Goal: Information Seeking & Learning: Learn about a topic

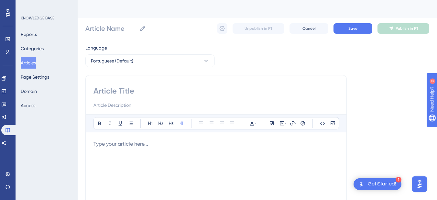
click at [36, 62] on button "Articles" at bounding box center [28, 63] width 15 height 12
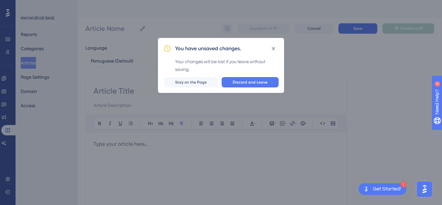
click at [257, 78] on div "✨ INSCREVA-SE AGORA✨" at bounding box center [222, 92] width 442 height 205
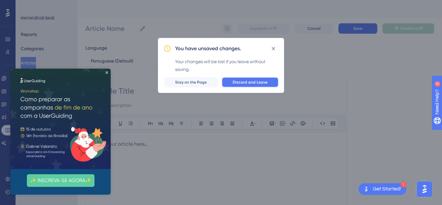
click at [246, 82] on span "Discard and Leave" at bounding box center [249, 82] width 35 height 5
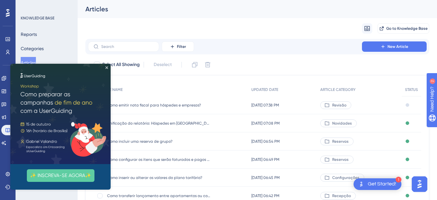
click at [106, 66] on img at bounding box center [60, 114] width 100 height 100
click at [106, 67] on icon "Close Preview" at bounding box center [106, 67] width 3 height 3
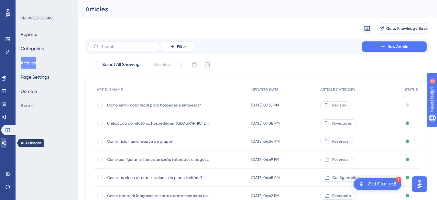
click at [4, 144] on link at bounding box center [3, 143] width 5 height 10
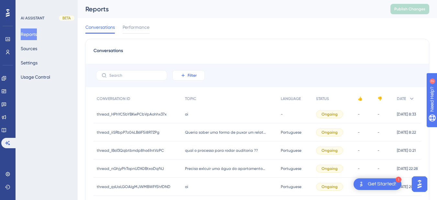
click at [198, 76] on button "Filter" at bounding box center [188, 75] width 32 height 10
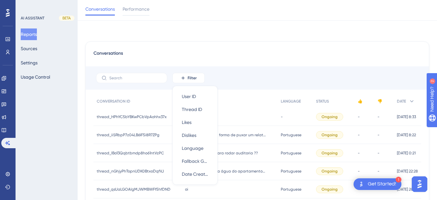
scroll to position [33, 0]
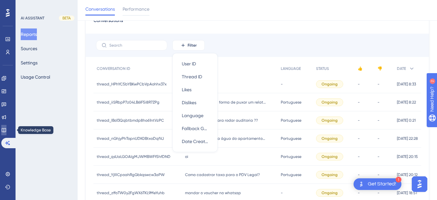
click at [6, 130] on icon at bounding box center [3, 129] width 5 height 5
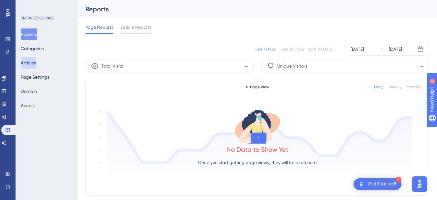
click at [36, 61] on button "Articles" at bounding box center [28, 63] width 15 height 12
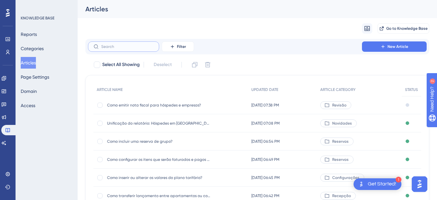
click at [112, 46] on input "text" at bounding box center [127, 46] width 52 height 5
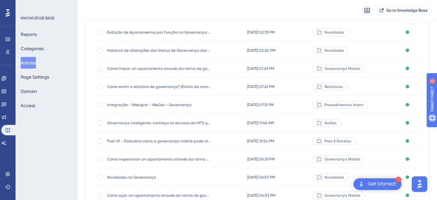
scroll to position [129, 0]
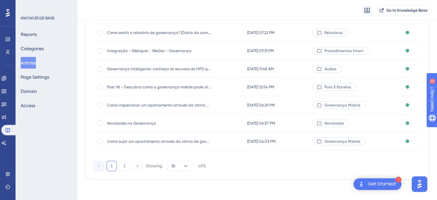
type input "govern"
click at [150, 122] on span "Novidades na Governança" at bounding box center [158, 123] width 103 height 5
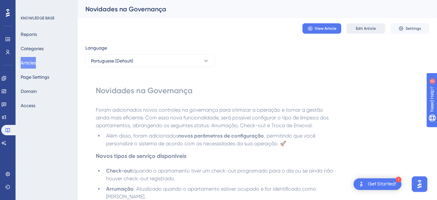
click at [359, 27] on span "Edit Article" at bounding box center [366, 28] width 20 height 5
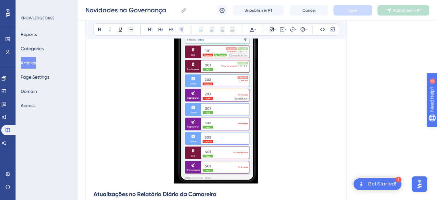
scroll to position [1298, 0]
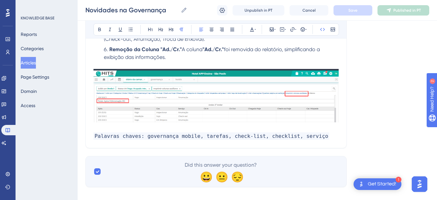
drag, startPoint x: 95, startPoint y: 129, endPoint x: 133, endPoint y: 127, distance: 37.9
click at [95, 132] on span "Palavras chaves: governança mobile, tarefas, check-list, checklist, serviço" at bounding box center [211, 135] width 236 height 7
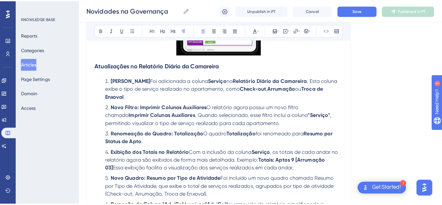
scroll to position [1314, 0]
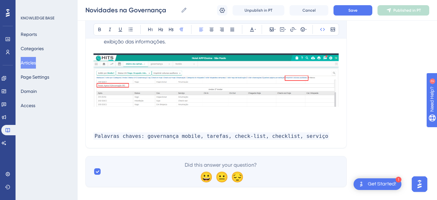
click at [105, 117] on p at bounding box center [215, 121] width 245 height 8
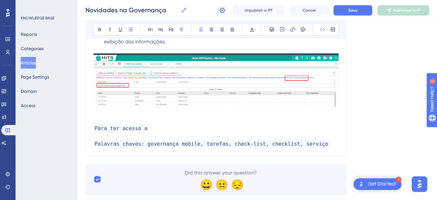
click at [120, 124] on span "Para ter acesso a" at bounding box center [120, 127] width 55 height 7
click at [32, 60] on button "Articles" at bounding box center [28, 63] width 15 height 12
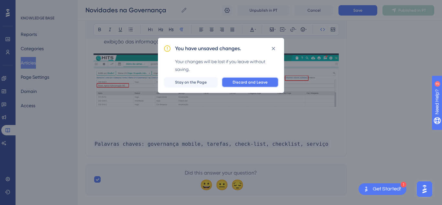
click at [253, 78] on button "Discard and Leave" at bounding box center [249, 82] width 57 height 10
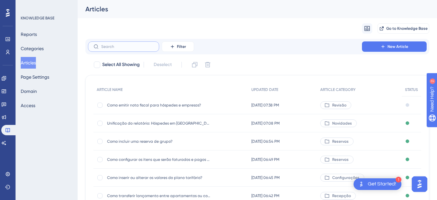
click at [121, 47] on input "text" at bounding box center [127, 46] width 52 height 5
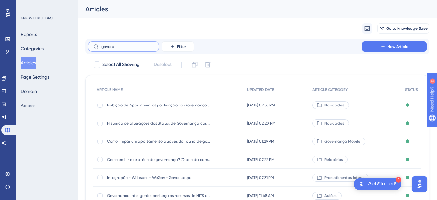
type input "goverbn"
checkbox input "true"
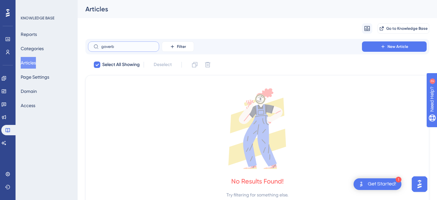
type input "gover"
checkbox input "false"
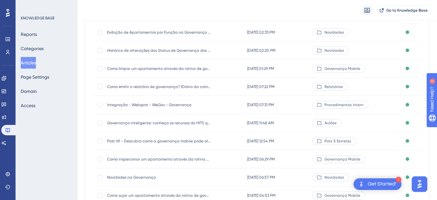
scroll to position [129, 0]
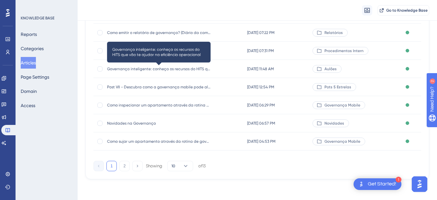
type input "gover"
click at [140, 68] on span "Governança inteligente: conheça os recursos do HITS que vão te ajudar na eficiê…" at bounding box center [158, 68] width 103 height 5
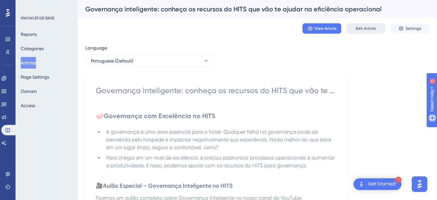
click at [373, 28] on span "Edit Article" at bounding box center [366, 28] width 20 height 5
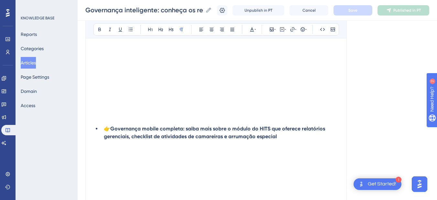
scroll to position [2328, 0]
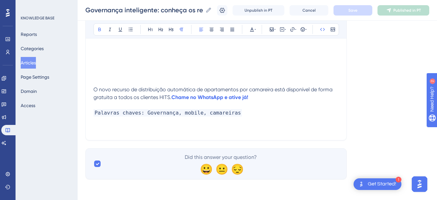
click at [262, 110] on p "Palavras chaves: Governança, mobile, camareiras" at bounding box center [215, 113] width 245 height 8
click at [277, 96] on p "O novo recurso de distribuição automática de apartamentos por camareira está di…" at bounding box center [215, 94] width 245 height 16
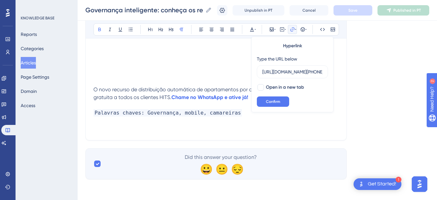
scroll to position [0, 242]
click at [202, 107] on p at bounding box center [215, 105] width 245 height 8
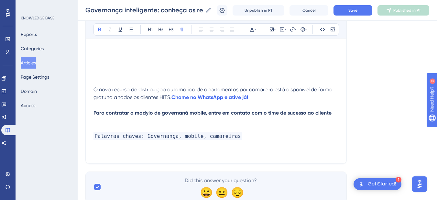
click at [170, 118] on p at bounding box center [215, 121] width 245 height 8
click at [170, 113] on strong "Para contratar o modylo de governanã mobile, entre em contato com o time de suc…" at bounding box center [212, 113] width 238 height 6
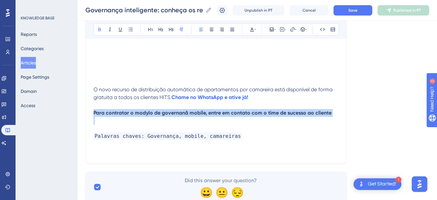
click at [170, 113] on strong "Para contratar o modylo de governanã mobile, entre em contato com o time de suc…" at bounding box center [212, 113] width 238 height 6
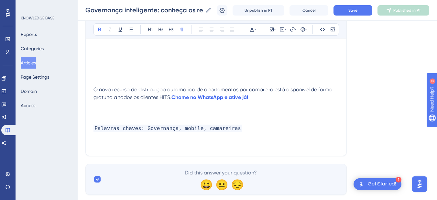
click at [118, 112] on p at bounding box center [215, 113] width 245 height 8
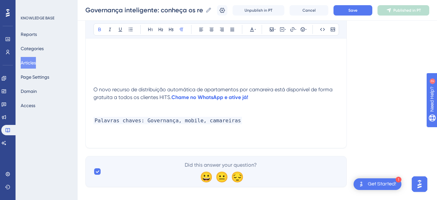
click at [263, 122] on p "Palavras chaves: Governança, mobile, camareiras" at bounding box center [215, 121] width 245 height 8
click at [355, 11] on span "Save" at bounding box center [352, 10] width 9 height 5
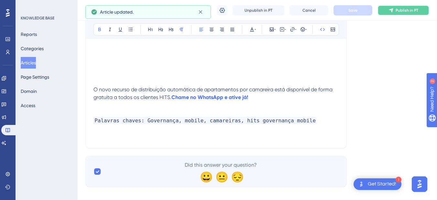
click at [405, 9] on span "Publish in PT" at bounding box center [406, 10] width 23 height 5
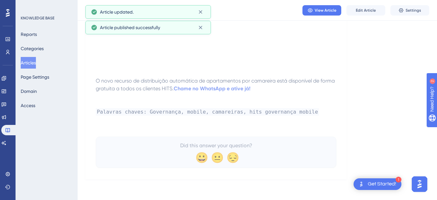
scroll to position [2303, 0]
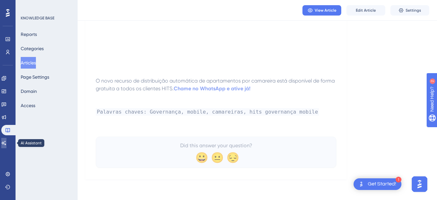
click at [6, 143] on icon at bounding box center [3, 142] width 5 height 5
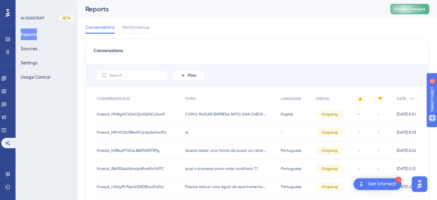
click at [410, 10] on span "Publish Changes" at bounding box center [409, 8] width 31 height 5
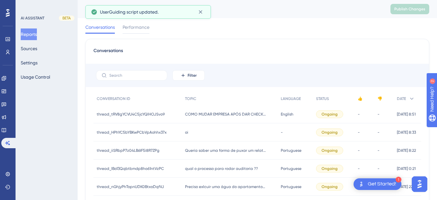
click at [48, 44] on div "Reports Sources Settings Usage Control" at bounding box center [47, 55] width 52 height 54
click at [34, 45] on button "Sources" at bounding box center [29, 49] width 16 height 12
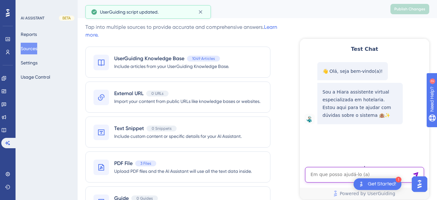
click at [338, 176] on textarea "AI Assistant Text Input" at bounding box center [364, 175] width 119 height 16
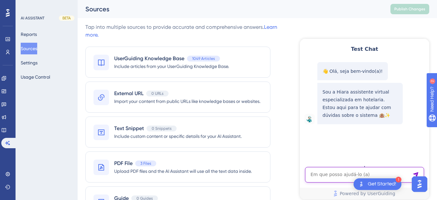
paste textarea "hits governança mobile"
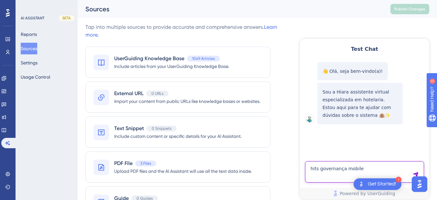
type textarea "hits governança mobile"
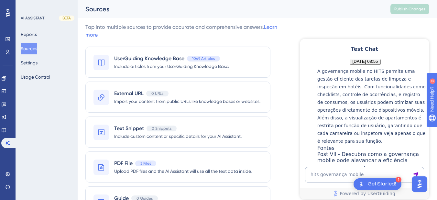
scroll to position [160, 0]
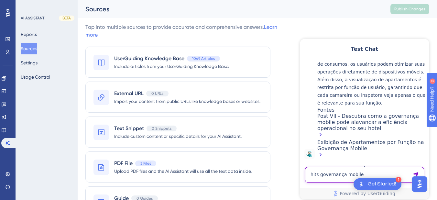
click at [326, 176] on textarea "hits governança mobile" at bounding box center [364, 175] width 119 height 16
paste textarea "onde eu baixo o app governança?"
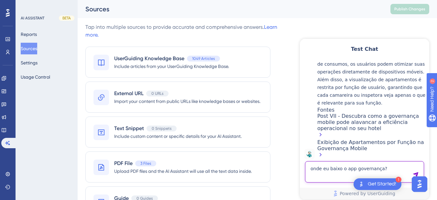
type textarea "onde eu baixo o app governança?"
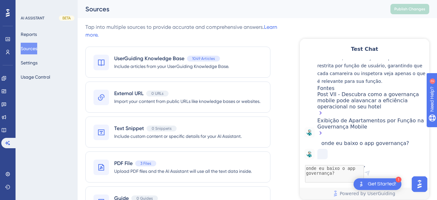
click at [335, 140] on div "onde eu baixo o app governança?" at bounding box center [365, 143] width 88 height 6
click at [336, 117] on div "Exibição de Apartamentos por Função na Governança Mobile" at bounding box center [371, 127] width 109 height 20
click at [341, 91] on div "Post VII - Descubra como a governança mobile pode alavancar a eficiência operac…" at bounding box center [371, 104] width 109 height 26
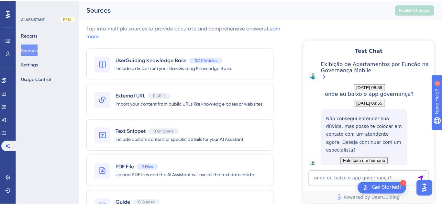
scroll to position [272, 0]
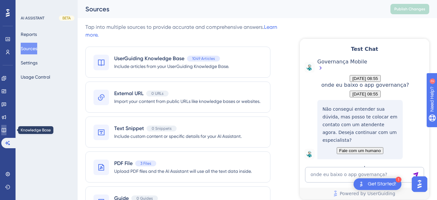
click at [6, 132] on icon at bounding box center [3, 129] width 5 height 5
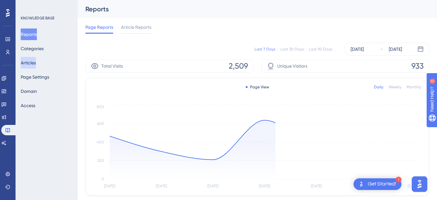
click at [32, 64] on button "Articles" at bounding box center [28, 63] width 15 height 12
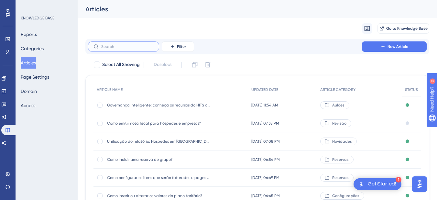
click at [109, 45] on input "text" at bounding box center [127, 46] width 52 height 5
paste input "Post VII - Descubra como a governança mobile pode alavancar a eficiência operac…"
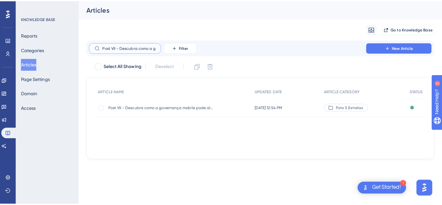
scroll to position [0, 127]
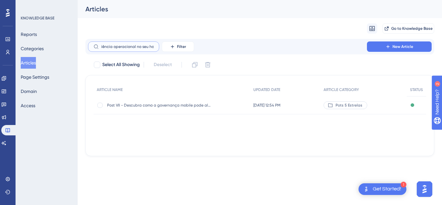
type input "Post VII - Descubra como a governança mobile pode alavancar a eficiência operac…"
click at [162, 102] on span "Post VII - Descubra como a governança mobile pode alavancar a eficiência operac…" at bounding box center [158, 104] width 103 height 5
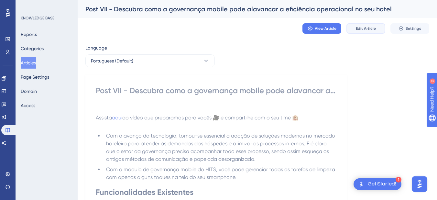
click at [363, 29] on span "Edit Article" at bounding box center [366, 28] width 20 height 5
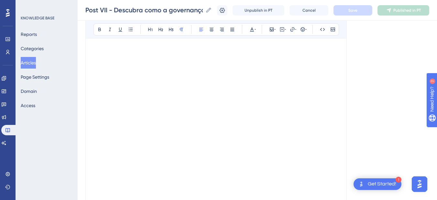
scroll to position [1442, 0]
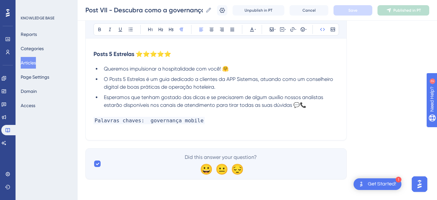
click at [231, 122] on p "Palavras chaves: governança mobile" at bounding box center [215, 125] width 245 height 16
click at [217, 120] on p "Palavras chaves: governança mobile" at bounding box center [215, 125] width 245 height 16
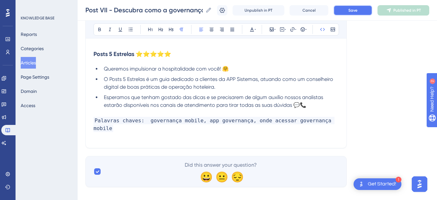
click at [345, 10] on button "Save" at bounding box center [352, 10] width 39 height 10
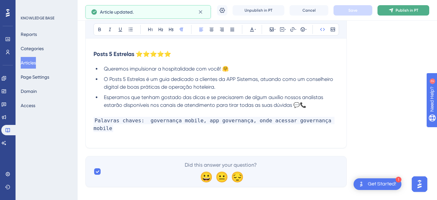
click at [404, 9] on span "Publish in PT" at bounding box center [406, 10] width 23 height 5
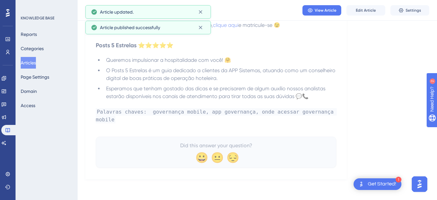
scroll to position [1408, 0]
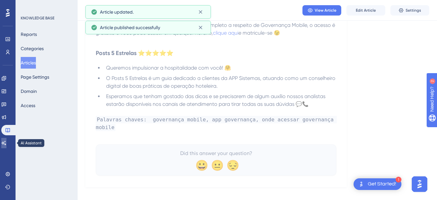
drag, startPoint x: 8, startPoint y: 145, endPoint x: 69, endPoint y: 123, distance: 63.9
click at [6, 145] on icon at bounding box center [3, 142] width 5 height 5
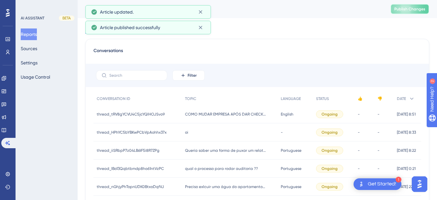
click at [418, 8] on span "Publish Changes" at bounding box center [409, 8] width 31 height 5
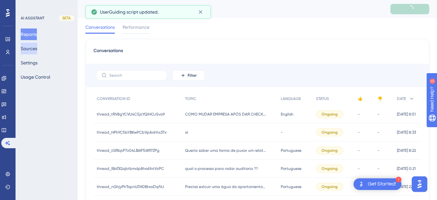
click at [36, 49] on button "Sources" at bounding box center [29, 49] width 16 height 12
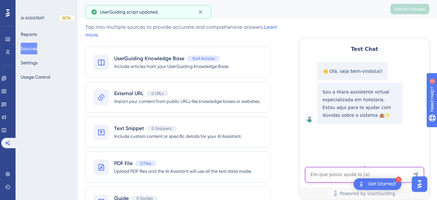
click at [324, 169] on textarea "AI Assistant Text Input" at bounding box center [364, 175] width 119 height 16
paste textarea "onde eu baixo o app governança?"
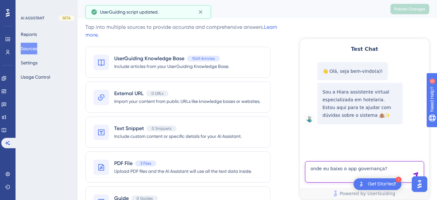
type textarea "onde eu baixo o app governança?"
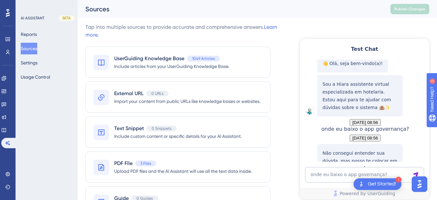
scroll to position [77, 0]
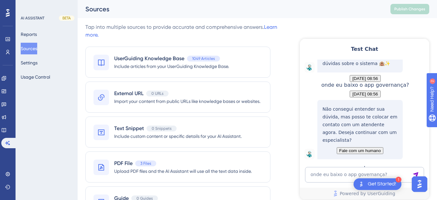
click at [360, 82] on span "onde eu baixo o app governança?" at bounding box center [365, 85] width 88 height 6
copy span "onde eu baixo o app governança?"
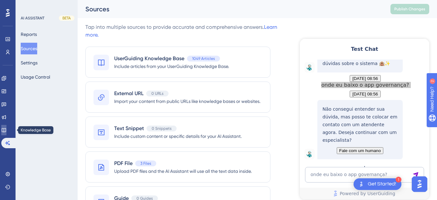
click at [6, 131] on icon at bounding box center [4, 130] width 4 height 4
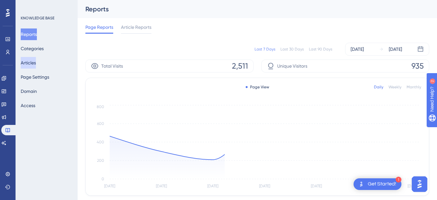
click at [33, 67] on button "Articles" at bounding box center [28, 63] width 15 height 12
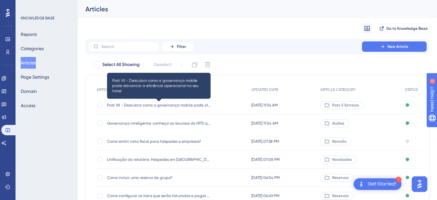
click at [131, 109] on div "Post VII - Descubra como a governança mobile pode alavancar a eficiência operac…" at bounding box center [158, 105] width 103 height 18
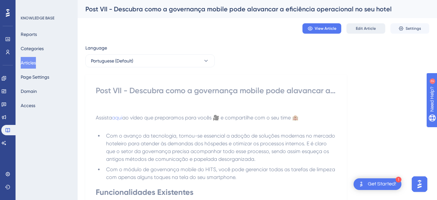
click at [365, 28] on span "Edit Article" at bounding box center [366, 28] width 20 height 5
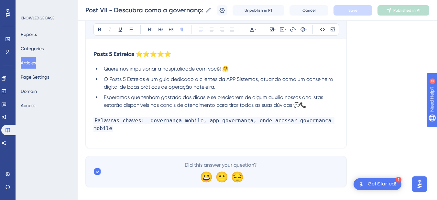
scroll to position [1367, 0]
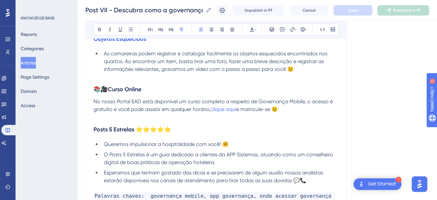
click at [102, 119] on p at bounding box center [215, 117] width 245 height 8
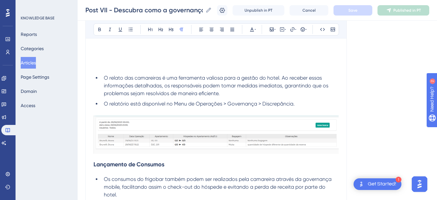
scroll to position [989, 0]
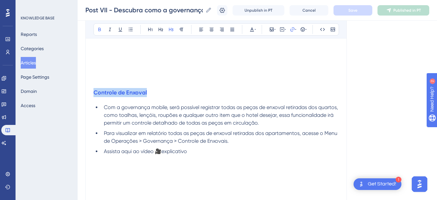
drag, startPoint x: 166, startPoint y: 92, endPoint x: 93, endPoint y: 93, distance: 73.7
click at [100, 29] on icon at bounding box center [99, 30] width 3 height 4
click at [201, 95] on h3 "Controle de Enxoval" at bounding box center [215, 92] width 245 height 17
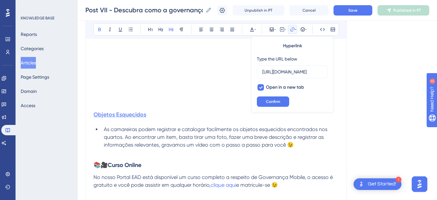
scroll to position [0, 0]
drag, startPoint x: 164, startPoint y: 116, endPoint x: 93, endPoint y: 116, distance: 70.8
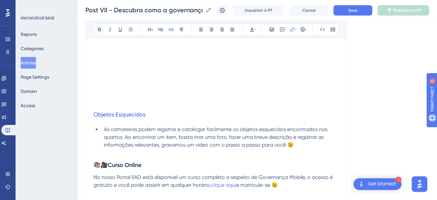
click at [98, 29] on icon at bounding box center [99, 29] width 5 height 5
click at [174, 144] on span "As camareiras podem registrar e catalogar facilmente os objetos esquecidos enco…" at bounding box center [216, 137] width 225 height 22
click at [107, 153] on p at bounding box center [215, 153] width 245 height 8
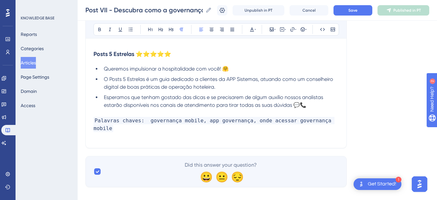
scroll to position [1374, 0]
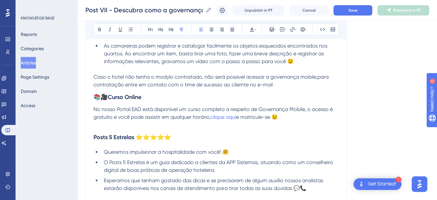
drag, startPoint x: 277, startPoint y: 82, endPoint x: 304, endPoint y: 83, distance: 27.2
click at [277, 82] on p "Caso o hotel não tenha o modylo contratado, não será possivel acessar a governa…" at bounding box center [215, 81] width 245 height 16
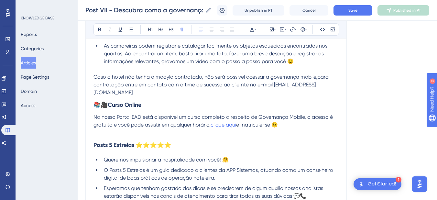
click at [231, 79] on span "Caso o hotel não tenha o modylo contratado, não será possivel acessar a governa…" at bounding box center [211, 85] width 236 height 22
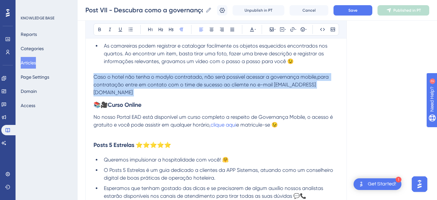
click at [231, 79] on span "Caso o hotel não tenha o modylo contratado, não será possivel acessar a governa…" at bounding box center [211, 85] width 236 height 22
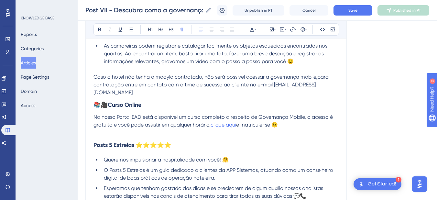
click at [145, 85] on span "Caso o hotel não tenha o modylo contratado, não será possivel acessar a governa…" at bounding box center [211, 85] width 236 height 22
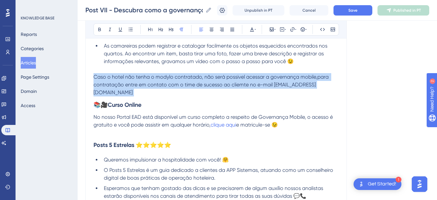
click at [145, 85] on span "Caso o hotel não tenha o modylo contratado, não será possivel acessar a governa…" at bounding box center [211, 85] width 236 height 22
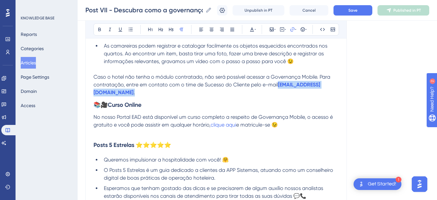
drag, startPoint x: 184, startPoint y: 91, endPoint x: 87, endPoint y: 91, distance: 96.6
click at [98, 27] on icon at bounding box center [99, 29] width 5 height 5
click at [180, 95] on p "Caso o hotel não tenha o módulo contratado, não será possível acessar a Governa…" at bounding box center [215, 84] width 245 height 23
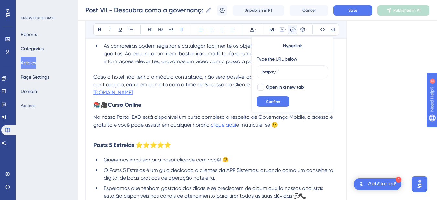
click at [94, 94] on span "[EMAIL_ADDRESS][DOMAIN_NAME]" at bounding box center [206, 88] width 226 height 14
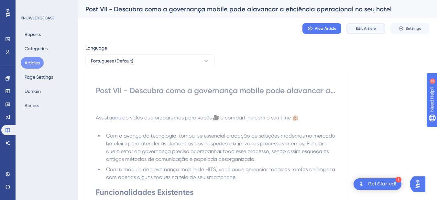
click at [366, 28] on span "Edit Article" at bounding box center [366, 28] width 20 height 5
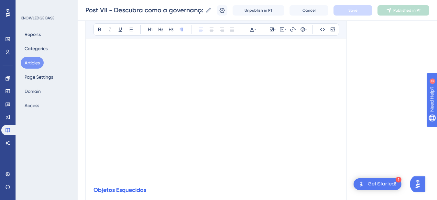
scroll to position [1291, 0]
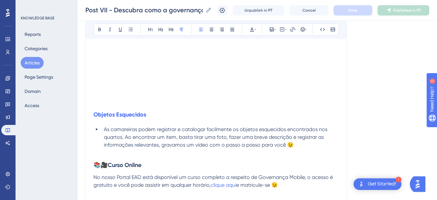
click at [119, 154] on p at bounding box center [215, 153] width 245 height 8
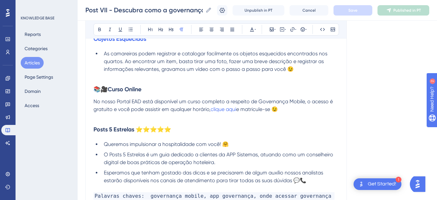
scroll to position [1442, 0]
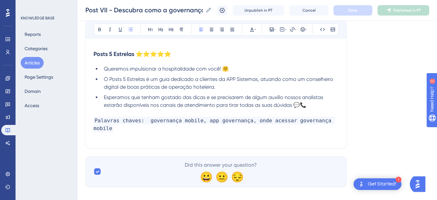
click at [308, 104] on span "Esperamos que tenham gostado das dicas e se precisarem de algum auxílio nossos …" at bounding box center [214, 101] width 220 height 14
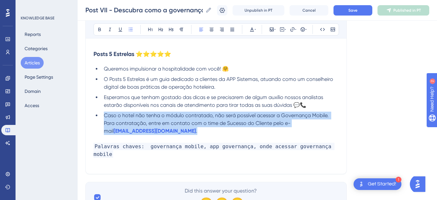
drag, startPoint x: 191, startPoint y: 129, endPoint x: 104, endPoint y: 116, distance: 88.3
click at [104, 116] on li "Caso o hotel não tenha o módulo contratado, não será possível acessar a Governa…" at bounding box center [219, 123] width 237 height 23
copy li "Caso o hotel não tenha o módulo contratado, não será possível acessar a Governa…"
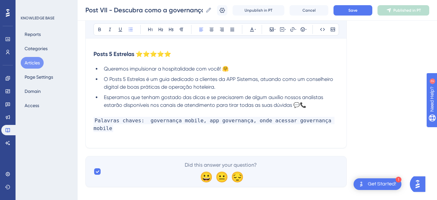
scroll to position [1367, 0]
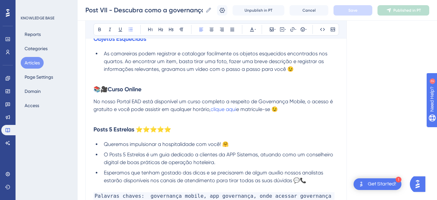
click at [106, 117] on p at bounding box center [215, 117] width 245 height 8
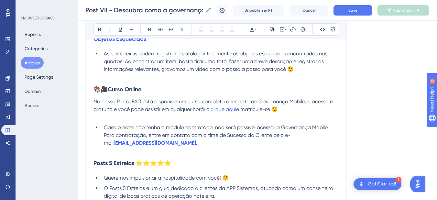
click at [101, 127] on li "Caso o hotel não tenha o módulo contratado, não será possível acessar a Governa…" at bounding box center [219, 134] width 237 height 23
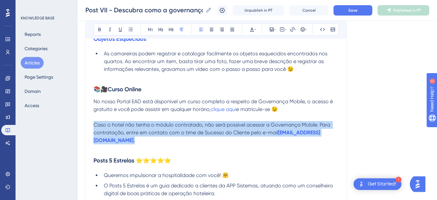
drag, startPoint x: 182, startPoint y: 140, endPoint x: 91, endPoint y: 127, distance: 91.8
copy p "Caso o hotel não tenha o módulo contratado, não será possível acessar a Governa…"
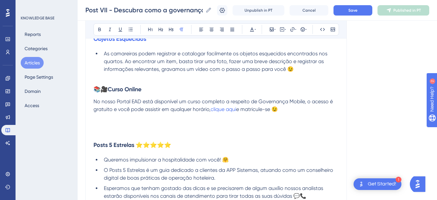
click at [110, 75] on p at bounding box center [215, 77] width 245 height 8
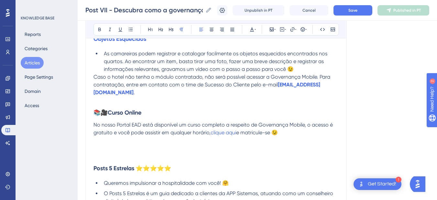
click at [94, 77] on span "Caso o hotel não tenha o módulo contratado, não será possível acessar a Governa…" at bounding box center [212, 81] width 238 height 14
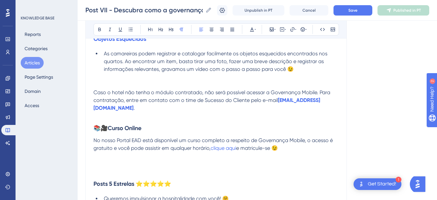
click at [100, 82] on p at bounding box center [215, 85] width 245 height 8
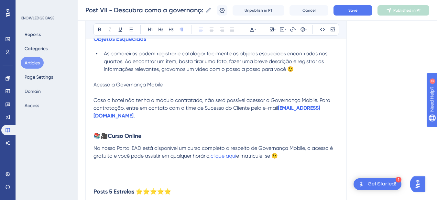
click at [107, 87] on span "Acesso a Governança Mobile" at bounding box center [127, 84] width 69 height 6
click at [98, 26] on button at bounding box center [99, 29] width 9 height 9
click at [170, 31] on icon at bounding box center [170, 29] width 5 height 5
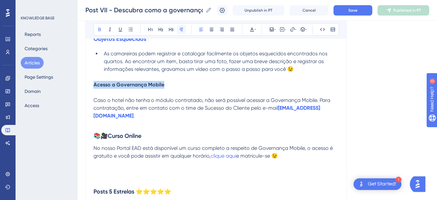
click at [184, 31] on button at bounding box center [181, 29] width 9 height 9
click at [103, 90] on p at bounding box center [215, 93] width 245 height 8
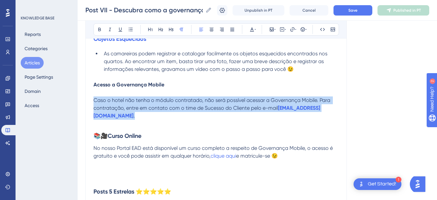
drag, startPoint x: 175, startPoint y: 117, endPoint x: 101, endPoint y: 69, distance: 88.6
click at [128, 29] on icon at bounding box center [130, 29] width 5 height 5
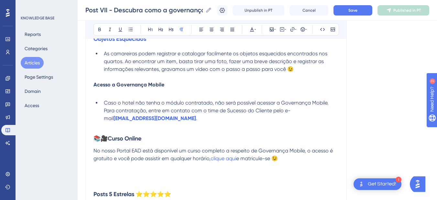
click at [197, 126] on p at bounding box center [215, 126] width 245 height 8
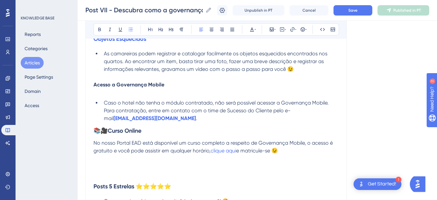
scroll to position [1442, 0]
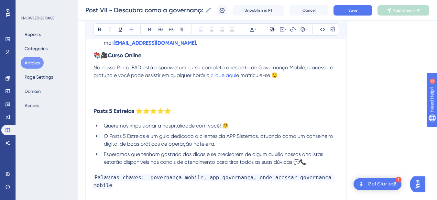
click at [112, 94] on p at bounding box center [215, 91] width 245 height 8
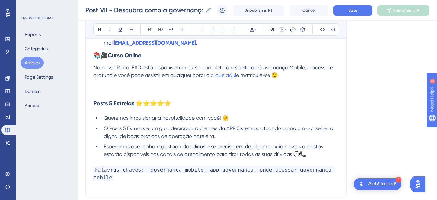
click at [98, 91] on p at bounding box center [215, 91] width 245 height 8
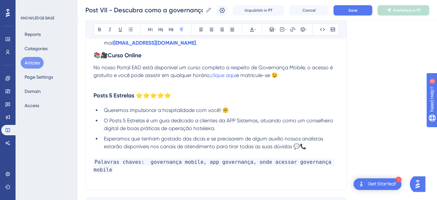
click at [95, 87] on p at bounding box center [215, 83] width 245 height 8
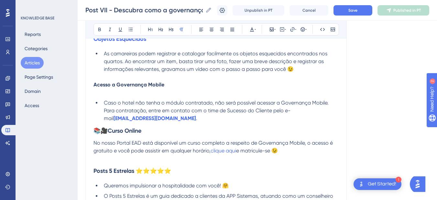
click at [366, 3] on div "Post VII - Descubra como a governança mobile pode alavancar a eficiência operac…" at bounding box center [257, 10] width 359 height 21
click at [357, 10] on span "Save" at bounding box center [352, 10] width 9 height 5
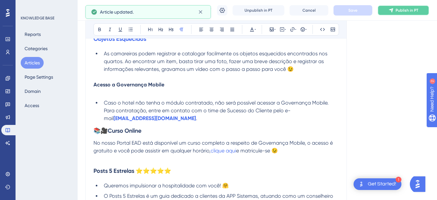
drag, startPoint x: 405, startPoint y: 15, endPoint x: 388, endPoint y: 16, distance: 17.5
click at [405, 16] on div "Post VII - Descubra como a governança mobile pode alavancar a eficiência operac…" at bounding box center [257, 10] width 359 height 21
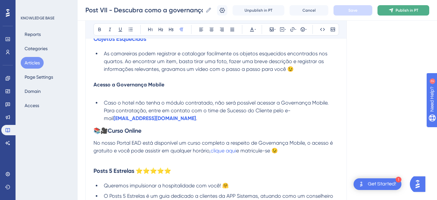
click at [410, 10] on span "Publish in PT" at bounding box center [406, 10] width 23 height 5
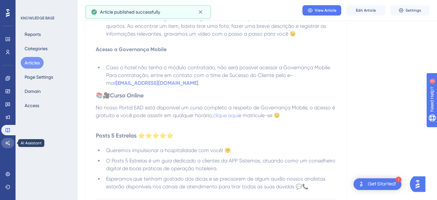
click at [9, 147] on link at bounding box center [7, 143] width 13 height 10
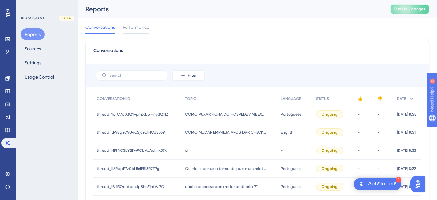
click at [413, 8] on span "Publish Changes" at bounding box center [409, 8] width 31 height 5
click at [44, 48] on button "Sources" at bounding box center [33, 49] width 24 height 12
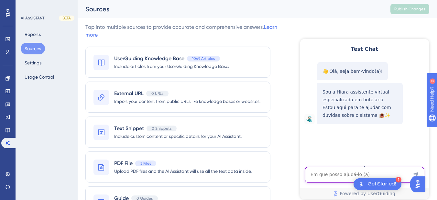
click at [342, 174] on textarea "AI Assistant Text Input" at bounding box center [364, 175] width 119 height 16
paste textarea "onde eu baixo o app governança?"
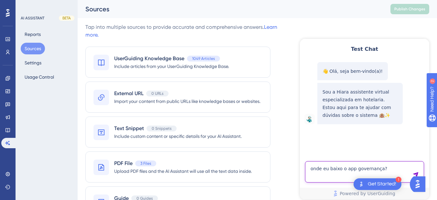
type textarea "onde eu baixo o app governança?"
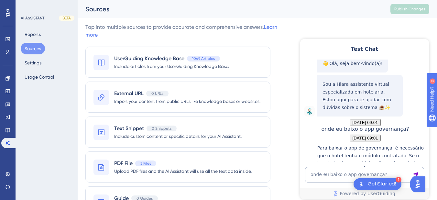
scroll to position [121, 0]
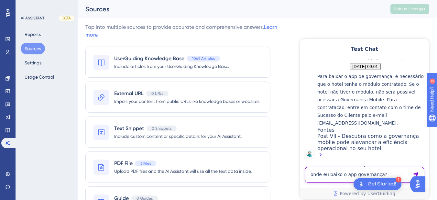
drag, startPoint x: 339, startPoint y: 175, endPoint x: 346, endPoint y: 180, distance: 8.5
click at [339, 175] on textarea "onde eu baixo o app governança?" at bounding box center [364, 175] width 119 height 16
paste textarea "onde eu acesso o governança mobile"
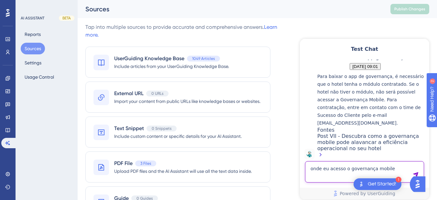
type textarea "onde eu acesso o governança mobile"
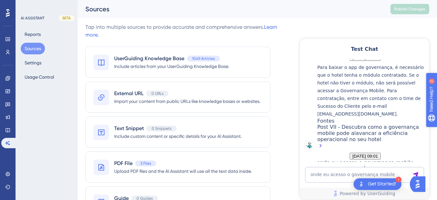
scroll to position [301, 0]
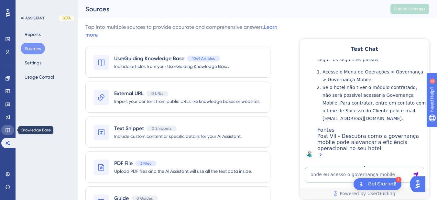
drag, startPoint x: 8, startPoint y: 130, endPoint x: 29, endPoint y: 126, distance: 21.7
click at [8, 130] on icon at bounding box center [7, 129] width 5 height 5
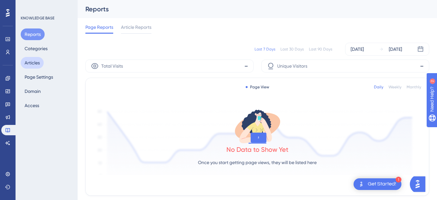
click at [34, 61] on button "Articles" at bounding box center [32, 63] width 23 height 12
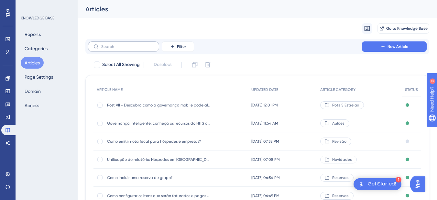
click at [117, 44] on label at bounding box center [123, 46] width 71 height 10
click at [117, 44] on input "text" at bounding box center [127, 46] width 52 height 5
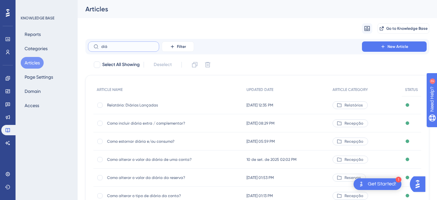
type input "diá"
click at [162, 125] on span "Como incluir diária extra / complementar?" at bounding box center [158, 123] width 103 height 5
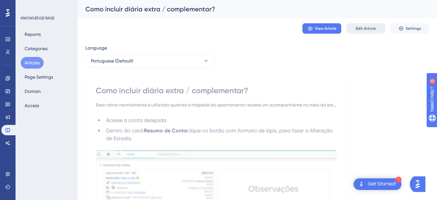
click at [374, 30] on span "Edit Article" at bounding box center [366, 28] width 20 height 5
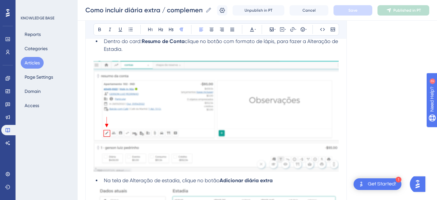
scroll to position [511, 0]
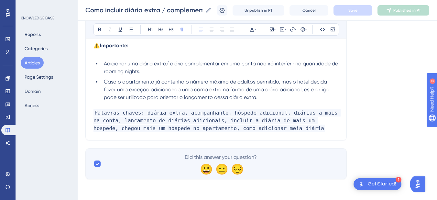
click at [290, 123] on span "Palavras chaves: diária extra, acompanhante, hóspede adicional, diárias a mais …" at bounding box center [216, 120] width 247 height 23
click at [283, 124] on p "Palavras chaves: diária extra, acompanhante, hóspede adicional, diárias a mais …" at bounding box center [215, 120] width 245 height 23
click at [274, 130] on p "Palavras chaves: diária extra, acompanhante, hóspede adicional, diárias a mais …" at bounding box center [215, 120] width 245 height 23
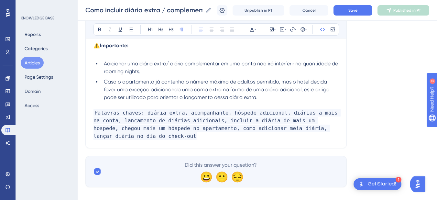
click at [366, 3] on div "Como incluir diária extra / complementar? Como incluir diária extra / complemen…" at bounding box center [257, 10] width 359 height 21
click at [357, 10] on span "Save" at bounding box center [352, 10] width 9 height 5
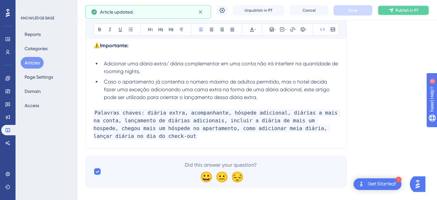
click at [400, 11] on button "Publish in PT" at bounding box center [403, 10] width 52 height 10
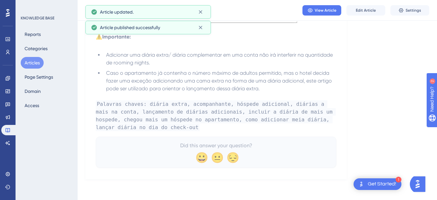
click at [38, 61] on button "Articles" at bounding box center [32, 63] width 23 height 12
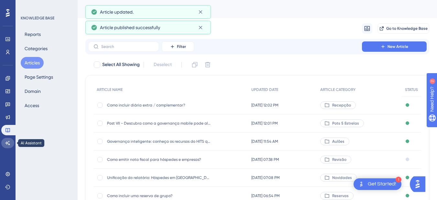
click at [10, 144] on icon at bounding box center [7, 142] width 5 height 5
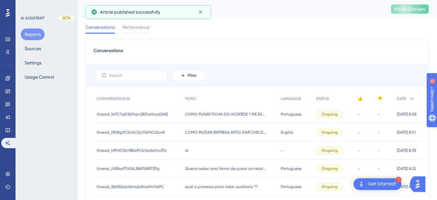
click at [408, 8] on span "Publish Changes" at bounding box center [409, 8] width 31 height 5
click at [39, 49] on button "Sources" at bounding box center [33, 49] width 24 height 12
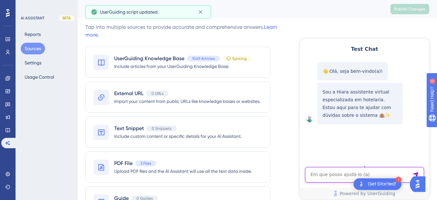
click at [332, 169] on textarea "AI Assistant Text Input" at bounding box center [364, 175] width 119 height 16
paste textarea "COMO FAÇO CHECK-OUT COM LANÇAMENTO DA DIARIA NO ATO DO CHECK-OUT"
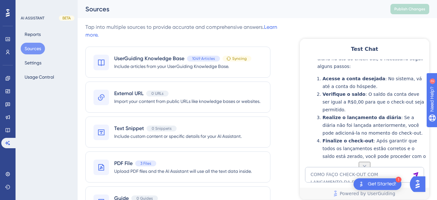
scroll to position [186, 0]
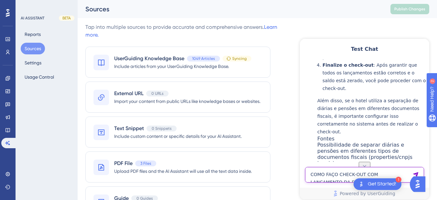
click at [325, 176] on textarea "COMO FAÇO CHECK-OUT COM LANÇAMENTO DA DIARIA NO ATO DO CHECK-OUT" at bounding box center [364, 175] width 119 height 16
paste textarea "Olá, falar com atendente"
type textarea "Olá, falar com atendente"
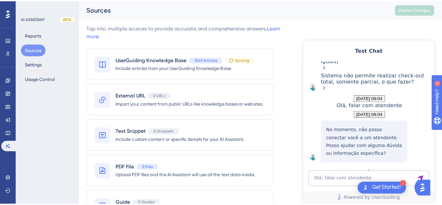
scroll to position [357, 0]
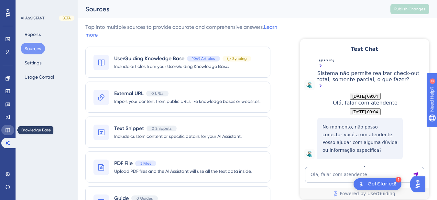
click at [8, 129] on icon at bounding box center [7, 130] width 4 height 4
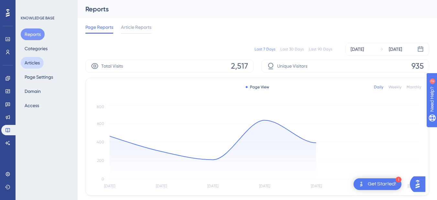
drag, startPoint x: 29, startPoint y: 63, endPoint x: 31, endPoint y: 67, distance: 4.6
click at [31, 67] on button "Articles" at bounding box center [32, 63] width 23 height 12
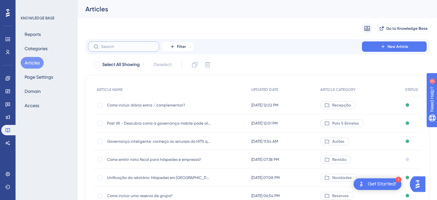
click at [112, 48] on input "text" at bounding box center [127, 46] width 52 height 5
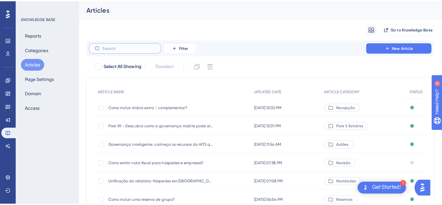
paste input "Por que um departamento não aparece para lançamento na conta ou reserva do even…"
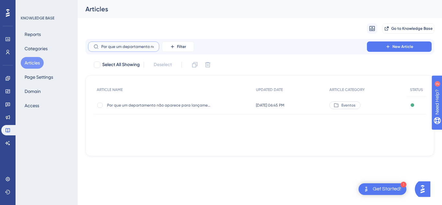
scroll to position [0, 108]
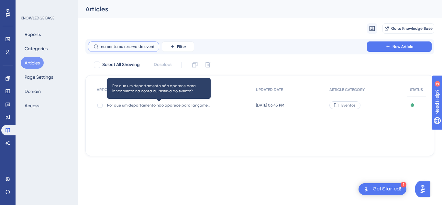
type input "Por que um departamento não aparece para lançamento na conta ou reserva do even…"
click at [172, 103] on span "Por que um departamento não aparece para lançamento na conta ou reserva do even…" at bounding box center [158, 104] width 103 height 5
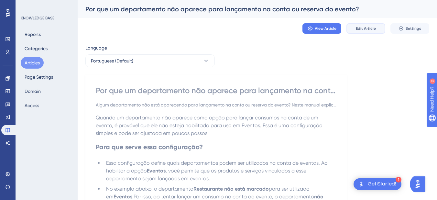
click at [375, 24] on button "Edit Article" at bounding box center [365, 28] width 39 height 10
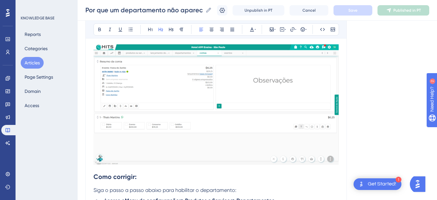
scroll to position [500, 0]
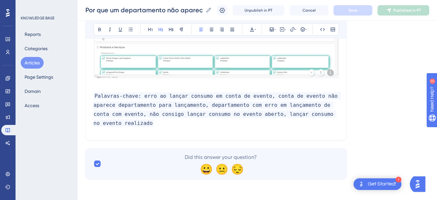
click at [131, 124] on h2 "Palavras-chave: erro ao lançar consumo em conta de evento, conta de evento não …" at bounding box center [215, 109] width 245 height 47
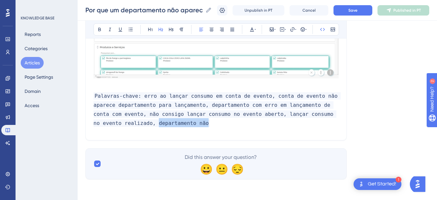
drag, startPoint x: 180, startPoint y: 121, endPoint x: 126, endPoint y: 122, distance: 54.3
click at [126, 122] on h2 "Palavras-chave: erro ao lançar consumo em conta de evento, conta de evento não …" at bounding box center [215, 109] width 245 height 47
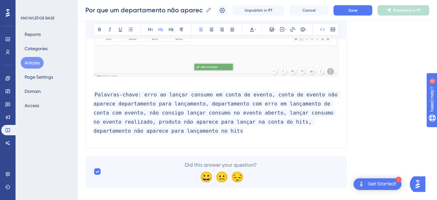
click at [356, 16] on div "Por que um departamento não aparece para lançamento na conta ou reserva do even…" at bounding box center [257, 10] width 359 height 21
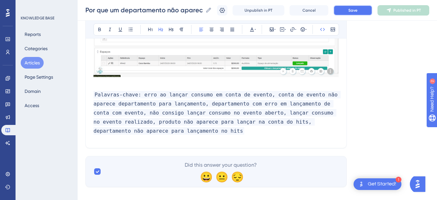
click at [357, 12] on span "Save" at bounding box center [352, 10] width 9 height 5
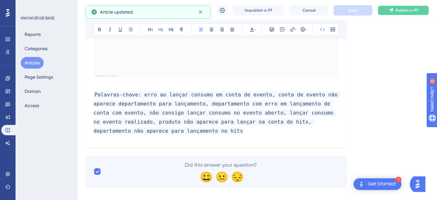
drag, startPoint x: 411, startPoint y: 9, endPoint x: 403, endPoint y: 10, distance: 8.5
click at [411, 10] on span "Publish in PT" at bounding box center [406, 10] width 23 height 5
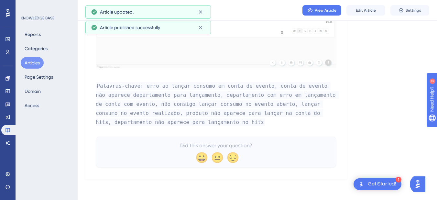
scroll to position [479, 0]
click at [7, 131] on icon at bounding box center [7, 129] width 5 height 5
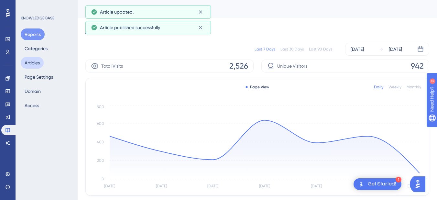
click at [35, 63] on button "Articles" at bounding box center [32, 63] width 23 height 12
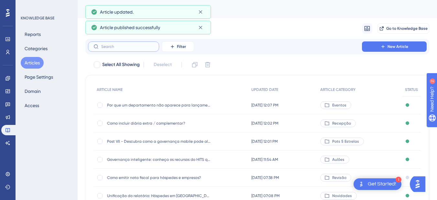
click at [110, 46] on input "text" at bounding box center [127, 46] width 52 height 5
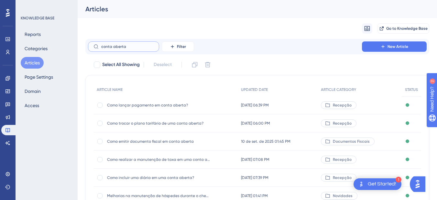
scroll to position [80, 0]
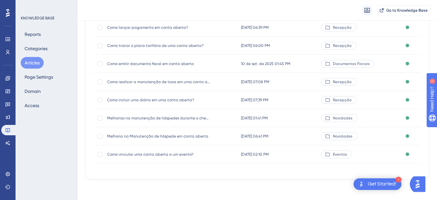
type input "conta aberta"
click at [143, 65] on span "Como emitir documento fiscal em conta aberta" at bounding box center [158, 63] width 103 height 5
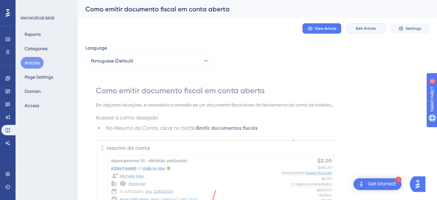
click at [359, 28] on span "Edit Article" at bounding box center [366, 28] width 20 height 5
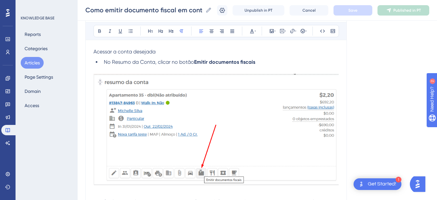
scroll to position [463, 0]
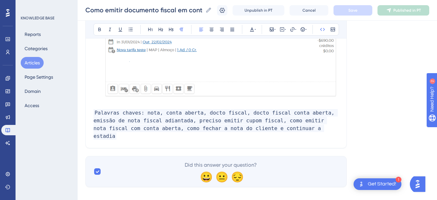
click at [293, 129] on p "Palavras chaves: nota, conta aberta, docto fiscal, docto fiscal conta aberta, e…" at bounding box center [215, 124] width 245 height 31
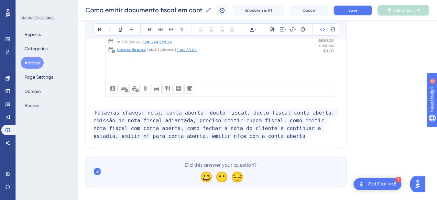
click at [351, 14] on button "Save" at bounding box center [352, 10] width 39 height 10
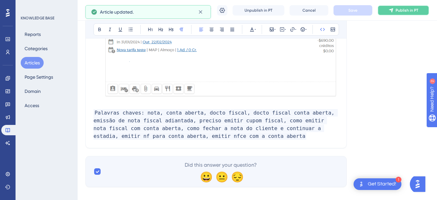
click at [404, 9] on span "Publish in PT" at bounding box center [406, 10] width 23 height 5
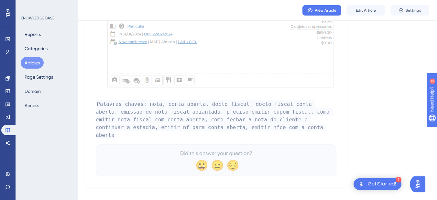
click at [32, 64] on button "Articles" at bounding box center [32, 63] width 23 height 12
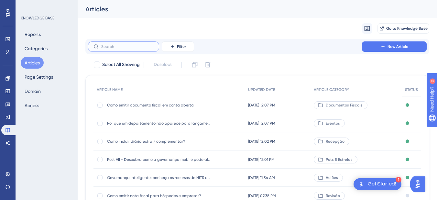
click at [115, 46] on input "text" at bounding box center [127, 46] width 52 height 5
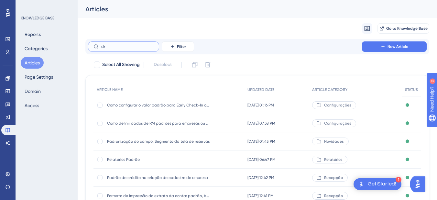
type input "dre"
checkbox input "true"
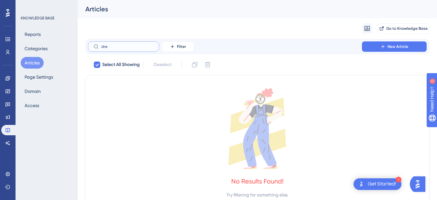
type input "dr"
checkbox input "false"
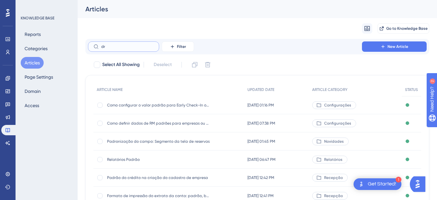
type input "d"
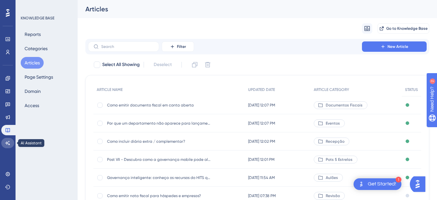
click at [3, 143] on link at bounding box center [7, 143] width 13 height 10
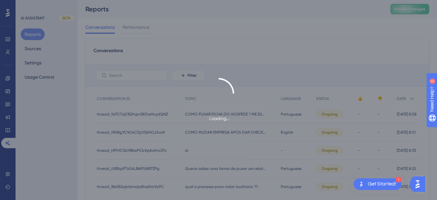
click at [33, 49] on div "Loading..." at bounding box center [218, 100] width 437 height 200
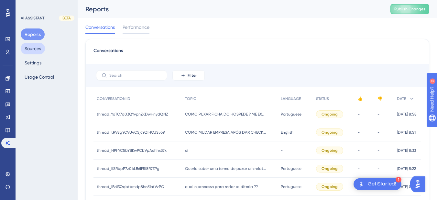
click at [35, 49] on button "Sources" at bounding box center [33, 49] width 24 height 12
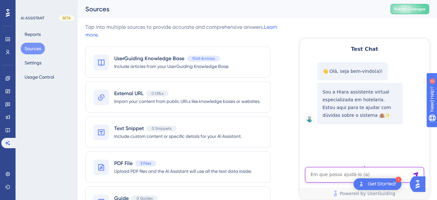
click at [338, 176] on textarea "AI Assistant Text Input" at bounding box center [364, 175] width 119 height 16
paste textarea "ja fiz isso, mas não aparece na hora de lançar"
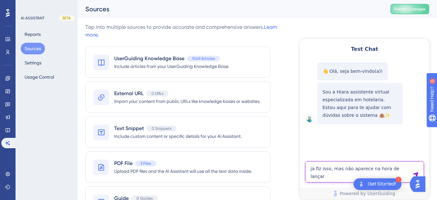
type textarea "ja fiz isso, mas não aparece na hora de lançar"
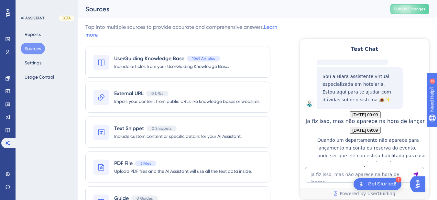
scroll to position [163, 0]
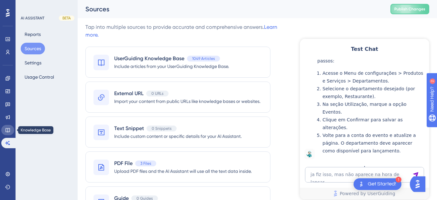
drag, startPoint x: 10, startPoint y: 133, endPoint x: 19, endPoint y: 101, distance: 33.3
click at [10, 133] on link at bounding box center [7, 130] width 13 height 10
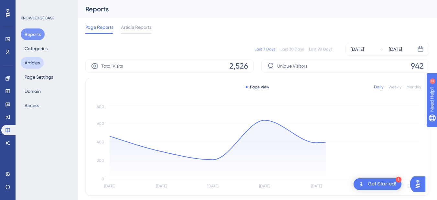
click at [28, 62] on button "Articles" at bounding box center [32, 63] width 23 height 12
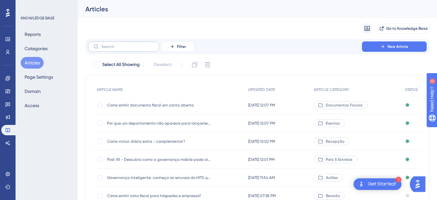
click at [120, 44] on label at bounding box center [123, 46] width 71 height 10
click at [120, 44] on input "text" at bounding box center [127, 46] width 52 height 5
type input "mobile"
click at [147, 122] on span "Telas adaptadas para acesso Mobile (dispositivos móveis)" at bounding box center [158, 123] width 103 height 5
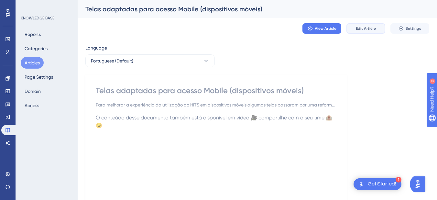
click at [371, 25] on button "Edit Article" at bounding box center [365, 28] width 39 height 10
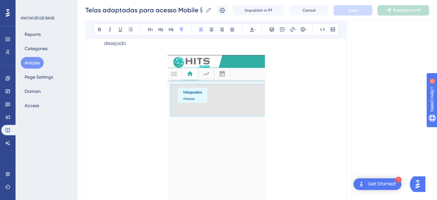
scroll to position [1779, 0]
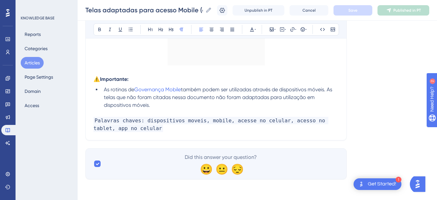
click at [145, 129] on p "Palavras chaves: dispositivos moveis, mobile, acesse no celular, acesso no tabl…" at bounding box center [215, 125] width 245 height 16
click at [357, 9] on span "Save" at bounding box center [352, 10] width 9 height 5
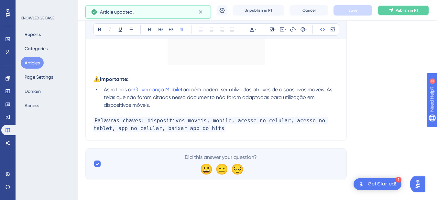
click at [404, 12] on span "Publish in PT" at bounding box center [406, 10] width 23 height 5
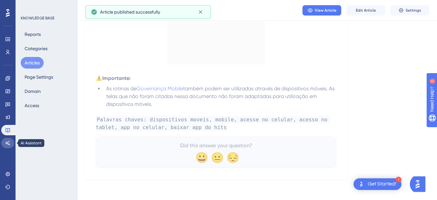
click at [6, 147] on link at bounding box center [7, 143] width 13 height 10
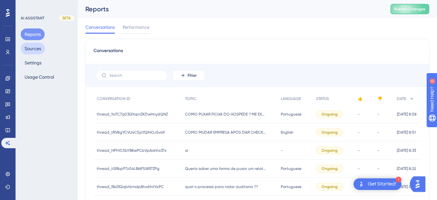
click at [37, 47] on button "Sources" at bounding box center [33, 49] width 24 height 12
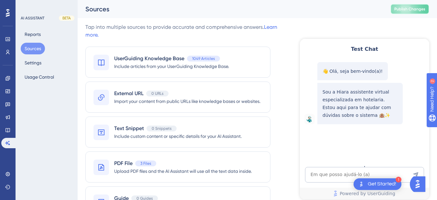
click at [406, 4] on button "Publish Changes" at bounding box center [409, 9] width 39 height 10
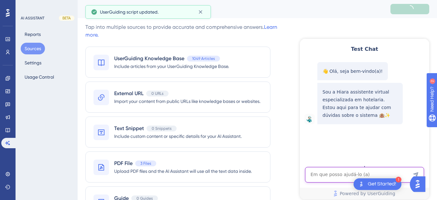
click at [319, 175] on textarea "AI Assistant Text Input" at bounding box center [364, 175] width 119 height 16
paste textarea "onde eu baixo o app da hits"
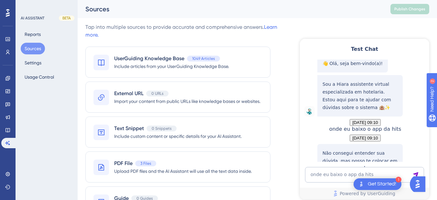
scroll to position [77, 0]
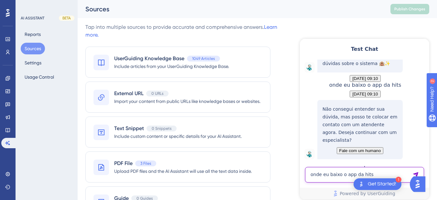
click at [334, 172] on textarea "onde eu baixo o app da hits" at bounding box center [364, 175] width 119 height 16
paste textarea "E se a conta estiver aberta ainda, como eu faço para emitir a NF?"
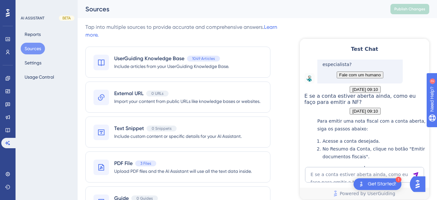
scroll to position [236, 0]
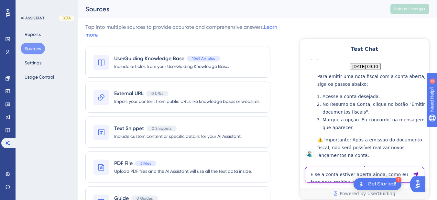
click at [341, 178] on textarea "E se a conta estiver aberta ainda, como eu faço para emitir a NF?" at bounding box center [364, 175] width 119 height 16
paste textarea "Olá, falar com atendente"
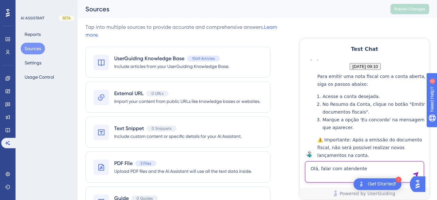
type textarea "Olá, falar com atendente"
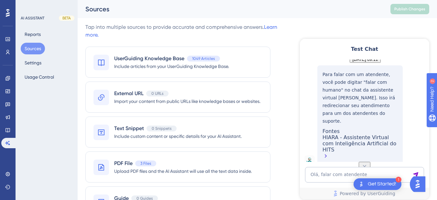
scroll to position [368, 0]
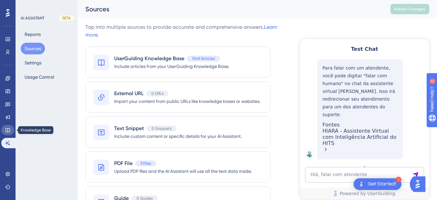
click at [6, 130] on icon at bounding box center [7, 130] width 4 height 4
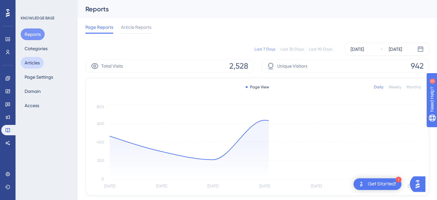
click at [38, 61] on button "Articles" at bounding box center [32, 63] width 23 height 12
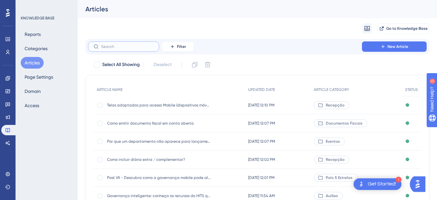
click at [112, 45] on input "text" at bounding box center [127, 46] width 52 height 5
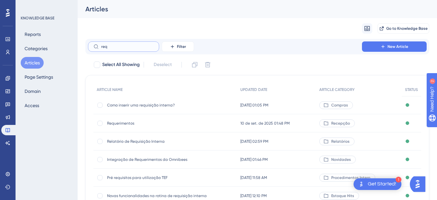
type input "reqi"
checkbox input "true"
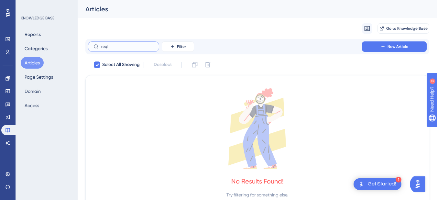
type input "req"
checkbox input "false"
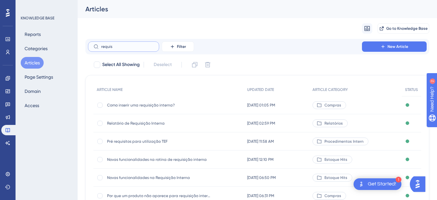
type input "requis"
click at [145, 106] on span "Como inserir uma requisição interna?" at bounding box center [158, 104] width 103 height 5
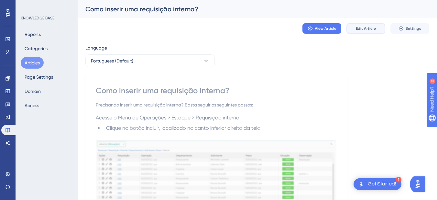
click at [360, 27] on span "Edit Article" at bounding box center [366, 28] width 20 height 5
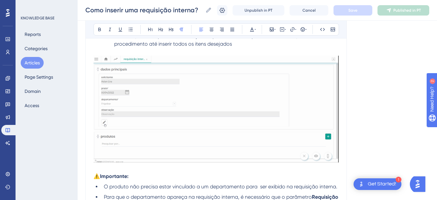
scroll to position [709, 0]
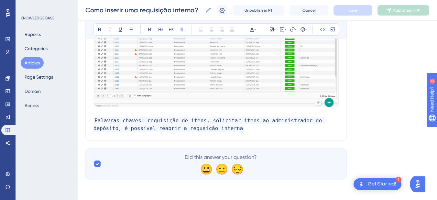
click at [222, 124] on code "Palavras chaves: requisição de itens, solicitar itens ao administrador do depós…" at bounding box center [208, 124] width 231 height 15
click at [214, 130] on p "Palavras chaves: requisição de itens, solicitar itens ao administrador do depós…" at bounding box center [215, 125] width 245 height 16
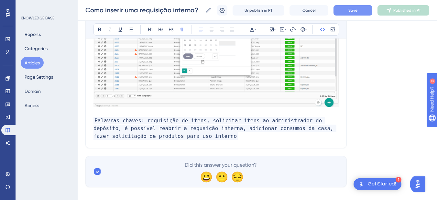
click at [364, 10] on button "Save" at bounding box center [352, 10] width 39 height 10
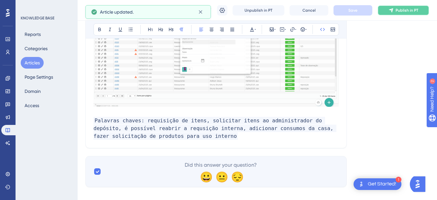
click at [409, 10] on span "Publish in PT" at bounding box center [406, 10] width 23 height 5
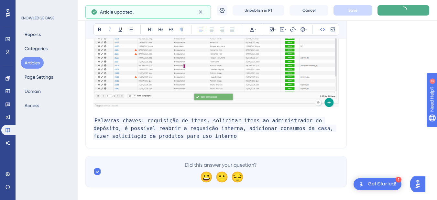
scroll to position [701, 0]
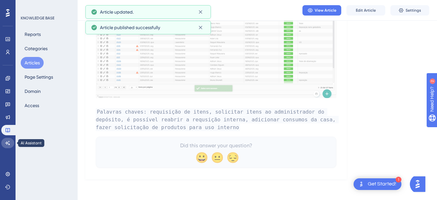
drag, startPoint x: 6, startPoint y: 146, endPoint x: 11, endPoint y: 137, distance: 10.7
click at [6, 146] on link at bounding box center [7, 143] width 13 height 10
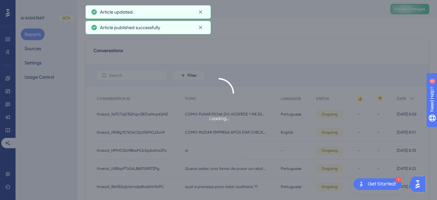
click at [41, 47] on div "Loading..." at bounding box center [218, 100] width 437 height 200
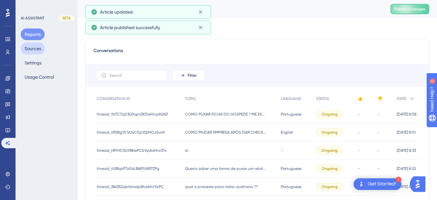
click at [27, 49] on button "Sources" at bounding box center [33, 49] width 24 height 12
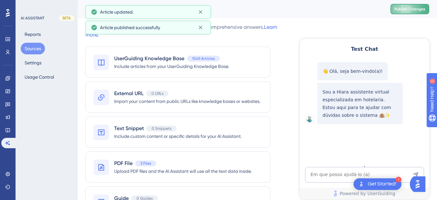
click at [409, 9] on span "Publish Changes" at bounding box center [409, 8] width 31 height 5
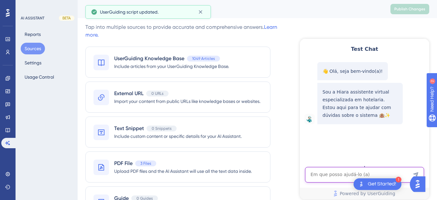
click at [329, 176] on textarea "AI Assistant Text Input" at bounding box center [364, 175] width 119 height 16
paste textarea "Precisamos de uma orientação em como encerrar alguns consumos para não serem tr…"
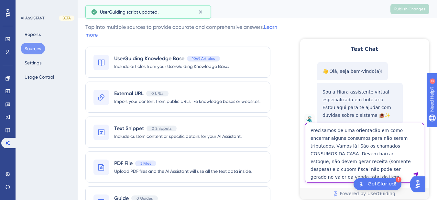
type textarea "Precisamos de uma orientação em como encerrar alguns consumos para não serem tr…"
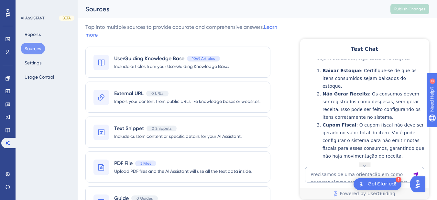
scroll to position [66, 0]
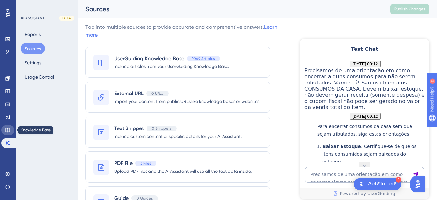
click at [8, 131] on icon at bounding box center [7, 129] width 5 height 5
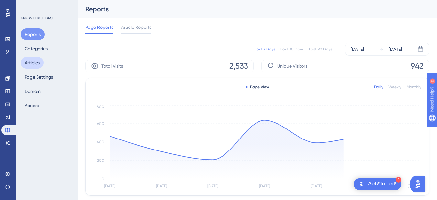
click at [40, 63] on button "Articles" at bounding box center [32, 63] width 23 height 12
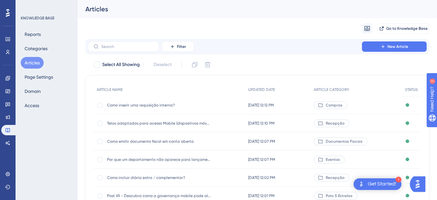
click at [128, 106] on span "Como inserir uma requisição interna?" at bounding box center [158, 104] width 103 height 5
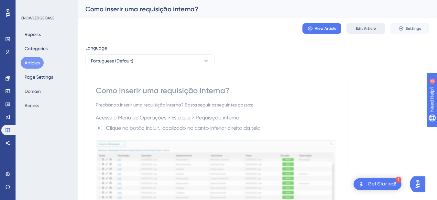
click at [366, 28] on span "Edit Article" at bounding box center [366, 28] width 20 height 5
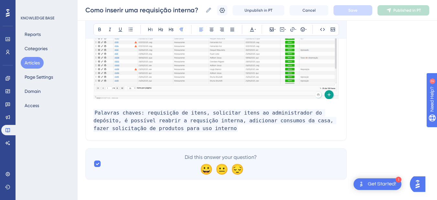
scroll to position [566, 0]
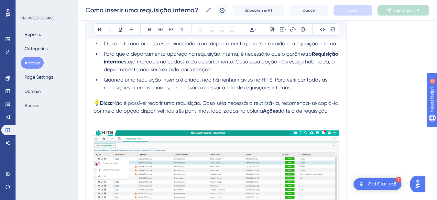
click at [116, 102] on span "Não é possível reabrir uma requisição. Caso seja necessário reutilizá-la, recom…" at bounding box center [216, 107] width 246 height 14
click at [199, 104] on span "Não é possível reabrir uma requisição. Caso seja necessário reutilizá-la, recom…" at bounding box center [216, 107] width 246 height 14
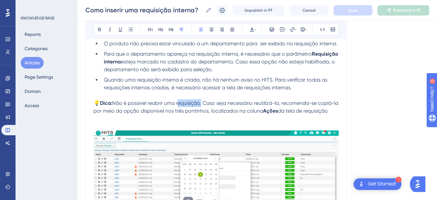
click at [199, 104] on span "Não é possível reabrir uma requisição. Caso seja necessário reutilizá-la, recom…" at bounding box center [216, 107] width 246 height 14
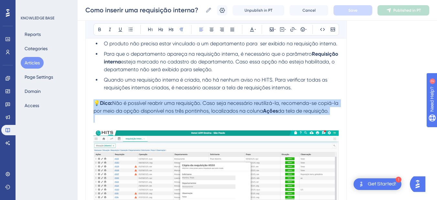
click at [199, 104] on span "Não é possível reabrir uma requisição. Caso seja necessário reutilizá-la, recom…" at bounding box center [216, 107] width 246 height 14
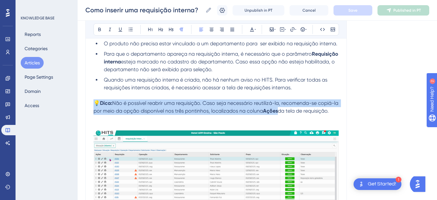
click at [184, 107] on span "Não é possível reabrir uma requisição. Caso seja necessário reutilizá-la, recom…" at bounding box center [216, 107] width 246 height 14
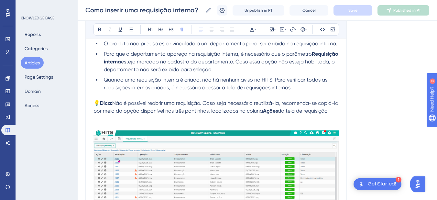
click at [117, 105] on span "Não é possível reabrir uma requisição. Caso seja necessário reutilizá-la, recom…" at bounding box center [216, 107] width 246 height 14
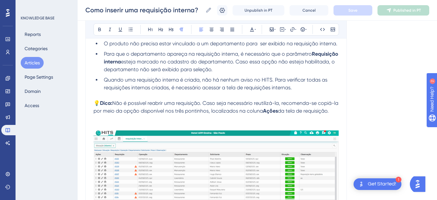
scroll to position [717, 0]
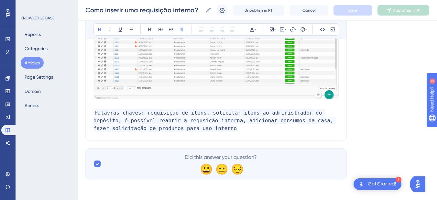
click at [112, 104] on p at bounding box center [215, 105] width 245 height 8
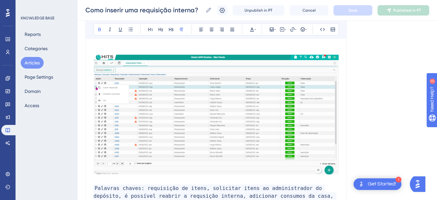
scroll to position [566, 0]
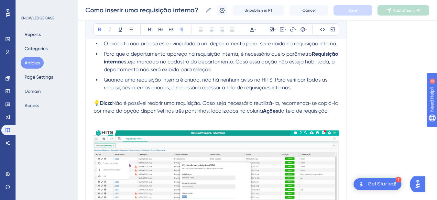
click at [116, 103] on span "Não é possível reabrir uma requisição. Caso seja necessário reutilizá-la, recom…" at bounding box center [216, 107] width 246 height 14
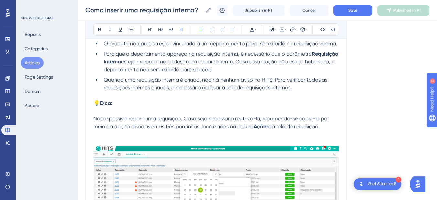
click at [111, 103] on strong "Dica:" at bounding box center [106, 103] width 12 height 6
click at [153, 104] on p "💡 Dicas:" at bounding box center [215, 103] width 245 height 8
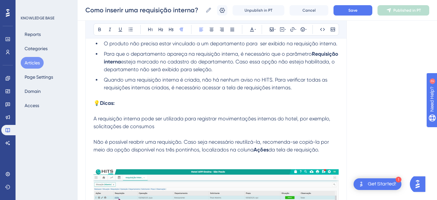
click at [188, 128] on p "A requisição interna pode ser utilizada para registrar movimentações internas d…" at bounding box center [215, 123] width 245 height 16
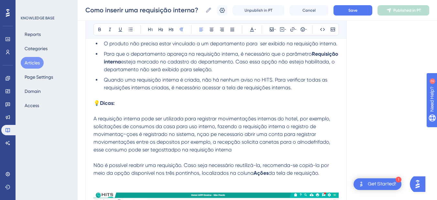
click at [192, 135] on span "A requisição interna pode ser utilizada para registrar movimentações internas d…" at bounding box center [212, 133] width 238 height 37
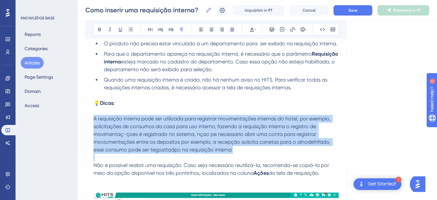
click at [192, 135] on span "A requisição interna pode ser utilizada para registrar movimentações internas d…" at bounding box center [212, 133] width 238 height 37
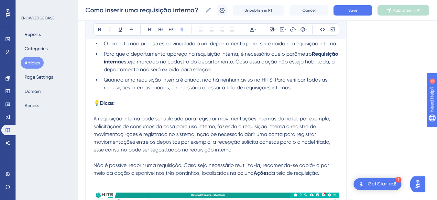
click at [187, 135] on span "A requisição interna pode ser utilizada para registrar movimentações internas d…" at bounding box center [212, 133] width 238 height 37
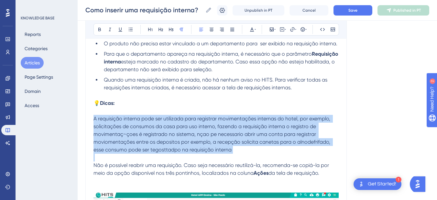
click at [187, 135] on span "A requisição interna pode ser utilizada para registrar movimentações internas d…" at bounding box center [212, 133] width 238 height 37
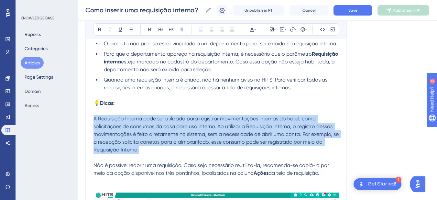
drag, startPoint x: 135, startPoint y: 145, endPoint x: 84, endPoint y: 118, distance: 57.6
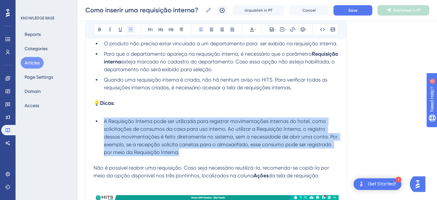
click at [129, 31] on icon at bounding box center [131, 29] width 4 height 4
click at [116, 120] on span "A Requisição Interna pode ser utilizada para registrar movimentações internas d…" at bounding box center [221, 136] width 235 height 37
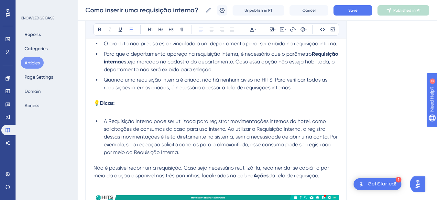
click at [94, 166] on span "Não é possível reabrir uma requisição. Caso seja necessário reutilizá-la, recom…" at bounding box center [211, 172] width 237 height 14
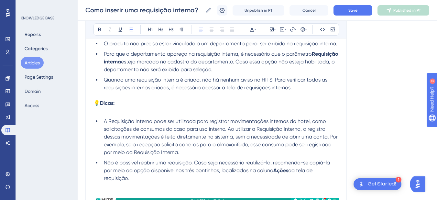
scroll to position [642, 0]
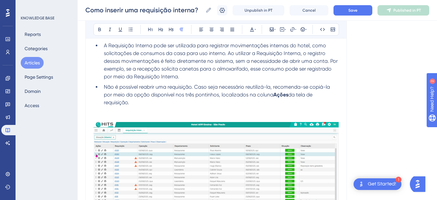
click at [128, 110] on p at bounding box center [215, 110] width 245 height 8
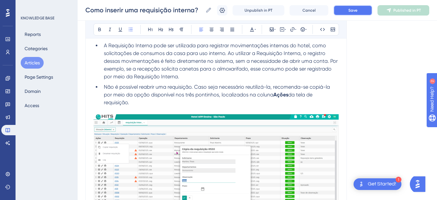
click at [352, 8] on button "Save" at bounding box center [352, 10] width 39 height 10
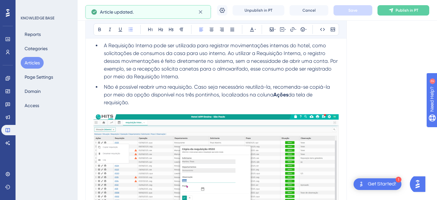
scroll to position [566, 0]
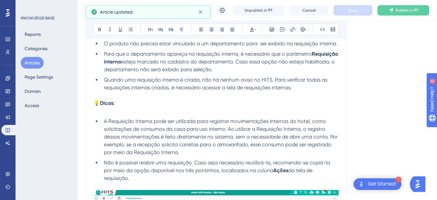
click at [111, 111] on p at bounding box center [215, 111] width 245 height 8
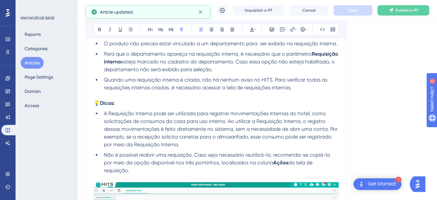
scroll to position [769, 0]
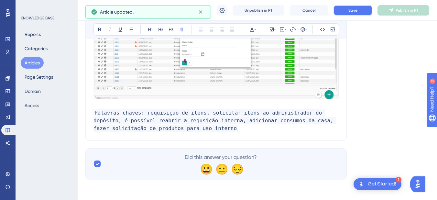
click at [357, 12] on span "Save" at bounding box center [352, 10] width 9 height 5
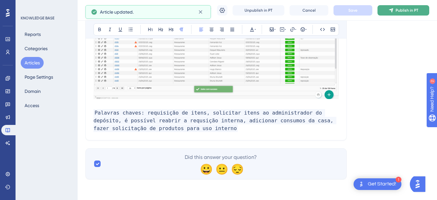
click at [408, 5] on button "Publish in PT" at bounding box center [403, 10] width 52 height 10
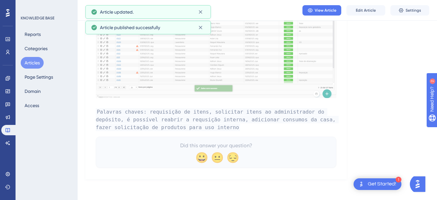
scroll to position [745, 0]
click at [10, 143] on icon at bounding box center [7, 142] width 5 height 5
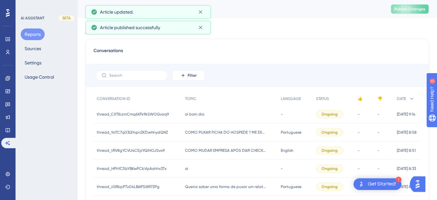
drag, startPoint x: 410, startPoint y: 8, endPoint x: 434, endPoint y: 5, distance: 24.0
click at [410, 8] on span "Publish Changes" at bounding box center [409, 8] width 31 height 5
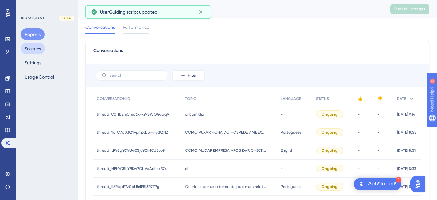
click at [34, 47] on button "Sources" at bounding box center [33, 49] width 24 height 12
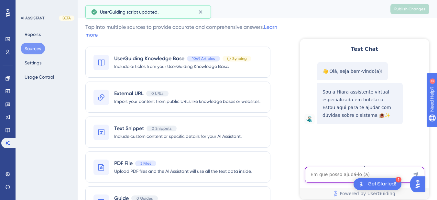
click at [332, 173] on textarea "AI Assistant Text Input" at bounding box center [364, 175] width 119 height 16
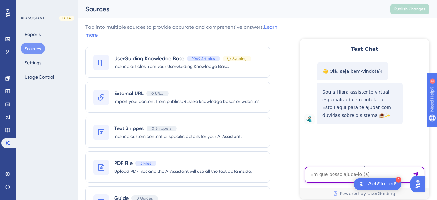
paste textarea "Precisamos de uma orientação em como encerrar alguns consumos para não serem tr…"
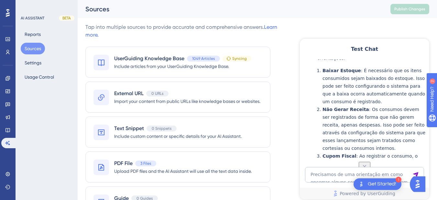
scroll to position [301, 0]
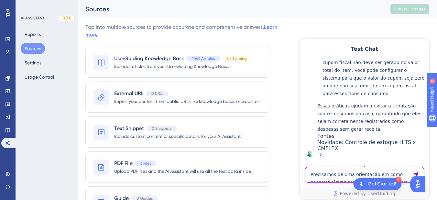
click at [341, 175] on textarea "Precisamos de uma orientação em como encerrar alguns consumos para não serem tr…" at bounding box center [364, 175] width 119 height 16
paste textarea "Os itens usados em em consumo interno são os mesmos de venda aos hóspedes, ou s…"
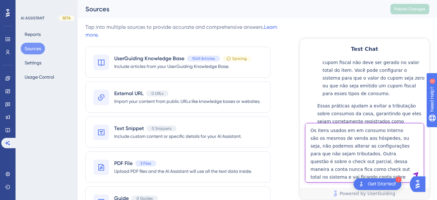
scroll to position [5, 0]
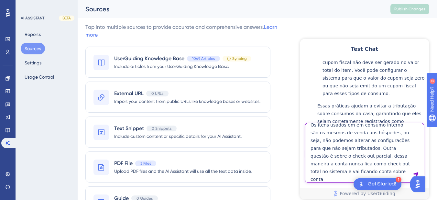
type textarea "Os itens usados em em consumo interno são os mesmos de venda aos hóspedes, ou s…"
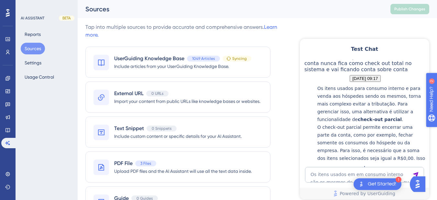
scroll to position [580, 0]
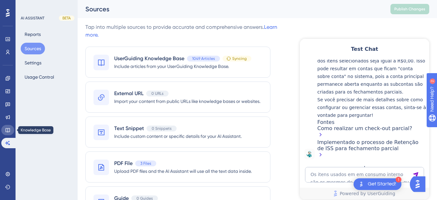
drag, startPoint x: 10, startPoint y: 131, endPoint x: 20, endPoint y: 62, distance: 70.2
click at [10, 131] on link at bounding box center [7, 130] width 13 height 10
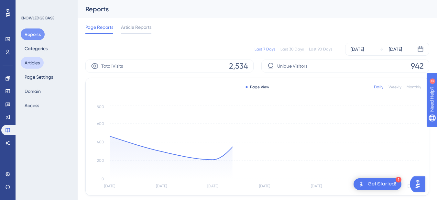
click at [30, 60] on button "Articles" at bounding box center [32, 63] width 23 height 12
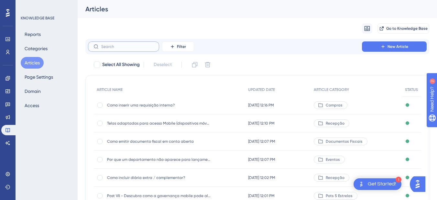
click at [124, 48] on input "text" at bounding box center [127, 46] width 52 height 5
type input "gerar"
click at [160, 119] on div "Como gerar o relatório de documentos fiscais? Como gerar o relatório de documen…" at bounding box center [158, 123] width 103 height 18
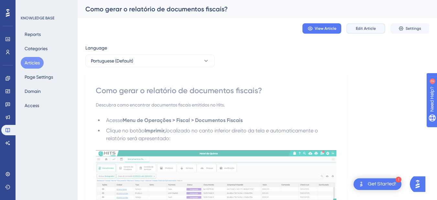
click at [362, 28] on span "Edit Article" at bounding box center [366, 28] width 20 height 5
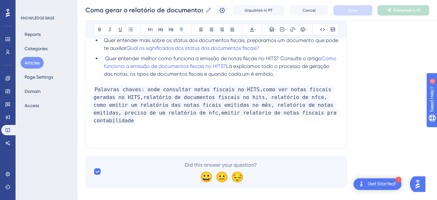
scroll to position [365, 0]
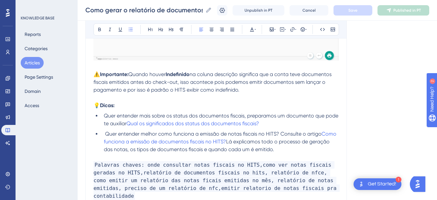
click at [304, 147] on li "Quer entender melhor como funciona a emissão de notas fiscais no HITS? Consulte…" at bounding box center [219, 141] width 237 height 23
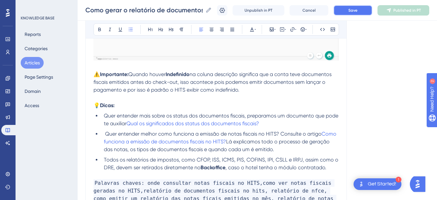
click at [364, 11] on button "Save" at bounding box center [352, 10] width 39 height 10
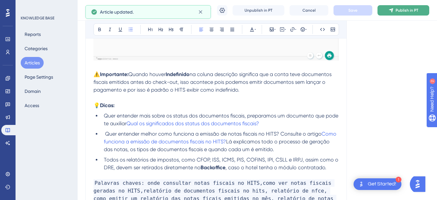
click at [402, 9] on span "Publish in PT" at bounding box center [406, 10] width 23 height 5
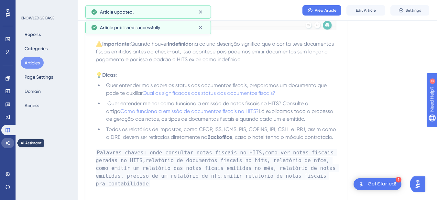
click at [8, 143] on icon at bounding box center [7, 143] width 5 height 4
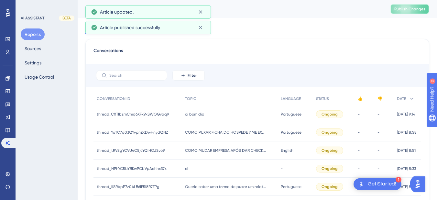
click at [424, 9] on span "Publish Changes" at bounding box center [409, 8] width 31 height 5
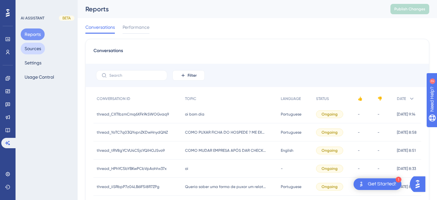
click at [34, 48] on button "Sources" at bounding box center [33, 49] width 24 height 12
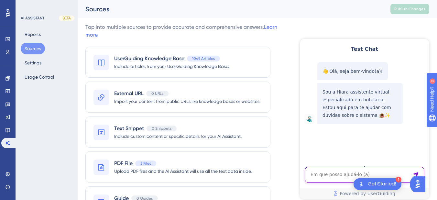
click at [316, 170] on textarea "AI Assistant Text Input" at bounding box center [364, 175] width 119 height 16
paste textarea "preciso emitir um relatorio na hits por tipo de venda CFOP no mes [DATE], como …"
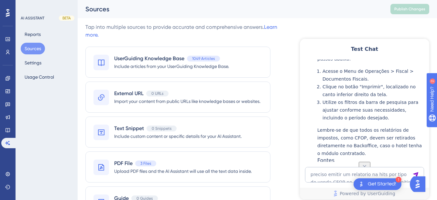
scroll to position [200, 0]
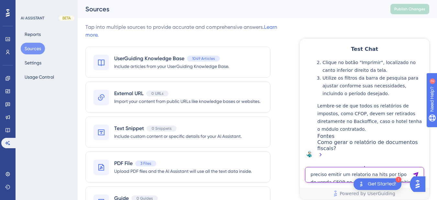
click at [342, 175] on textarea "preciso emitir um relatorio na hits por tipo de venda CFOP no mes [DATE], como …" at bounding box center [364, 175] width 119 height 16
paste textarea "No caso das configurações dos itens para não gerar receita, terei que cadastrar…"
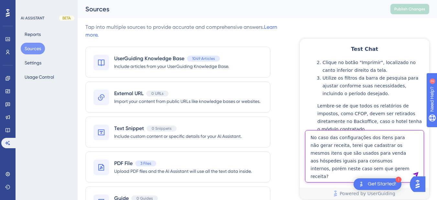
type textarea "No caso das configurações dos itens para não gerar receita, terei que cadastrar…"
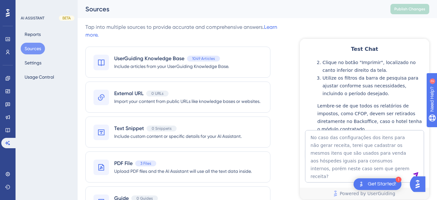
click at [365, 165] on div "Test Chat 👋 Olá, seja bem-vindo(a)! Sou a Hiara assistente virtual especializad…" at bounding box center [364, 119] width 129 height 160
click at [368, 152] on div "Como gerar o relatório de documentos fiscais?" at bounding box center [371, 149] width 109 height 20
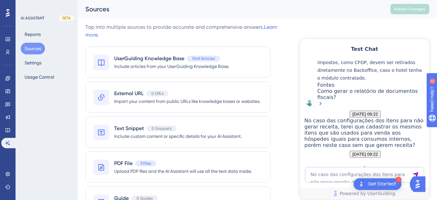
scroll to position [379, 0]
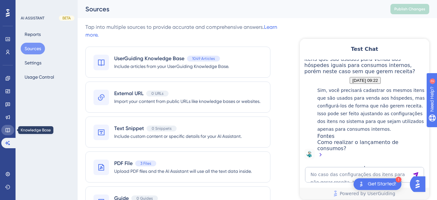
click at [8, 129] on icon at bounding box center [7, 130] width 4 height 4
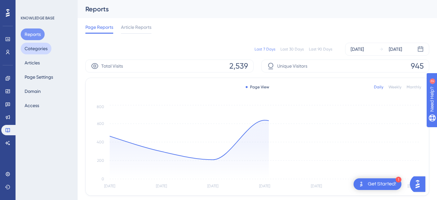
click at [35, 46] on button "Categories" at bounding box center [36, 49] width 31 height 12
click at [36, 63] on button "Articles" at bounding box center [32, 63] width 23 height 12
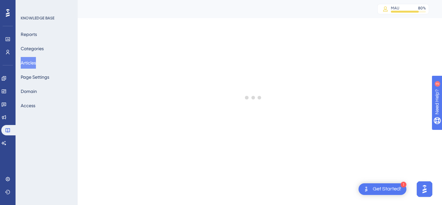
click at [30, 64] on button "Articles" at bounding box center [28, 63] width 15 height 12
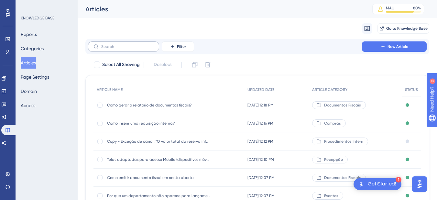
click at [130, 50] on label at bounding box center [123, 46] width 71 height 10
click at [130, 49] on input "text" at bounding box center [127, 46] width 52 height 5
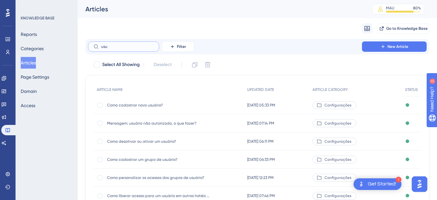
type input "usu"
click at [186, 121] on span "Mensagem: usuário não autorizado, o que fazer?" at bounding box center [158, 123] width 103 height 5
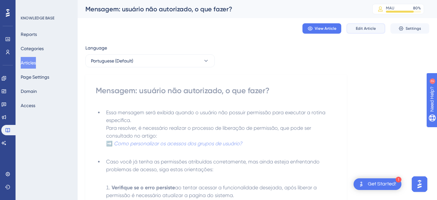
click at [372, 32] on button "Edit Article" at bounding box center [365, 28] width 39 height 10
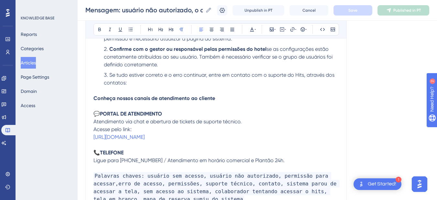
scroll to position [259, 0]
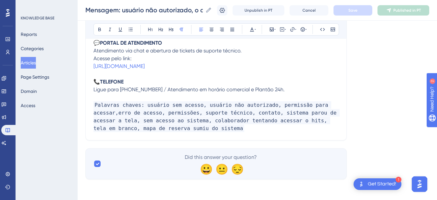
click at [212, 125] on p "Palavras chaves: usuário sem acesso, usuário não autorizado, permissão para ace…" at bounding box center [215, 116] width 245 height 31
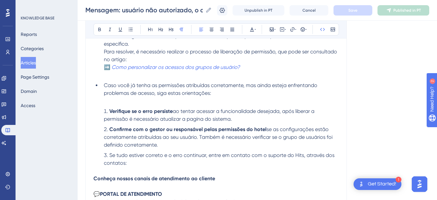
click at [127, 102] on p at bounding box center [215, 101] width 245 height 8
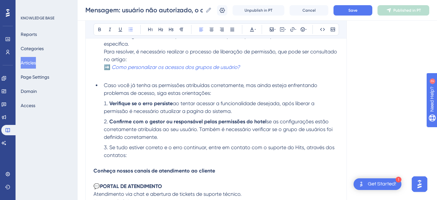
scroll to position [32, 0]
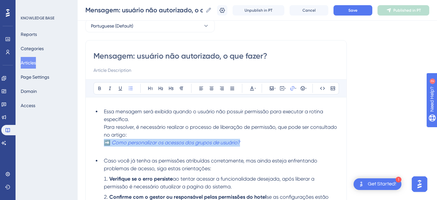
drag, startPoint x: 104, startPoint y: 144, endPoint x: 250, endPoint y: 140, distance: 145.5
click at [250, 140] on li "Essa mensagem será exibida quando o usuário não possuir permissão para executar…" at bounding box center [219, 127] width 237 height 39
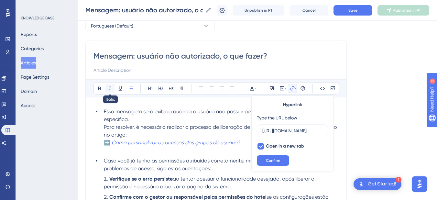
scroll to position [0, 181]
click at [109, 87] on icon at bounding box center [109, 88] width 5 height 5
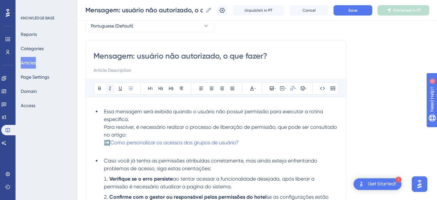
click at [109, 87] on icon at bounding box center [109, 88] width 5 height 5
click at [94, 143] on ul "Essa mensagem será exibida quando o usuário não possuir permissão para executar…" at bounding box center [215, 127] width 245 height 39
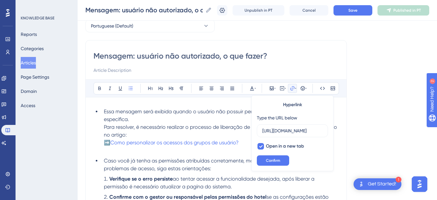
scroll to position [0, 181]
click at [102, 143] on li "Essa mensagem será exibida quando o usuário não possuir permissão para executar…" at bounding box center [219, 127] width 237 height 39
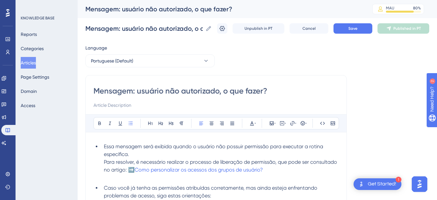
scroll to position [75, 0]
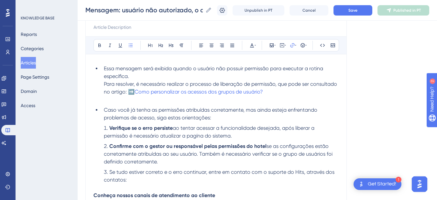
click at [292, 90] on li "Essa mensagem será exibida quando o usuário não possuir permissão para executar…" at bounding box center [219, 80] width 237 height 31
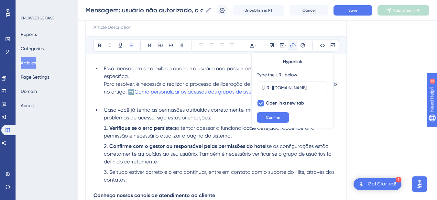
scroll to position [0, 181]
click at [134, 101] on p at bounding box center [215, 100] width 245 height 8
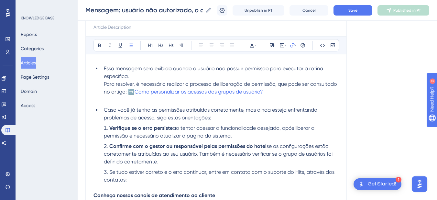
click at [294, 94] on li "Essa mensagem será exibida quando o usuário não possuir permissão para executar…" at bounding box center [219, 80] width 237 height 31
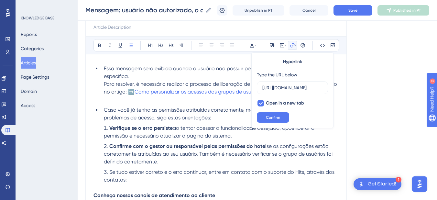
scroll to position [0, 181]
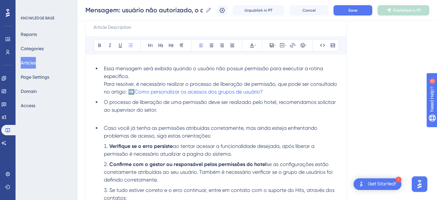
click at [139, 104] on span "O processo de liberação de uma permissão deve ser realizado pelo hotel, recomen…" at bounding box center [220, 106] width 233 height 14
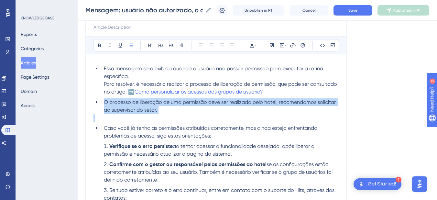
click at [139, 104] on span "O processo de liberação de uma permissão deve ser realizado pelo hotel, recomen…" at bounding box center [220, 106] width 233 height 14
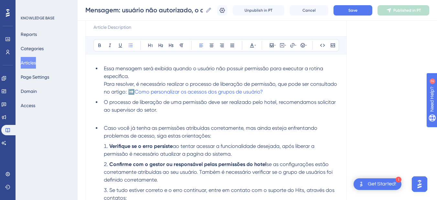
click at [138, 103] on span "O processo de liberação de uma permissão deve ser realizado pelo hotel, recomen…" at bounding box center [220, 106] width 233 height 14
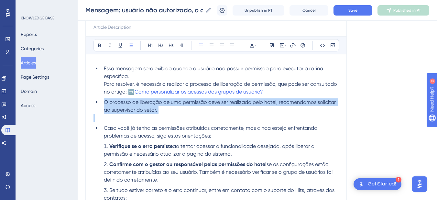
click at [138, 103] on span "O processo de liberação de uma permissão deve ser realizado pelo hotel, recomen…" at bounding box center [220, 106] width 233 height 14
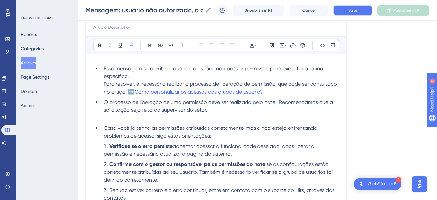
click at [367, 12] on button "Save" at bounding box center [352, 10] width 39 height 10
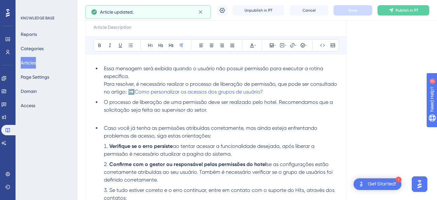
click at [136, 120] on p at bounding box center [215, 118] width 245 height 8
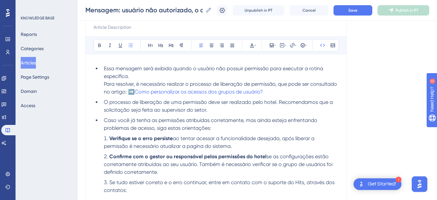
scroll to position [0, 0]
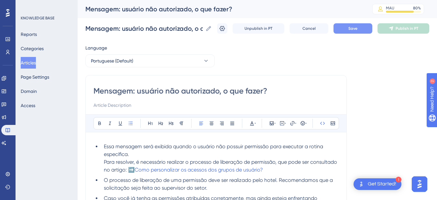
click at [369, 27] on button "Save" at bounding box center [352, 28] width 39 height 10
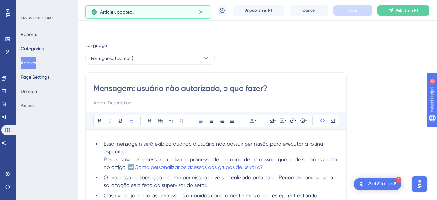
scroll to position [253, 0]
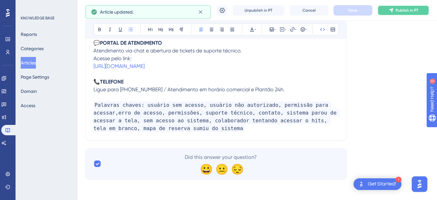
click at [406, 9] on span "Publish in PT" at bounding box center [406, 10] width 23 height 5
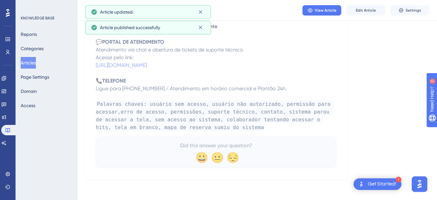
scroll to position [220, 0]
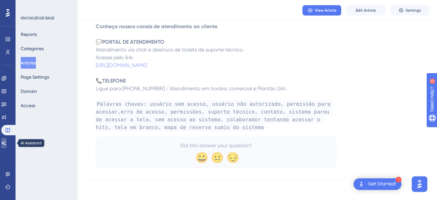
drag, startPoint x: 4, startPoint y: 144, endPoint x: 30, endPoint y: 141, distance: 26.7
click at [4, 144] on link at bounding box center [3, 143] width 5 height 10
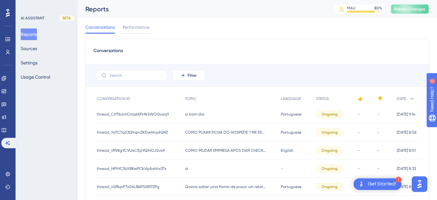
click at [416, 7] on span "Publish Changes" at bounding box center [409, 8] width 31 height 5
click at [31, 51] on button "Sources" at bounding box center [29, 49] width 16 height 12
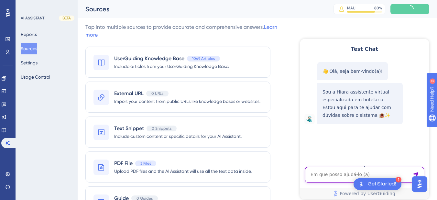
click at [352, 178] on textarea "AI Assistant Text Input" at bounding box center [364, 175] width 119 height 16
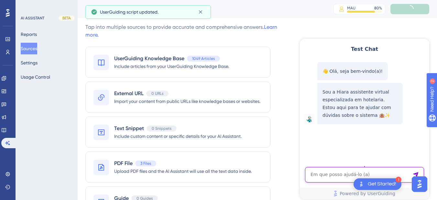
paste textarea "Mas me diz usuario nao autorizado e isso é pra enviar via e-mail, eu preciso im…"
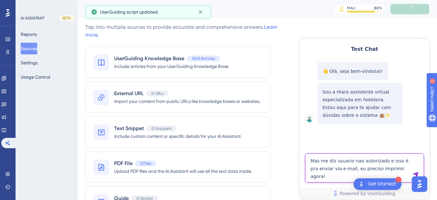
type textarea "Mas me diz usuario nao autorizado e isso é pra enviar via e-mail, eu preciso im…"
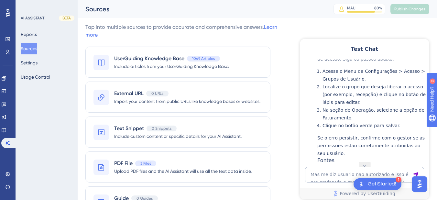
scroll to position [200, 0]
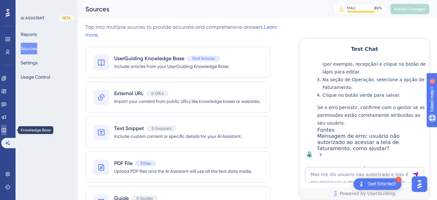
click at [6, 132] on icon at bounding box center [4, 130] width 4 height 4
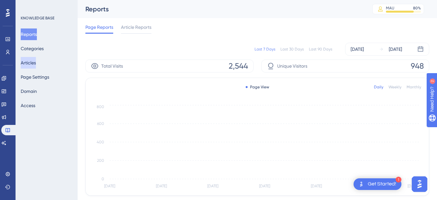
click at [32, 61] on button "Articles" at bounding box center [28, 63] width 15 height 12
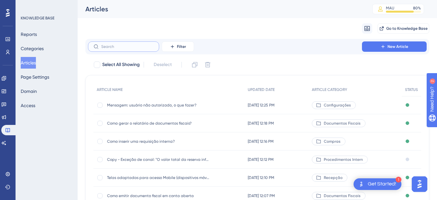
click at [118, 47] on input "text" at bounding box center [127, 46] width 52 height 5
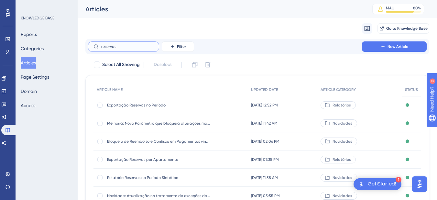
type input "reservas"
click at [149, 106] on span "Exportação Reservas no Período" at bounding box center [158, 104] width 103 height 5
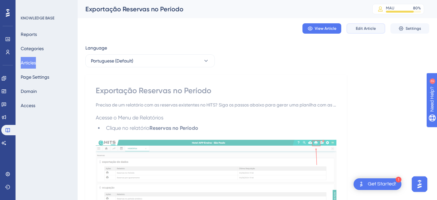
click at [362, 27] on span "Edit Article" at bounding box center [366, 28] width 20 height 5
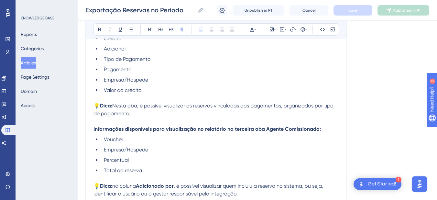
scroll to position [1100, 0]
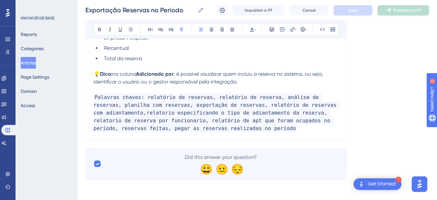
click at [260, 128] on p "Palavras chaves: relatório de reservas, relatório de reserva, análise de reserv…" at bounding box center [215, 112] width 245 height 39
click at [254, 117] on p "Palavras chaves: relatório de reservas, relatório de reserva, análise de reserv…" at bounding box center [215, 112] width 245 height 39
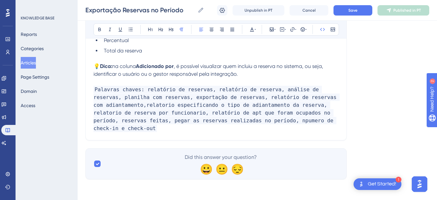
click at [244, 120] on span "Palavras chaves: relatório de reservas, relatório de reserva, análise de reserv…" at bounding box center [216, 109] width 246 height 46
click at [320, 120] on span "Palavras chaves: relatório de reservas, relatório de reserva, análise de reserv…" at bounding box center [216, 109] width 246 height 46
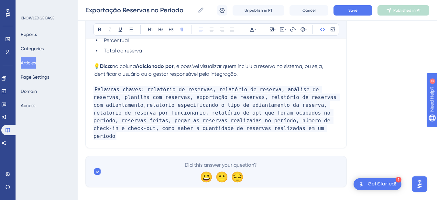
click at [360, 15] on div "Exportação Reservas no Período Exportação Reservas no Período Unpublish in PT C…" at bounding box center [257, 10] width 359 height 21
click at [356, 14] on button "Save" at bounding box center [352, 10] width 39 height 10
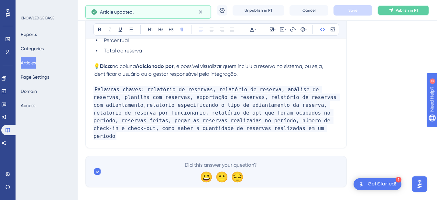
click at [397, 7] on button "Publish in PT" at bounding box center [403, 10] width 52 height 10
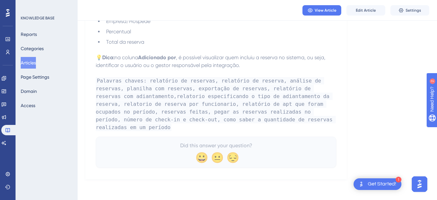
click at [27, 64] on button "Articles" at bounding box center [28, 63] width 15 height 12
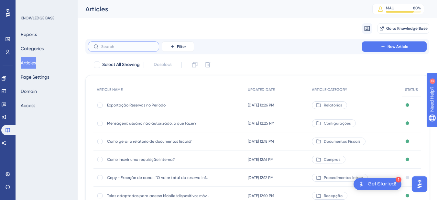
click at [115, 46] on input "text" at bounding box center [127, 46] width 52 height 5
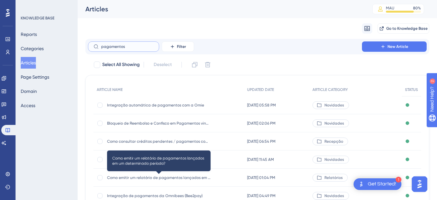
type input "pagamentos"
click at [170, 176] on span "Como emitir um relatório de pagamentos lançados em um determinado período?" at bounding box center [158, 177] width 103 height 5
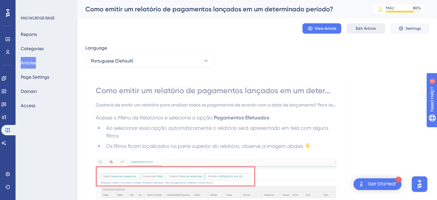
click at [370, 28] on span "Edit Article" at bounding box center [366, 28] width 20 height 5
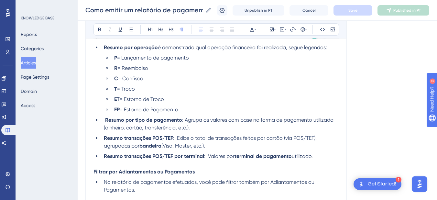
scroll to position [603, 0]
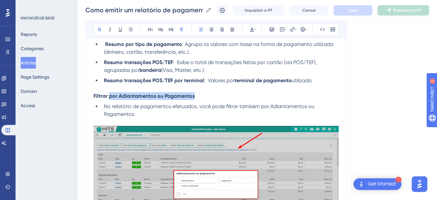
drag, startPoint x: 110, startPoint y: 96, endPoint x: 202, endPoint y: 97, distance: 92.1
click at [202, 97] on p "Filtrar por Adiantamentos ou Pagamentos" at bounding box center [215, 96] width 245 height 8
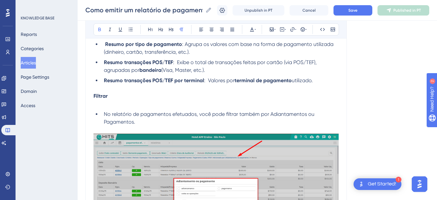
click at [124, 97] on p "Filtrar" at bounding box center [215, 96] width 245 height 8
click at [102, 113] on li "No relatório de pagamentos efetuados, você pode filtrar também por Adiantamento…" at bounding box center [219, 118] width 237 height 16
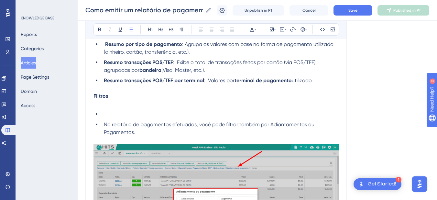
click at [119, 111] on li at bounding box center [219, 114] width 237 height 8
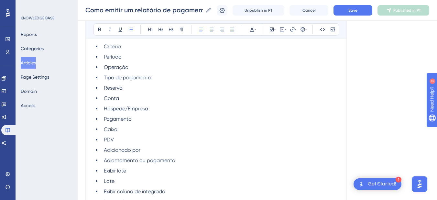
scroll to position [767, 0]
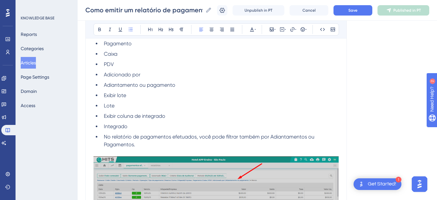
click at [147, 127] on li "Integrado" at bounding box center [219, 126] width 237 height 8
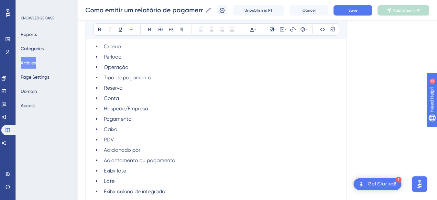
scroll to position [616, 0]
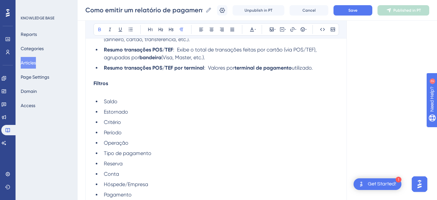
click at [114, 91] on p at bounding box center [215, 91] width 245 height 8
drag, startPoint x: 128, startPoint y: 88, endPoint x: 133, endPoint y: 90, distance: 5.2
click at [155, 84] on p "Filtros" at bounding box center [215, 84] width 245 height 8
click at [122, 84] on strong "Filtros dispobievsi" at bounding box center [114, 83] width 43 height 6
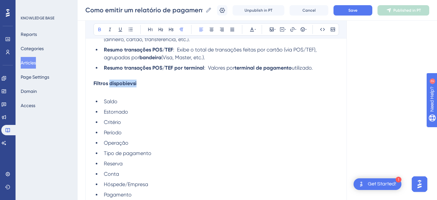
click at [122, 84] on strong "Filtros dispobievsi" at bounding box center [114, 83] width 43 height 6
click at [104, 85] on strong "Filtros dispobievsi" at bounding box center [114, 83] width 43 height 6
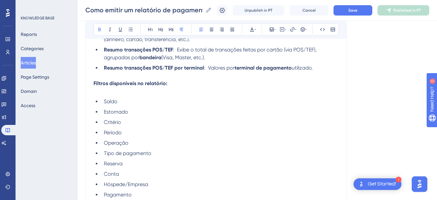
click at [102, 95] on p at bounding box center [215, 91] width 245 height 8
drag, startPoint x: 92, startPoint y: 84, endPoint x: 127, endPoint y: 89, distance: 35.2
click at [97, 85] on strong "Filtros disponíveis no relatório:" at bounding box center [130, 83] width 74 height 6
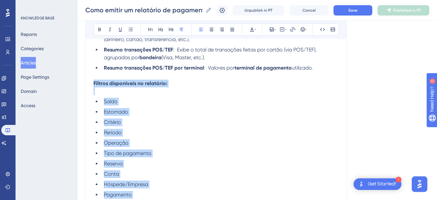
scroll to position [767, 0]
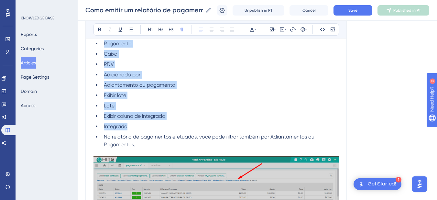
drag, startPoint x: 94, startPoint y: 83, endPoint x: 142, endPoint y: 128, distance: 65.2
click at [142, 128] on div "Acesse o Menu de Relatórios e selecione a opção: Pagamentos Efetuados Ao seleci…" at bounding box center [215, 200] width 245 height 1660
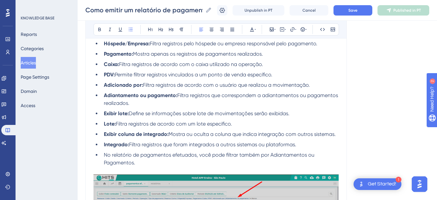
scroll to position [616, 0]
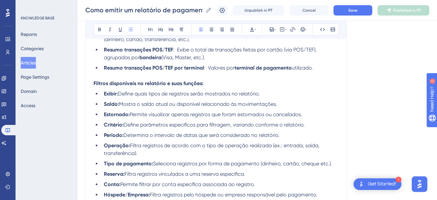
click at [272, 93] on li "Exibir: Define quais tipos de registros serão mostrados no relatório." at bounding box center [219, 94] width 237 height 8
drag, startPoint x: 286, startPoint y: 99, endPoint x: 172, endPoint y: 106, distance: 114.6
click at [172, 106] on ul "Exibir: Define quais tipos de registros serão mostrados no relatório. Saldo: Mo…" at bounding box center [215, 204] width 245 height 228
drag, startPoint x: 306, startPoint y: 114, endPoint x: 266, endPoint y: 114, distance: 39.8
click at [266, 114] on li "Estornado: Permite visualizar apenas registros que foram estornados ou cancelad…" at bounding box center [219, 115] width 237 height 8
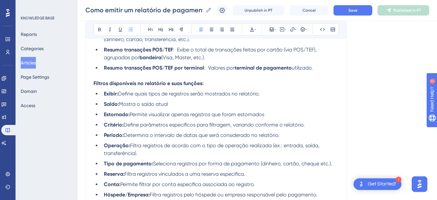
click at [202, 114] on span "Permite visualizar apenas registros que foram estornados" at bounding box center [197, 114] width 134 height 6
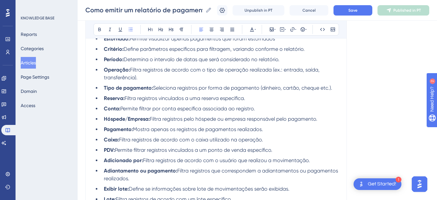
click at [144, 75] on li "Operação: Filtra registros de acordo com o tipo de operação realizada (ex.: ent…" at bounding box center [219, 74] width 237 height 16
drag, startPoint x: 284, startPoint y: 72, endPoint x: 287, endPoint y: 77, distance: 5.6
click at [287, 77] on li "Operação: Filtra registros de acordo com o tipo de operação realizada (ex.: ent…" at bounding box center [219, 74] width 237 height 16
click at [300, 70] on span "Filtra registros de acordo com o tipo de operação realizada (ex.: entrada, saíd…" at bounding box center [212, 74] width 217 height 14
click at [293, 70] on span "Filtra registros de acordo com o tipo de operação realizada (ex.: entrada, saíd…" at bounding box center [212, 74] width 217 height 14
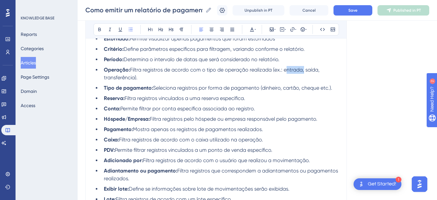
click at [293, 70] on span "Filtra registros de acordo com o tipo de operação realizada (ex.: entrada, saíd…" at bounding box center [212, 74] width 217 height 14
click at [318, 69] on span "Filtra registros de acordo com o tipo de operação realizada (ex.: Pagamento, sa…" at bounding box center [216, 74] width 225 height 14
click at [158, 77] on span "Filtra registros de acordo com o tipo de operação realizada (ex.: Pagamento, Es…" at bounding box center [218, 74] width 229 height 14
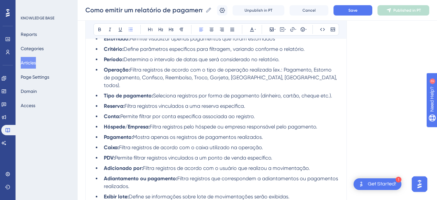
click at [175, 79] on span "Filtra registros de acordo com o tipo de operação realizada (ex.: Pagamento, Es…" at bounding box center [221, 78] width 234 height 22
click at [267, 92] on ul "Exibir: Define quais tipos de registros serão mostrados no relatório. Saldo: Mo…" at bounding box center [215, 131] width 245 height 235
click at [313, 92] on span "Seleciona registros por forma de pagamento (dinheiro, cartão, cheque etc.)." at bounding box center [242, 95] width 179 height 6
click at [264, 102] on li "Reserva: Filtra registros vinculados a uma reserva específica." at bounding box center [219, 106] width 237 height 8
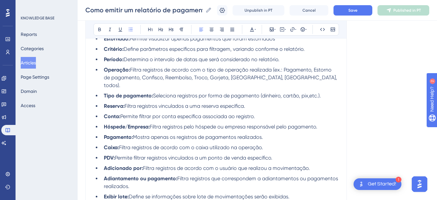
click at [145, 103] on span "Filtra registros vinculados a uma reserva específica." at bounding box center [184, 106] width 121 height 6
click at [241, 113] on span "Permite filtrar por conta específica associada ao registro." at bounding box center [187, 116] width 134 height 6
drag, startPoint x: 267, startPoint y: 127, endPoint x: 167, endPoint y: 128, distance: 99.9
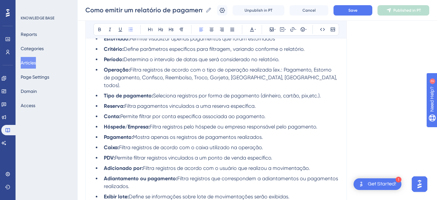
click at [167, 133] on li "Pagamento: Mostra apenas os registros de pagamentos realizados." at bounding box center [219, 137] width 237 height 8
click at [180, 134] on span "Mostra apenas os registros de pagamentos realizados." at bounding box center [198, 137] width 130 height 6
drag, startPoint x: 135, startPoint y: 128, endPoint x: 271, endPoint y: 128, distance: 136.1
click at [271, 133] on li "Pagamento: Mostra apenas os registros de pagamentos realizados." at bounding box center [219, 137] width 237 height 8
click at [273, 144] on li "Caixa: Filtra registros de acordo com o caixa utilizado na operação." at bounding box center [219, 148] width 237 height 8
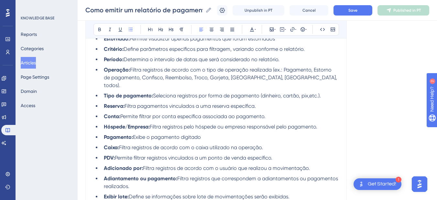
scroll to position [767, 0]
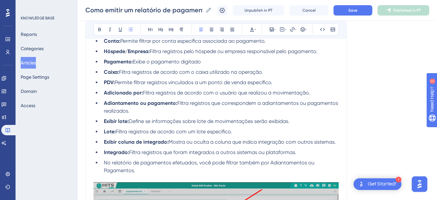
click at [165, 104] on li "Adiantamento ou pagamento: Filtra registros que correspondem a adiantamentos ou…" at bounding box center [219, 107] width 237 height 16
click at [141, 102] on li "Adiantamento ou pagamento: Filtra registros que correspondem a adiantamentos ou…" at bounding box center [219, 107] width 237 height 16
drag, startPoint x: 141, startPoint y: 102, endPoint x: 102, endPoint y: 97, distance: 39.2
click at [102, 99] on li "Adiantamento ou pagamento: Filtra registros que correspondem a adiantamentos ou…" at bounding box center [219, 107] width 237 height 16
click at [134, 101] on li "Adiantamento ou pagamento: Filtra registros que correspondem a adiantamentos ou…" at bounding box center [219, 107] width 237 height 16
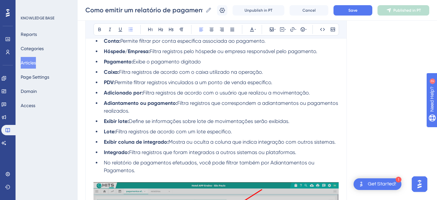
drag, startPoint x: 144, startPoint y: 101, endPoint x: 101, endPoint y: 96, distance: 43.0
click at [101, 99] on li "Adiantamento ou pagamento: Filtra registros que correspondem a adiantamentos ou…" at bounding box center [219, 107] width 237 height 16
copy li "Adiantamento ou pagamento: Filtra registros que correspondem a adiantamentos ou…"
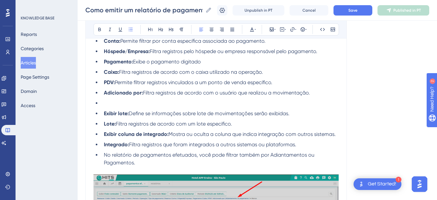
click at [140, 155] on li "No relatório de pagamentos efetuados, você pode filtrar também por Adiantamento…" at bounding box center [219, 159] width 237 height 16
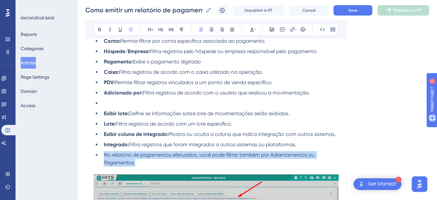
drag, startPoint x: 145, startPoint y: 154, endPoint x: 103, endPoint y: 149, distance: 41.7
click at [103, 151] on li "No relatório de pagamentos efetuados, você pode filtrar também por Adiantamento…" at bounding box center [219, 159] width 237 height 16
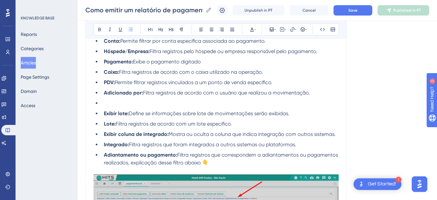
click at [118, 99] on li at bounding box center [219, 103] width 237 height 8
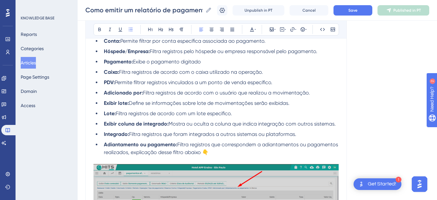
click at [139, 101] on ul "Exibir: Define quais tipos de registros serão mostrados no relatório. Saldo: Mo…" at bounding box center [215, 47] width 245 height 217
click at [236, 110] on li "Lote: Filtra registros de acordo com um lote específico." at bounding box center [219, 114] width 237 height 8
click at [216, 131] on span "Filtra registros que foram integrados a outros sistemas ou plataformas." at bounding box center [212, 134] width 167 height 6
click at [311, 130] on li "Integrado: Filtra registros que foram integrados a outros sistemas ou plataform…" at bounding box center [219, 134] width 237 height 8
drag, startPoint x: 312, startPoint y: 126, endPoint x: 233, endPoint y: 127, distance: 78.5
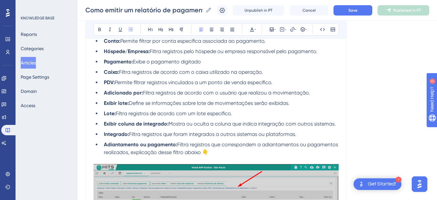
click at [233, 130] on li "Integrado: Filtra registros que foram integrados a outros sistemas ou plataform…" at bounding box center [219, 134] width 237 height 8
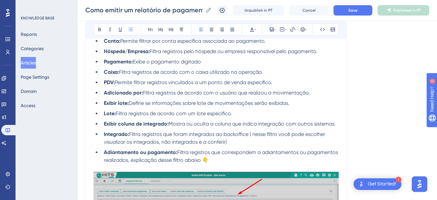
drag, startPoint x: 235, startPoint y: 131, endPoint x: 132, endPoint y: 129, distance: 102.8
click at [132, 130] on li "Integrado: Filtra registros que foram integrados ao backoffice ( nesse filtro v…" at bounding box center [219, 138] width 237 height 16
click at [233, 133] on li "Integrado: Filtra registros que foram integrados ao backoffice ( nesse filtro v…" at bounding box center [219, 138] width 237 height 16
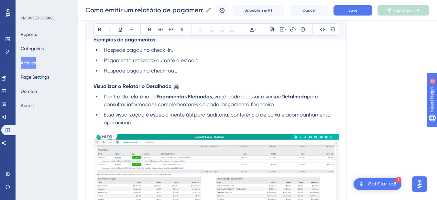
scroll to position [987, 0]
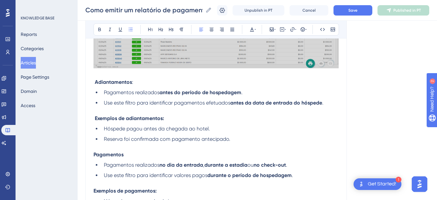
click at [189, 107] on p at bounding box center [215, 111] width 245 height 8
click at [94, 115] on span at bounding box center [93, 118] width 1 height 6
click at [111, 107] on p at bounding box center [215, 111] width 245 height 8
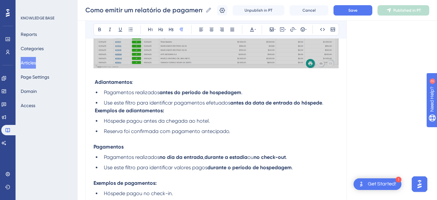
click at [100, 135] on p at bounding box center [215, 139] width 245 height 8
click at [96, 107] on strong "Exemplos de adiantamentos:" at bounding box center [129, 110] width 69 height 6
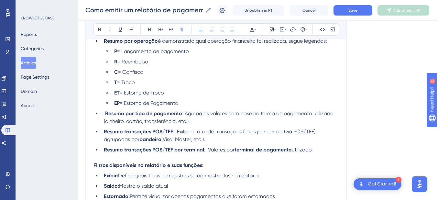
scroll to position [610, 0]
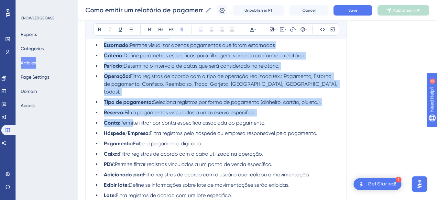
drag, startPoint x: 94, startPoint y: 91, endPoint x: 133, endPoint y: 110, distance: 43.9
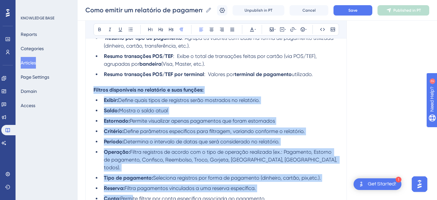
scroll to position [534, 0]
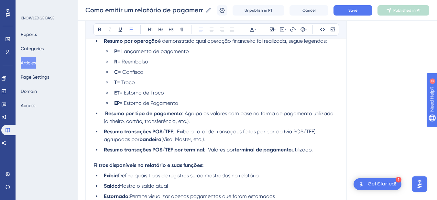
click at [231, 146] on span ": Valores por" at bounding box center [219, 149] width 30 height 6
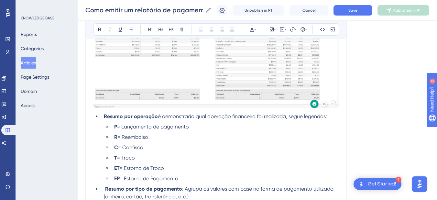
scroll to position [383, 0]
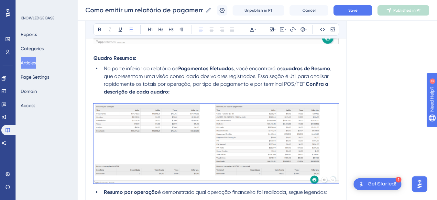
drag, startPoint x: 325, startPoint y: 148, endPoint x: 93, endPoint y: 57, distance: 249.2
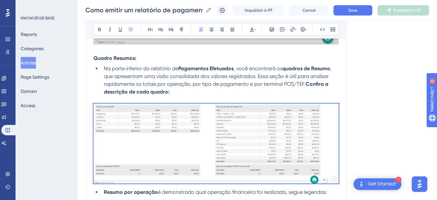
copy div "Quadro Resumos: Na parte inferior do relatório de Pagamentos Efetuados , você e…"
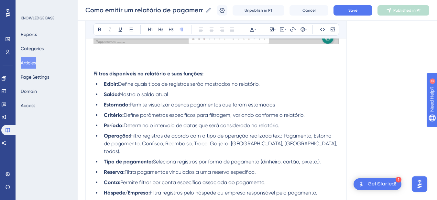
click at [93, 63] on p at bounding box center [215, 66] width 245 height 8
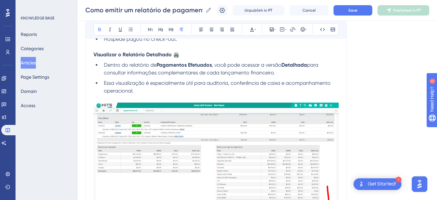
scroll to position [836, 0]
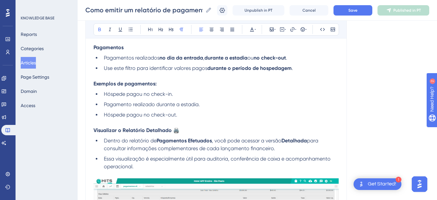
click at [94, 127] on strong "Visualizar o Relatório Detalhado 🖨️" at bounding box center [136, 130] width 86 height 6
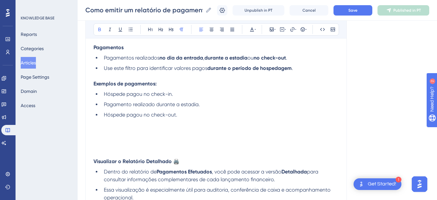
click at [99, 126] on p at bounding box center [215, 130] width 245 height 8
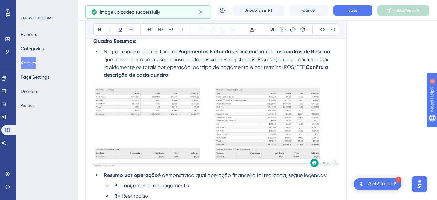
scroll to position [849, 0]
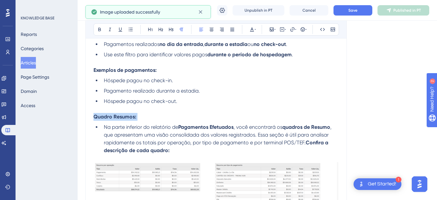
drag, startPoint x: 144, startPoint y: 108, endPoint x: 87, endPoint y: 107, distance: 56.3
click at [87, 107] on div "Como emitir um relatório de pagamentos lançados em um determinado período? Gost…" at bounding box center [215, 105] width 261 height 1764
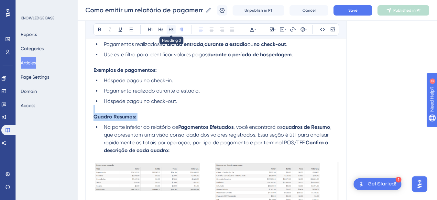
click at [172, 28] on icon at bounding box center [170, 29] width 5 height 5
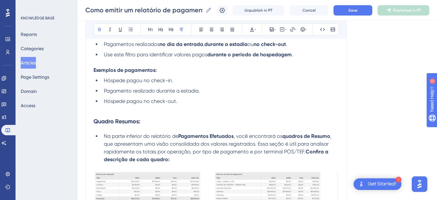
click at [162, 105] on p at bounding box center [215, 109] width 245 height 8
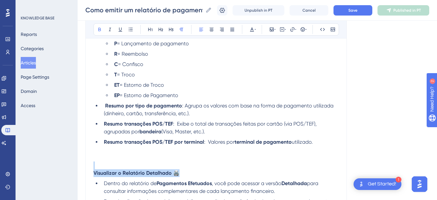
drag, startPoint x: 186, startPoint y: 166, endPoint x: 130, endPoint y: 84, distance: 99.5
click at [173, 33] on button at bounding box center [170, 29] width 9 height 9
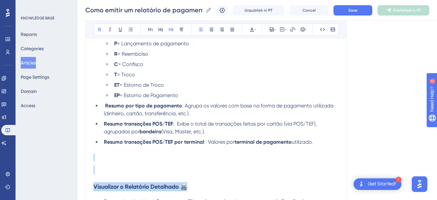
click at [117, 162] on h3 at bounding box center [215, 169] width 245 height 17
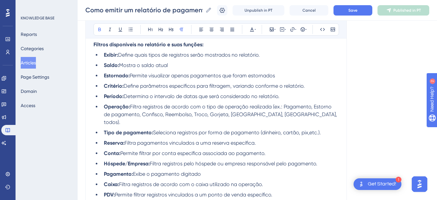
scroll to position [322, 0]
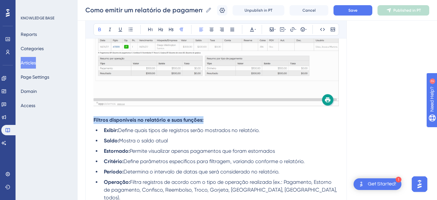
drag, startPoint x: 214, startPoint y: 120, endPoint x: 130, endPoint y: 73, distance: 96.8
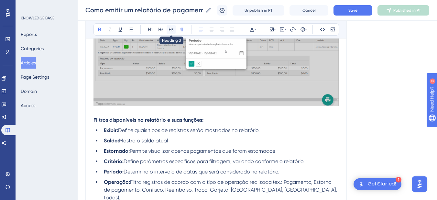
click at [172, 30] on icon at bounding box center [170, 29] width 5 height 5
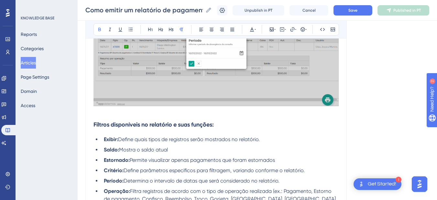
click at [105, 112] on p at bounding box center [215, 112] width 245 height 8
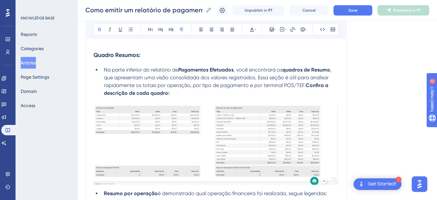
scroll to position [849, 0]
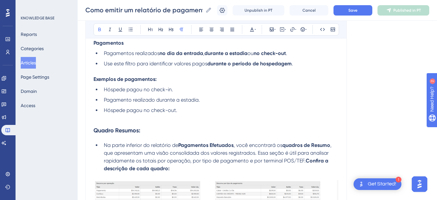
click at [114, 114] on p at bounding box center [215, 118] width 245 height 8
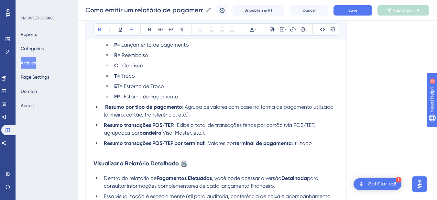
scroll to position [1151, 0]
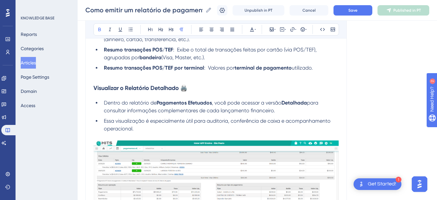
click at [105, 72] on p at bounding box center [215, 76] width 245 height 8
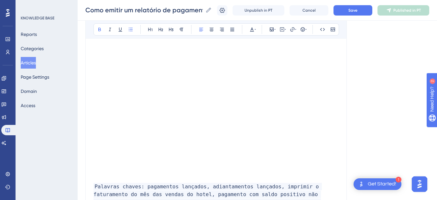
scroll to position [1677, 0]
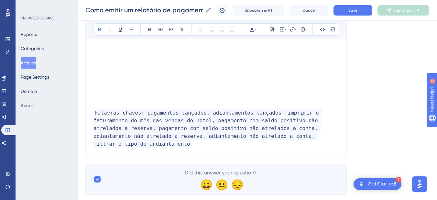
click at [314, 126] on p "Palavras chaves: pagamentos lançados, adiantamentos lançados, imprimir o fatura…" at bounding box center [215, 128] width 245 height 39
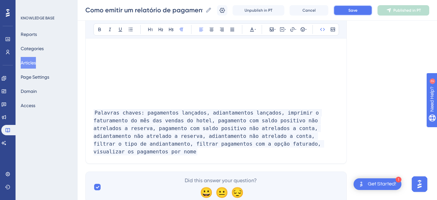
click at [353, 10] on button "Save" at bounding box center [352, 10] width 39 height 10
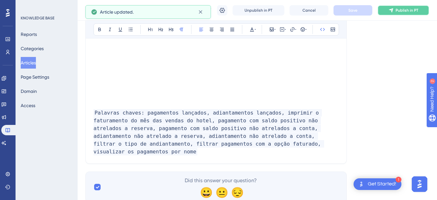
click at [393, 9] on icon at bounding box center [390, 10] width 5 height 5
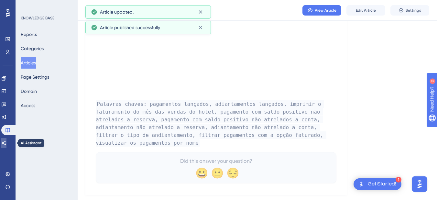
click at [6, 145] on icon at bounding box center [3, 142] width 5 height 5
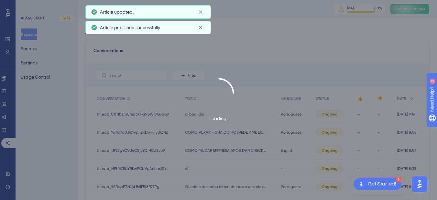
click at [407, 10] on div "Loading..." at bounding box center [218, 100] width 437 height 200
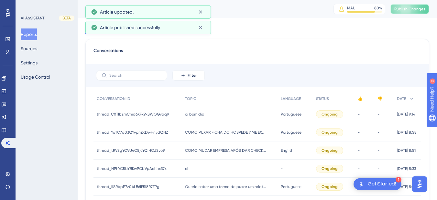
click at [407, 10] on span "Publish Changes" at bounding box center [409, 8] width 31 height 5
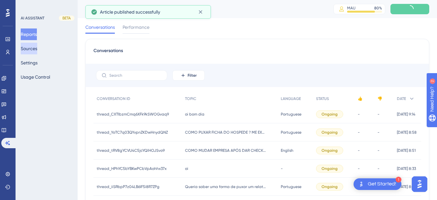
click at [29, 46] on button "Sources" at bounding box center [29, 49] width 16 height 12
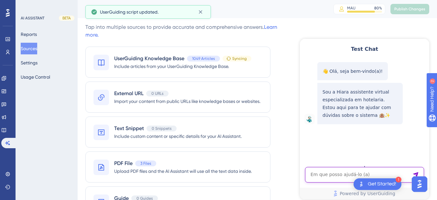
click at [334, 182] on textarea "AI Assistant Text Input" at bounding box center [364, 175] width 119 height 16
paste textarea "mas eu quero apenas os que usaram a opção de faturado"
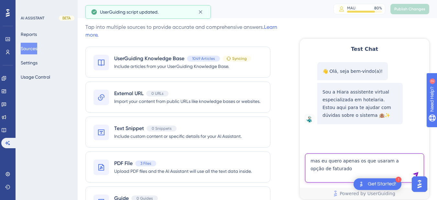
type textarea "mas eu quero apenas os que usaram a opção de faturado"
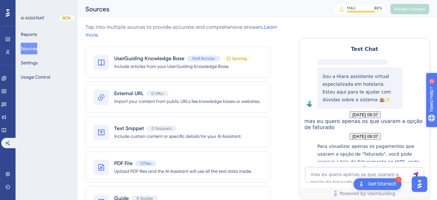
scroll to position [129, 0]
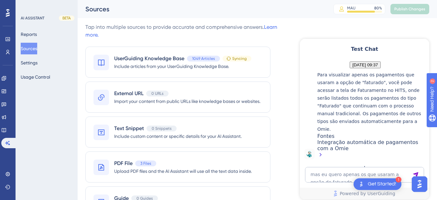
click at [339, 142] on div "Integração automática de pagamentos com a Omie" at bounding box center [371, 149] width 109 height 20
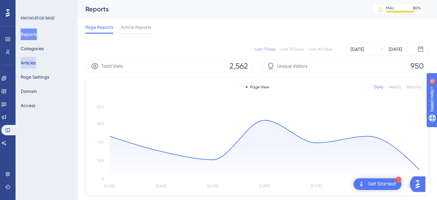
click at [31, 62] on button "Articles" at bounding box center [28, 63] width 15 height 12
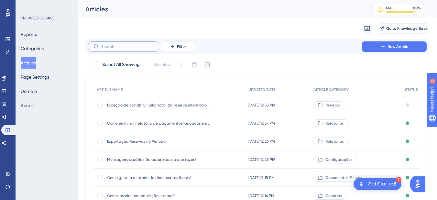
click at [106, 45] on input "text" at bounding box center [127, 46] width 52 height 5
paste input "Integração automática de pagamentos com a Omie"
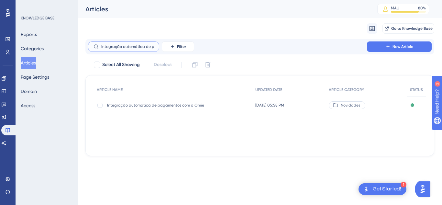
scroll to position [0, 41]
type input "Integração automática de pagamentos com a Omie"
click at [133, 107] on span "Integração automática de pagamentos com a Omie" at bounding box center [158, 104] width 103 height 5
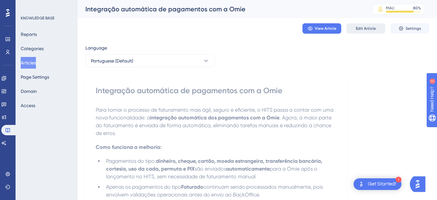
click at [357, 28] on span "Edit Article" at bounding box center [366, 28] width 20 height 5
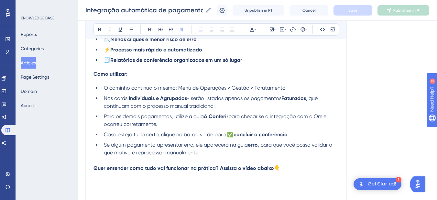
scroll to position [107, 0]
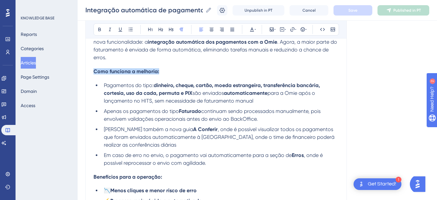
drag, startPoint x: 168, startPoint y: 73, endPoint x: 81, endPoint y: 69, distance: 87.1
click at [81, 69] on div "Performance Users Engagement Widgets Feedback Product Updates Knowledge Base AI…" at bounding box center [257, 203] width 359 height 621
click at [173, 30] on icon at bounding box center [171, 30] width 5 height 4
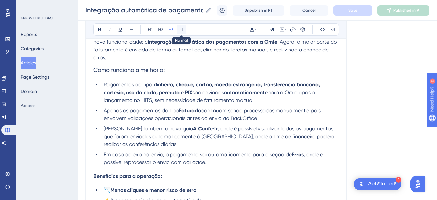
click at [180, 29] on icon at bounding box center [181, 29] width 5 height 5
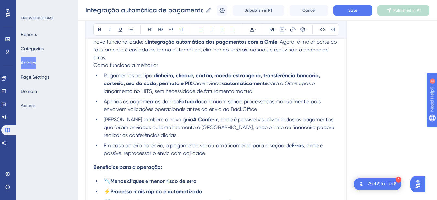
click at [115, 56] on p "Para tornar o processo de faturamento mais ágil, seguro e eficiente, o HITS pas…" at bounding box center [215, 45] width 245 height 31
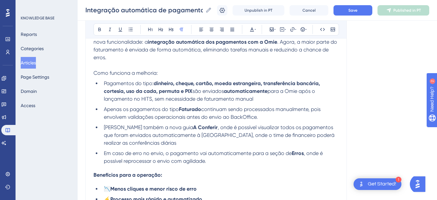
click at [110, 73] on span "Como funciona a melhoria:" at bounding box center [125, 73] width 64 height 6
click at [98, 28] on icon at bounding box center [99, 30] width 3 height 4
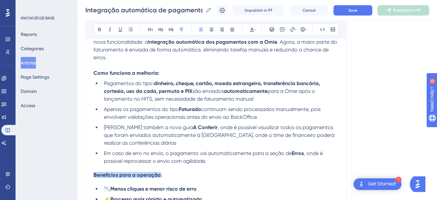
drag, startPoint x: 159, startPoint y: 175, endPoint x: 87, endPoint y: 172, distance: 72.8
drag, startPoint x: 170, startPoint y: 173, endPoint x: 87, endPoint y: 158, distance: 84.8
click at [84, 173] on div "Performance Users Engagement Widgets Feedback Product Updates Knowledge Base AI…" at bounding box center [257, 202] width 359 height 619
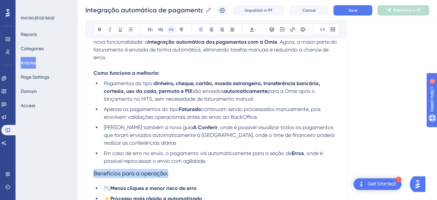
click at [171, 27] on icon at bounding box center [170, 29] width 5 height 5
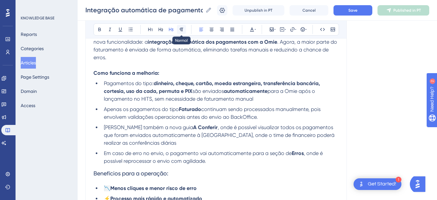
click at [181, 28] on icon at bounding box center [182, 30] width 4 height 4
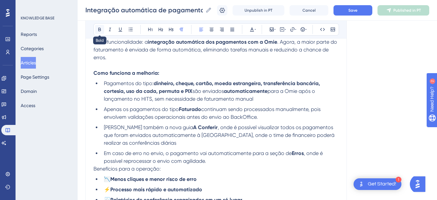
click at [101, 25] on button at bounding box center [99, 29] width 9 height 9
click at [94, 167] on strong "Benefícios para a operação:" at bounding box center [127, 168] width 69 height 6
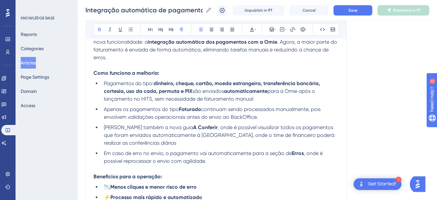
scroll to position [183, 0]
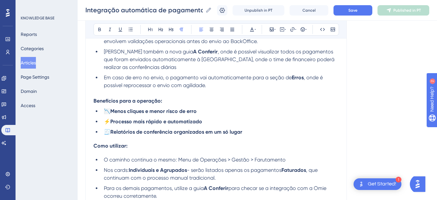
click at [130, 145] on h4 "Como utilizar:" at bounding box center [215, 146] width 245 height 6
drag, startPoint x: 134, startPoint y: 144, endPoint x: 85, endPoint y: 141, distance: 49.9
click at [85, 143] on div "Performance Users Engagement Widgets Feedback Product Updates Knowledge Base AI…" at bounding box center [257, 126] width 359 height 618
click at [173, 27] on icon at bounding box center [170, 29] width 5 height 5
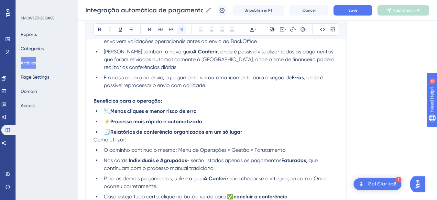
click at [179, 27] on icon at bounding box center [181, 29] width 5 height 5
click at [98, 30] on icon at bounding box center [99, 29] width 5 height 5
click at [95, 143] on p "Como utilizar:" at bounding box center [215, 140] width 245 height 8
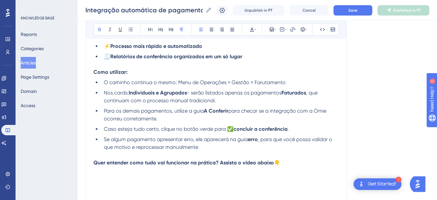
scroll to position [426, 0]
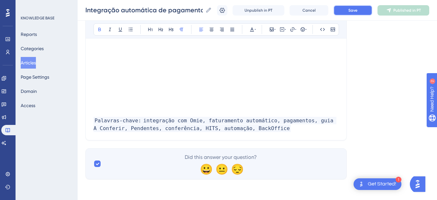
click at [352, 13] on button "Save" at bounding box center [352, 10] width 39 height 10
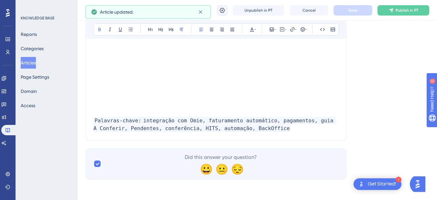
click at [225, 11] on icon at bounding box center [222, 10] width 6 height 6
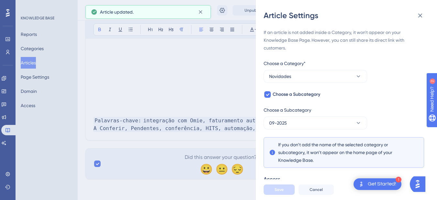
scroll to position [49, 0]
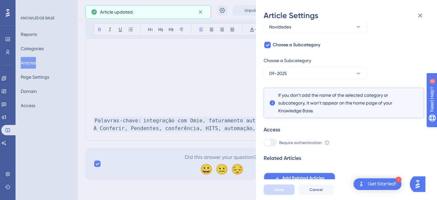
click at [286, 179] on span "Add Related Articles" at bounding box center [303, 178] width 42 height 8
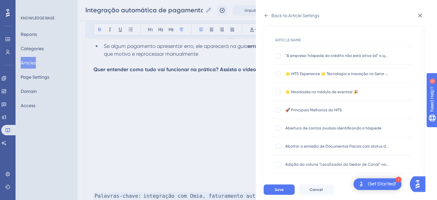
scroll to position [0, 0]
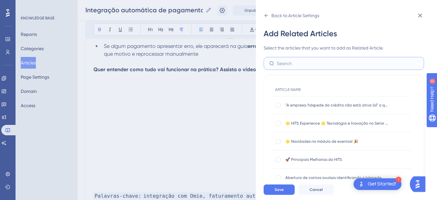
click at [299, 65] on input "text" at bounding box center [348, 63] width 142 height 7
type input "p"
click at [302, 65] on input "text" at bounding box center [348, 63] width 142 height 7
paste input "Como emitir um relatório de pagamentos lançados em um determinado período?"
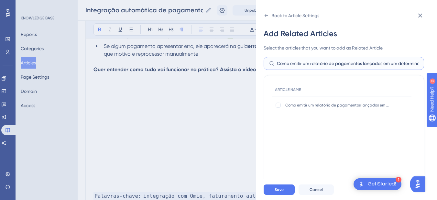
scroll to position [0, 30]
type input "Como emitir um relatório de pagamentos lançados em um determinado período?"
click at [275, 107] on div at bounding box center [278, 105] width 6 height 6
checkbox input "true"
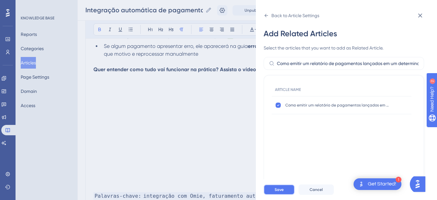
click at [270, 192] on button "Save" at bounding box center [278, 189] width 31 height 10
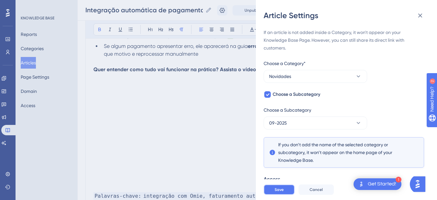
click at [270, 192] on button "Save" at bounding box center [278, 189] width 31 height 10
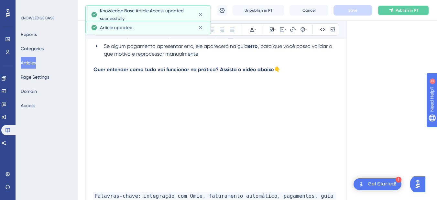
click at [393, 12] on icon at bounding box center [390, 10] width 5 height 5
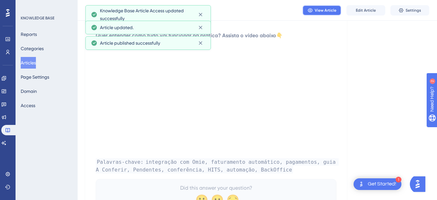
click at [314, 8] on button "View Article" at bounding box center [321, 10] width 39 height 10
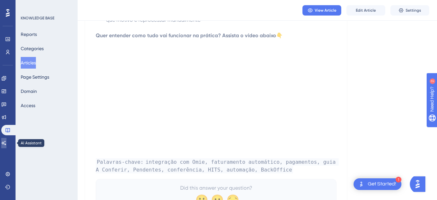
click at [6, 141] on icon at bounding box center [3, 142] width 5 height 5
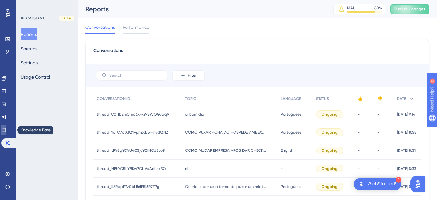
click at [6, 133] on link at bounding box center [3, 130] width 5 height 10
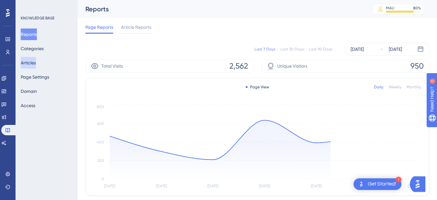
click at [35, 63] on button "Articles" at bounding box center [28, 63] width 15 height 12
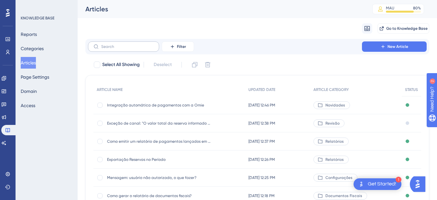
click at [125, 44] on label at bounding box center [123, 46] width 71 height 10
click at [125, 44] on input "text" at bounding box center [127, 46] width 52 height 5
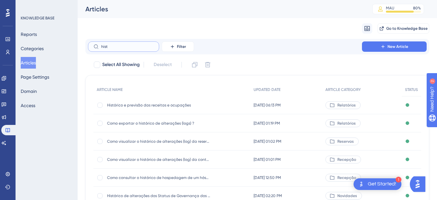
type input "histo"
checkbox input "true"
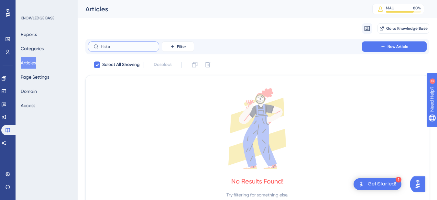
type input "hist"
checkbox input "false"
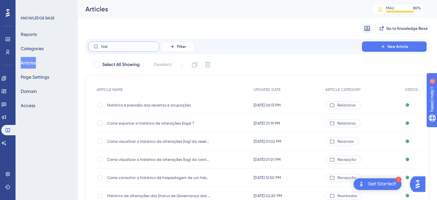
type input "hist"
click at [181, 106] on span "Histórico e previsão das receitas e ocupações" at bounding box center [158, 104] width 103 height 5
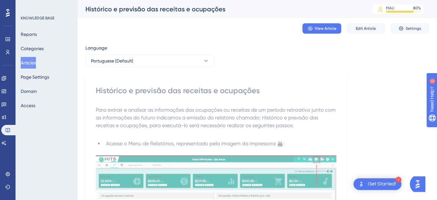
click at [362, 23] on div "View Article Edit Article Settings" at bounding box center [257, 28] width 344 height 21
click at [360, 26] on button "Edit Article" at bounding box center [365, 28] width 39 height 10
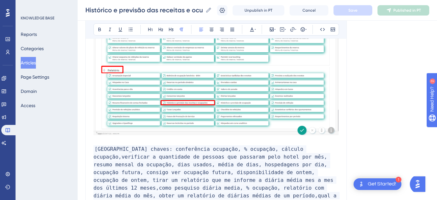
scroll to position [837, 0]
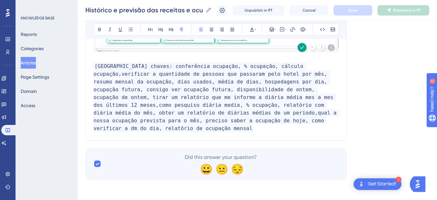
click at [262, 119] on p "Palavras chaves: conferência ocupação, % ocupação, cálculo ocupação,verificar a…" at bounding box center [215, 97] width 245 height 70
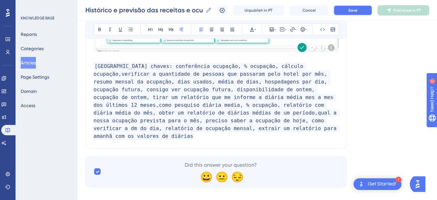
click at [357, 8] on span "Save" at bounding box center [352, 10] width 9 height 5
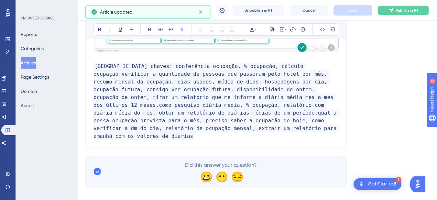
click at [387, 9] on button "Publish in PT" at bounding box center [403, 10] width 52 height 10
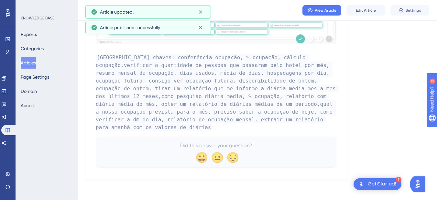
scroll to position [814, 0]
click at [3, 143] on link at bounding box center [3, 143] width 5 height 10
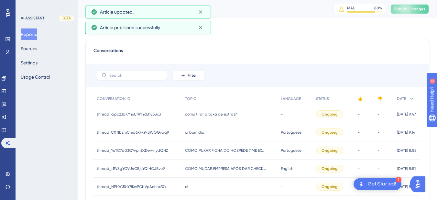
click at [408, 8] on span "Publish Changes" at bounding box center [409, 8] width 31 height 5
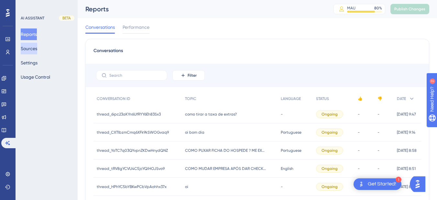
click at [27, 48] on button "Sources" at bounding box center [29, 49] width 16 height 12
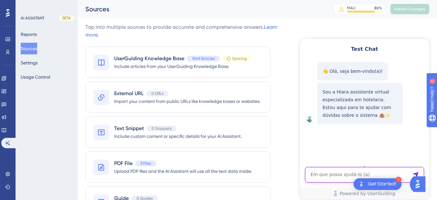
click at [334, 174] on textarea "AI Assistant Text Input" at bounding box center [364, 175] width 119 height 16
paste textarea "como saber o numero de check-in e check-out que tivemos em julho 2025"
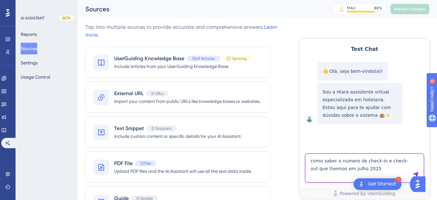
type textarea "como saber o numero de check-in e check-out que tivemos em julho 2025"
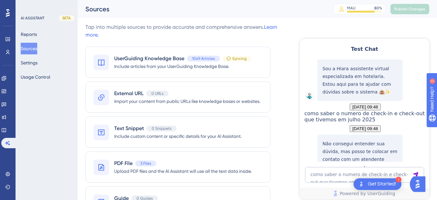
scroll to position [92, 0]
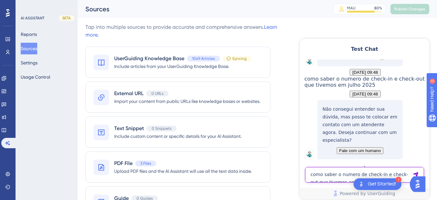
click at [339, 178] on textarea "como saber o numero de check-in e check-out que tivemos em julho 2025" at bounding box center [364, 175] width 119 height 16
paste textarea "preciso extrair um relatorio do dia de amanhã! preciso saber os valores das dia…"
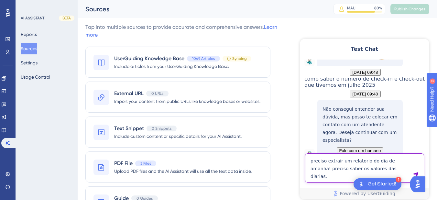
type textarea "preciso extrair um relatorio do dia de amanhã! preciso saber os valores das dia…"
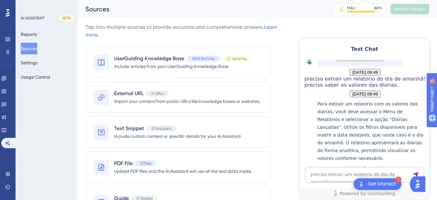
scroll to position [272, 0]
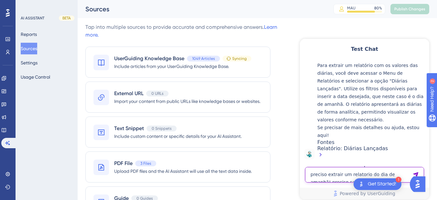
click at [332, 172] on textarea "preciso extrair um relatorio do dia de amanhã! preciso saber os valores das dia…" at bounding box center [364, 175] width 119 height 16
type textarea "para amanhã"
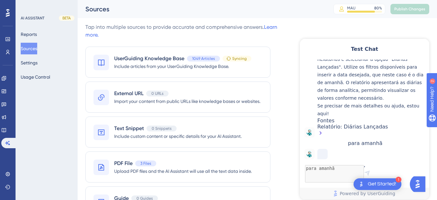
scroll to position [314, 0]
click at [342, 123] on div "Relatório: Diárias Lançadas" at bounding box center [371, 130] width 109 height 14
click at [6, 128] on link at bounding box center [3, 130] width 5 height 10
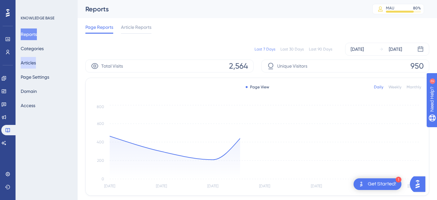
click at [35, 65] on button "Articles" at bounding box center [28, 63] width 15 height 12
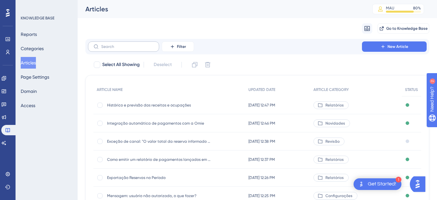
click at [105, 50] on label at bounding box center [123, 46] width 71 height 10
click at [105, 49] on input "text" at bounding box center [127, 46] width 52 height 5
drag, startPoint x: 110, startPoint y: 44, endPoint x: 109, endPoint y: 104, distance: 60.1
click at [109, 104] on span "Histórico e previsão das receitas e ocupações" at bounding box center [158, 104] width 103 height 5
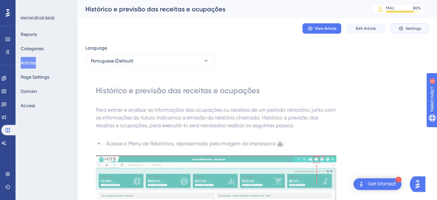
click at [409, 27] on span "Settings" at bounding box center [413, 28] width 16 height 5
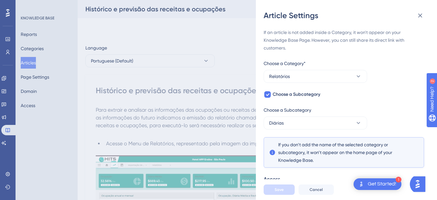
scroll to position [181, 0]
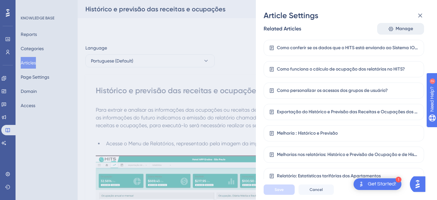
click at [407, 25] on span "Manage" at bounding box center [403, 29] width 17 height 8
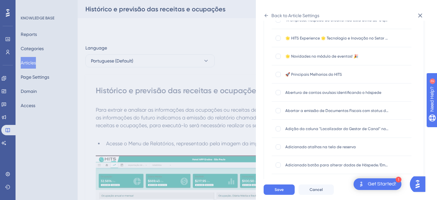
scroll to position [0, 0]
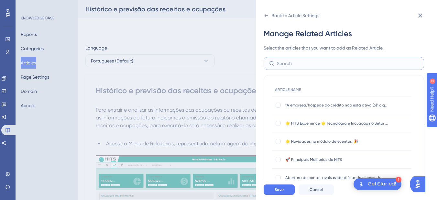
click at [292, 63] on input "text" at bounding box center [348, 63] width 142 height 7
paste input "Relatório: Diárias Lançadas"
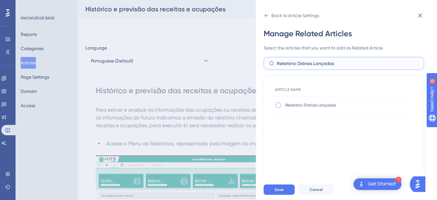
type input "Relatório: Diárias Lançadas"
click at [282, 105] on label at bounding box center [279, 105] width 8 height 6
checkbox input "true"
click at [282, 192] on span "Save" at bounding box center [278, 189] width 9 height 5
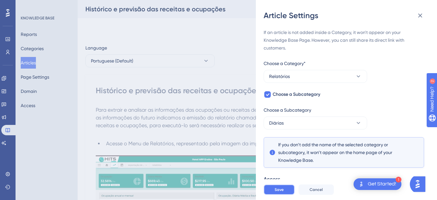
click at [282, 192] on span "Save" at bounding box center [278, 189] width 9 height 5
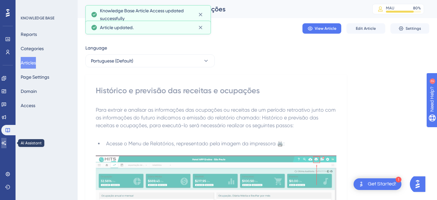
click at [6, 142] on link at bounding box center [3, 143] width 5 height 10
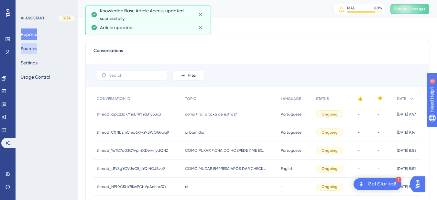
click at [24, 47] on button "Sources" at bounding box center [29, 49] width 16 height 12
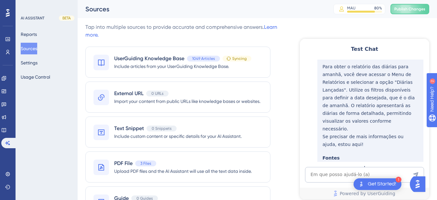
scroll to position [46, 0]
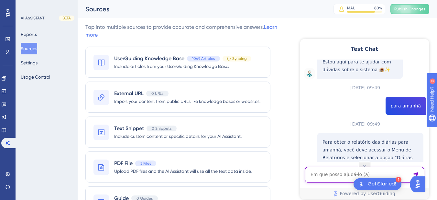
click at [318, 172] on textarea "AI Assistant Text Input" at bounding box center [364, 175] width 119 height 16
paste textarea "gostaria de montar um dre no hits"
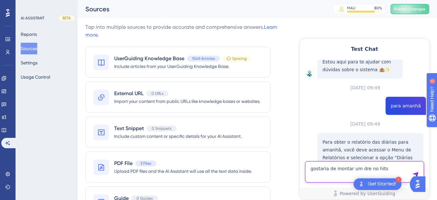
type textarea "gostaria de montar um dre no hits"
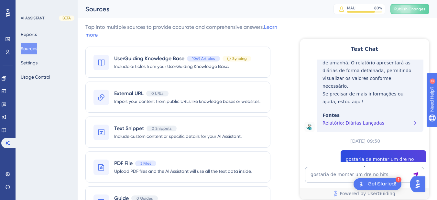
scroll to position [286, 0]
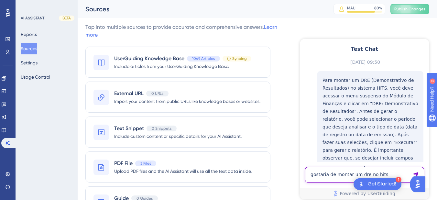
click at [351, 177] on textarea "gostaria de montar um dre no hits" at bounding box center [364, 175] width 119 height 16
type textarea "no hits?"
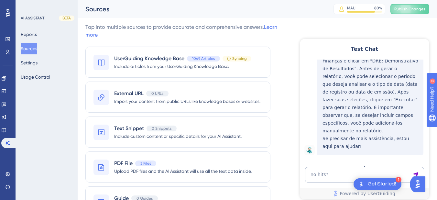
scroll to position [436, 0]
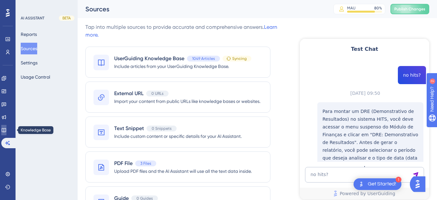
click at [5, 129] on icon at bounding box center [3, 129] width 5 height 5
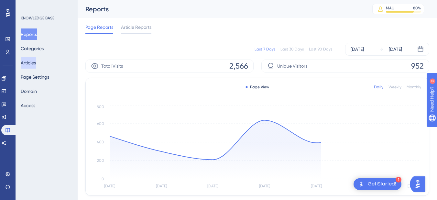
click at [32, 63] on button "Articles" at bounding box center [28, 63] width 15 height 12
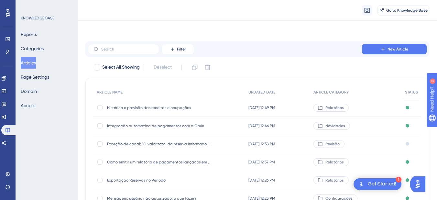
scroll to position [75, 0]
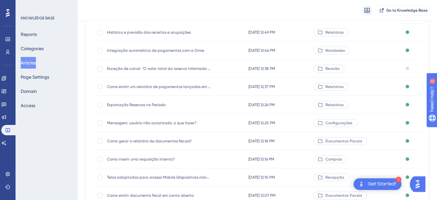
click at [149, 160] on span "Como inserir uma requisição interna?" at bounding box center [158, 158] width 103 height 5
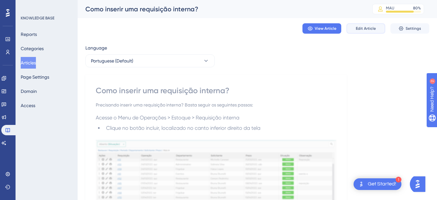
click at [382, 28] on button "Edit Article" at bounding box center [365, 28] width 39 height 10
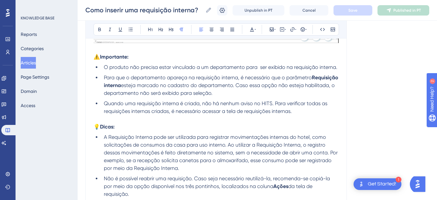
scroll to position [618, 0]
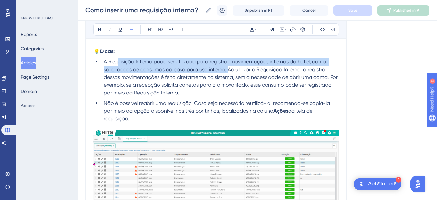
drag, startPoint x: 227, startPoint y: 70, endPoint x: 117, endPoint y: 62, distance: 110.8
click at [117, 62] on span "A Requisição Interna pode ser utilizada para registrar movimentações internas d…" at bounding box center [221, 77] width 235 height 37
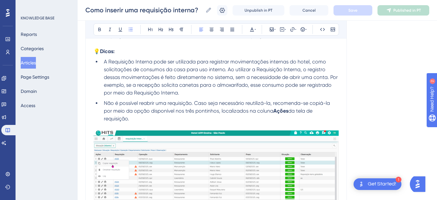
click at [206, 75] on span "A Requisição Interna pode ser utilizada para registrar movimentações internas d…" at bounding box center [221, 77] width 235 height 37
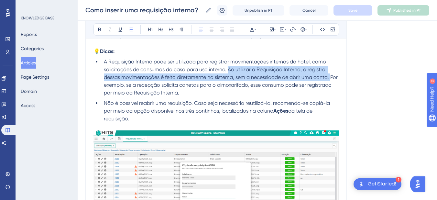
drag, startPoint x: 302, startPoint y: 78, endPoint x: 229, endPoint y: 71, distance: 74.0
click at [229, 71] on span "A Requisição Interna pode ser utilizada para registrar movimentações internas d…" at bounding box center [221, 77] width 235 height 37
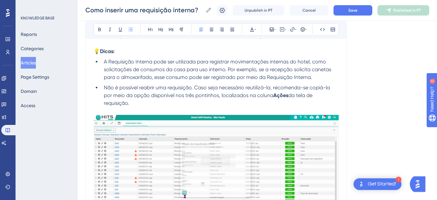
click at [178, 77] on span "A Requisição Interna pode ser utilizada para registrar movimentações internas d…" at bounding box center [218, 70] width 229 height 22
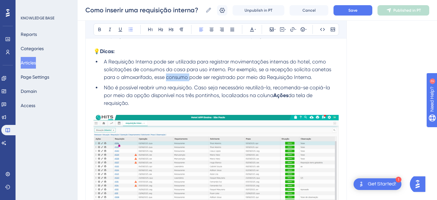
click at [178, 77] on span "A Requisição Interna pode ser utilizada para registrar movimentações internas d…" at bounding box center [218, 70] width 229 height 22
click at [167, 77] on span "A Requisição Interna pode ser utilizada para registrar movimentações internas d…" at bounding box center [218, 70] width 229 height 22
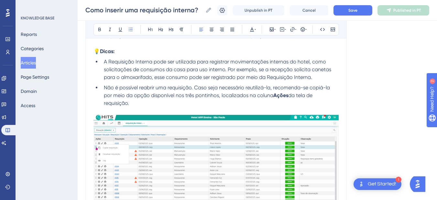
click at [165, 76] on span "A Requisição Interna pode ser utilizada para registrar movimentações internas d…" at bounding box center [218, 70] width 229 height 22
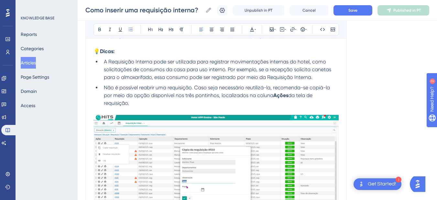
click at [176, 76] on span "A Requisição Interna pode ser utilizada para registrar movimentações internas d…" at bounding box center [218, 70] width 229 height 22
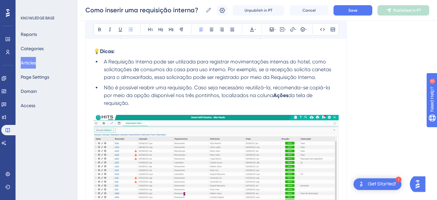
click at [239, 77] on span "A Requisição Interna pode ser utilizada para registrar movimentações internas d…" at bounding box center [218, 70] width 229 height 22
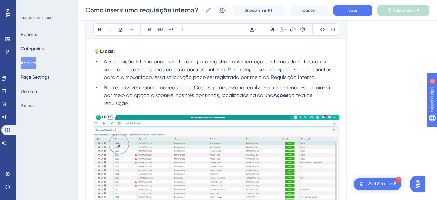
click at [180, 77] on span "A Requisição Interna pode ser utilizada para registrar movimentações internas d…" at bounding box center [218, 70] width 229 height 22
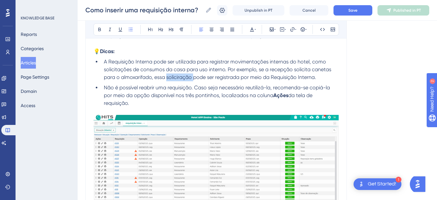
click at [180, 77] on span "A Requisição Interna pode ser utilizada para registrar movimentações internas d…" at bounding box center [218, 70] width 229 height 22
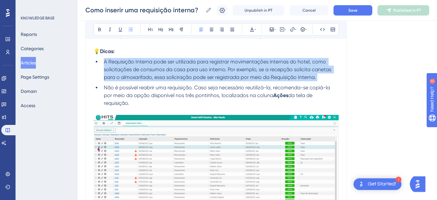
click at [181, 77] on span "A Requisição Interna pode ser utilizada para registrar movimentações internas d…" at bounding box center [218, 70] width 229 height 22
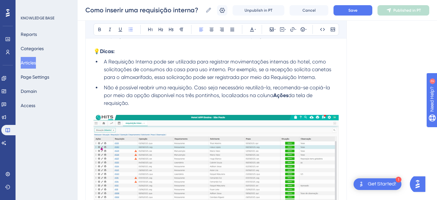
click at [173, 78] on span "A Requisição Interna pode ser utilizada para registrar movimentações internas d…" at bounding box center [218, 70] width 229 height 22
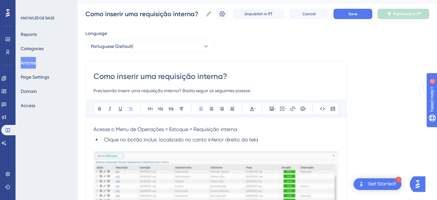
scroll to position [0, 0]
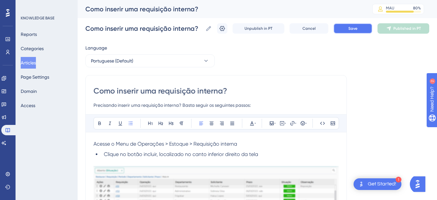
click at [355, 28] on span "Save" at bounding box center [352, 28] width 9 height 5
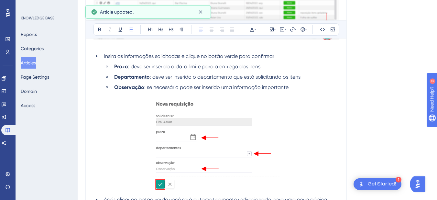
scroll to position [377, 0]
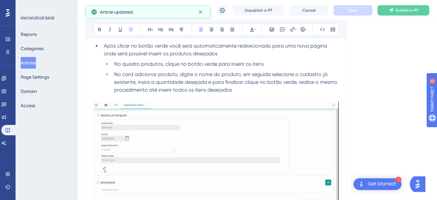
click at [404, 3] on div "Como inserir uma requisição interna? Como inserir uma requisição interna? Unpub…" at bounding box center [257, 10] width 359 height 21
click at [395, 14] on button "Publish in PT" at bounding box center [403, 10] width 52 height 10
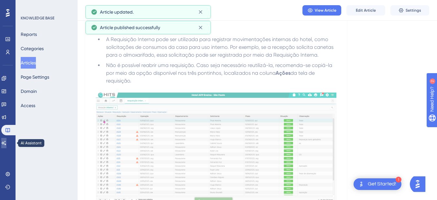
click at [6, 142] on icon at bounding box center [4, 143] width 5 height 4
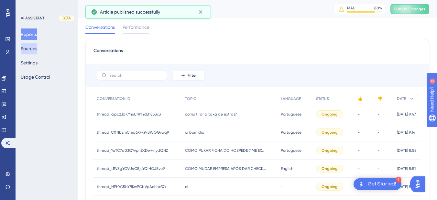
click at [33, 49] on button "Sources" at bounding box center [29, 49] width 16 height 12
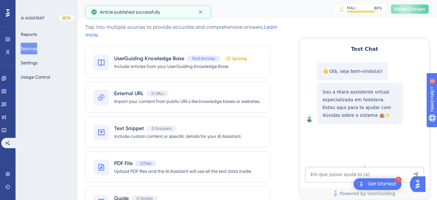
click at [409, 9] on span "Publish Changes" at bounding box center [409, 8] width 31 height 5
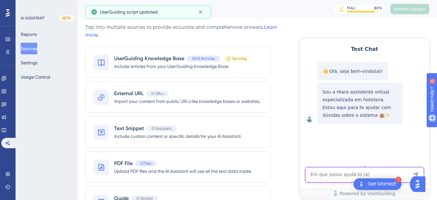
click at [325, 177] on textarea "AI Assistant Text Input" at bounding box center [364, 175] width 119 height 16
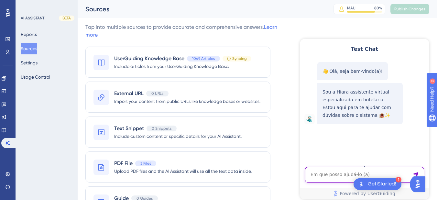
paste textarea "Precisamos de uma orientação em como encerrar alguns consumos para não serem tr…"
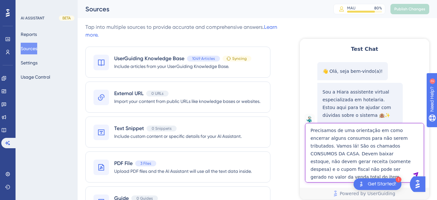
type textarea "Precisamos de uma orientação em como encerrar alguns consumos para não serem tr…"
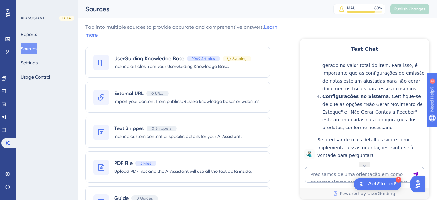
scroll to position [212, 0]
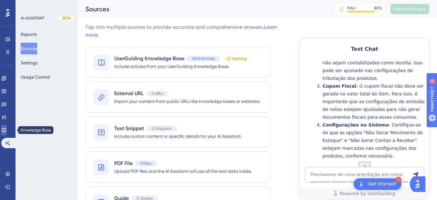
drag, startPoint x: 6, startPoint y: 132, endPoint x: 17, endPoint y: 108, distance: 26.9
click at [6, 132] on icon at bounding box center [3, 129] width 5 height 5
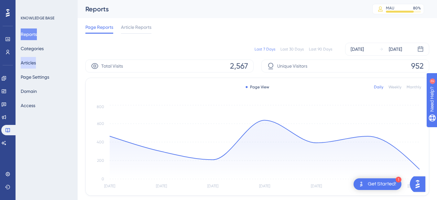
click at [36, 63] on button "Articles" at bounding box center [28, 63] width 15 height 12
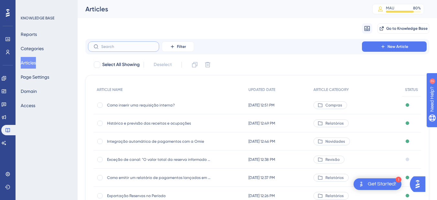
click at [115, 47] on input "text" at bounding box center [127, 46] width 52 height 5
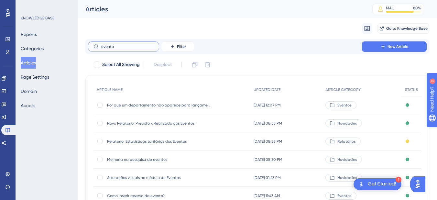
type input "eventop"
checkbox input "true"
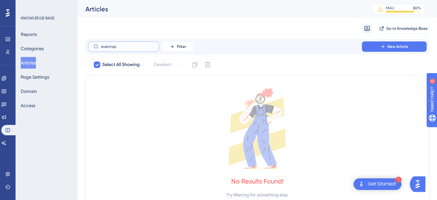
type input "evento"
checkbox input "false"
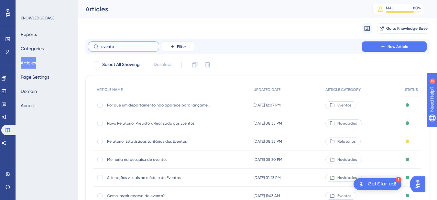
type input "evento"
click at [149, 141] on span "Relatório: Estatísticas tarifárias dos Eventos" at bounding box center [158, 141] width 103 height 5
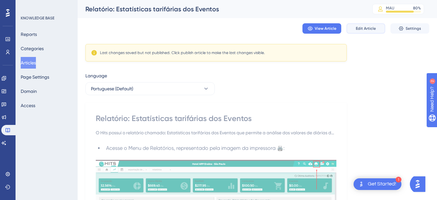
click at [357, 27] on span "Edit Article" at bounding box center [366, 28] width 20 height 5
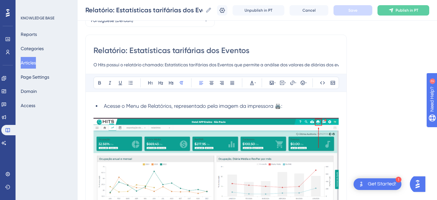
scroll to position [350, 0]
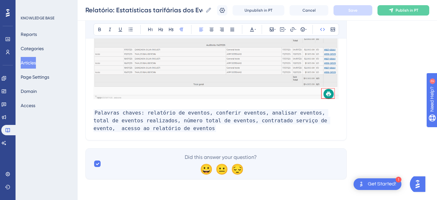
click at [184, 130] on p "Palavras chaves: relatório de eventos, conferir eventos, analisar eventos, tota…" at bounding box center [215, 120] width 245 height 23
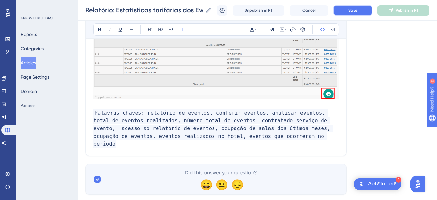
click at [357, 9] on span "Save" at bounding box center [352, 10] width 9 height 5
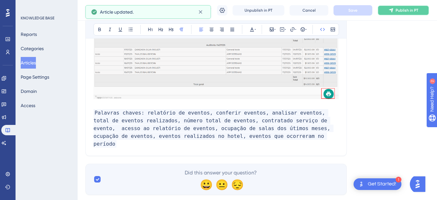
click at [403, 12] on span "Publish in PT" at bounding box center [406, 10] width 23 height 5
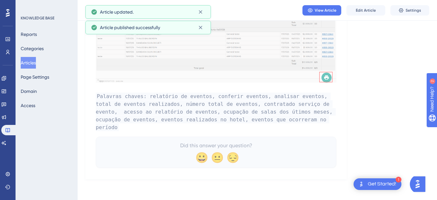
scroll to position [328, 0]
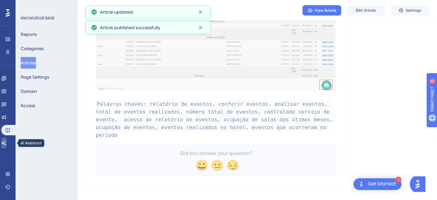
click at [6, 144] on icon at bounding box center [4, 143] width 5 height 4
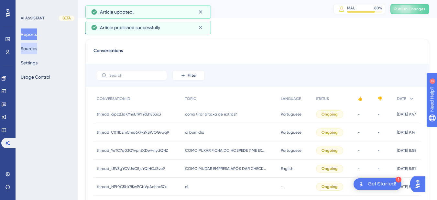
click at [27, 48] on button "Sources" at bounding box center [29, 49] width 16 height 12
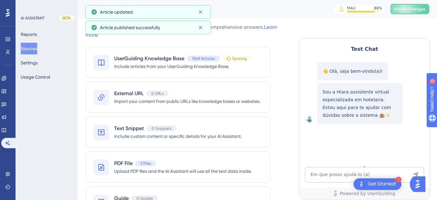
click at [27, 48] on button "Sources" at bounding box center [29, 49] width 16 height 12
click at [436, 8] on div "Sources MAU 80 % Click to see add-on and upgrade options Publish Changes" at bounding box center [257, 9] width 359 height 18
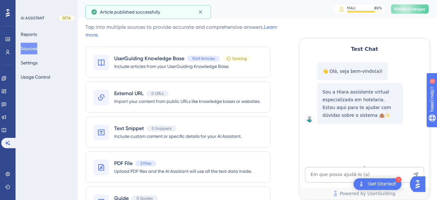
click at [420, 9] on span "Publish Changes" at bounding box center [409, 8] width 31 height 5
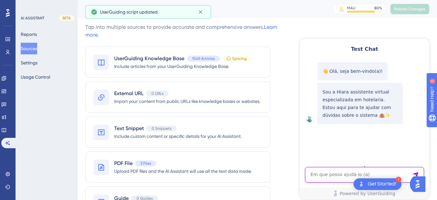
click at [330, 173] on textarea "AI Assistant Text Input" at bounding box center [364, 175] width 119 height 16
paste textarea "Relatório ocupação salas dos últimos 12 meses"
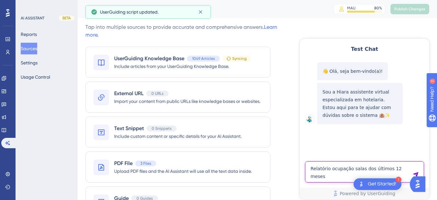
type textarea "Relatório ocupação salas dos últimos 12 meses"
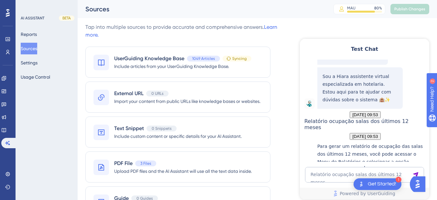
scroll to position [136, 0]
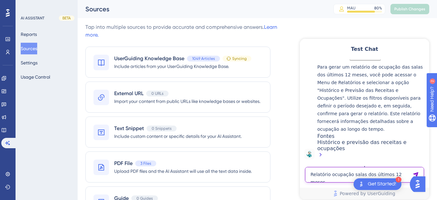
click at [330, 175] on textarea "Relatório ocupação salas dos últimos 12 meses" at bounding box center [364, 175] width 119 height 16
paste textarea "preciso ocupação de sala"
type textarea "preciso ocupação de sala eventos"
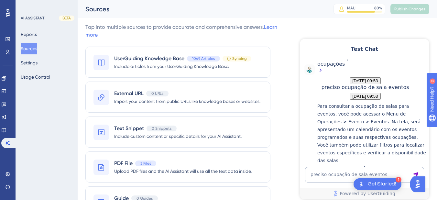
scroll to position [284, 0]
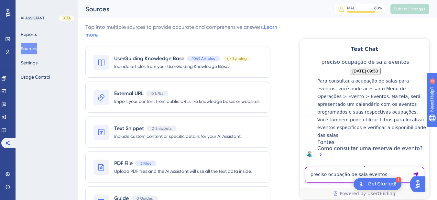
click at [326, 174] on textarea "preciso ocupação de sala eventos" at bounding box center [364, 175] width 119 height 16
paste textarea "histórico de login"
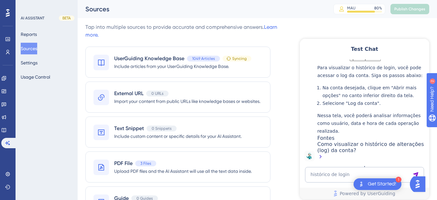
scroll to position [449, 0]
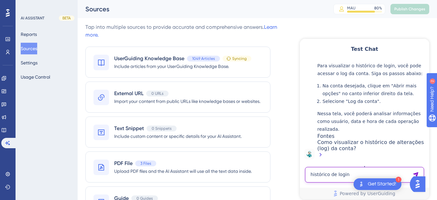
click at [338, 172] on textarea "histórico de login" at bounding box center [364, 175] width 119 height 16
paste textarea "login de aceso a minha conta"
type textarea "login de aceso a minha conta"
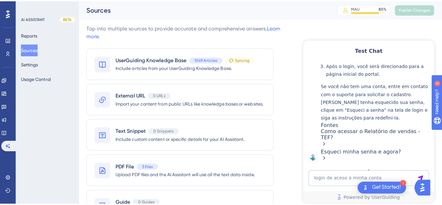
scroll to position [653, 0]
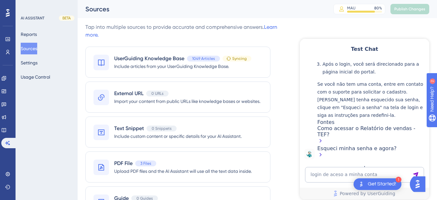
click at [0, 129] on div "Performance Users Engagement Widgets Feedback Product Updates Knowledge Base AI…" at bounding box center [8, 100] width 16 height 200
click at [6, 130] on link at bounding box center [3, 130] width 5 height 10
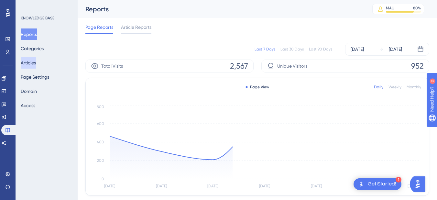
click at [26, 63] on button "Articles" at bounding box center [28, 63] width 15 height 12
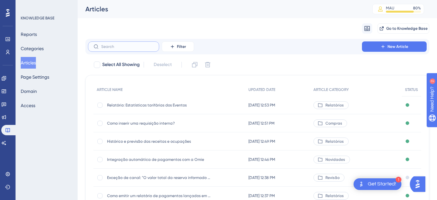
click at [115, 48] on input "text" at bounding box center [127, 46] width 52 height 5
paste input "Como exportar o histórico de alterações (logs) ?"
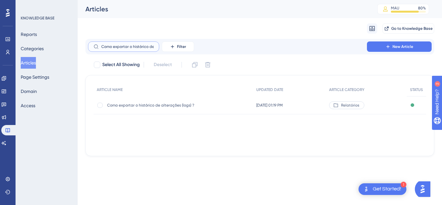
scroll to position [0, 33]
type input "Como exportar o histórico de alterações (logs) ?"
click at [132, 99] on div "Como exportar o histórico de alterações (logs) ? Como exportar o histórico de a…" at bounding box center [158, 105] width 103 height 18
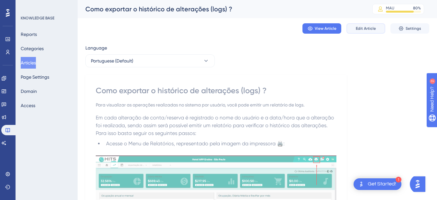
click at [362, 28] on span "Edit Article" at bounding box center [366, 28] width 20 height 5
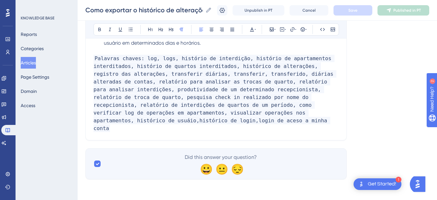
scroll to position [1562, 0]
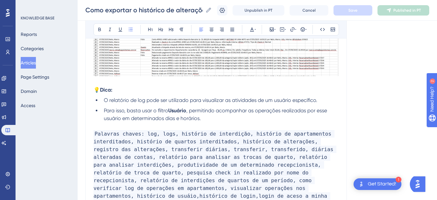
click at [323, 104] on li "O relatório de log pode ser utilizado para visualizar as atividades de um usuár…" at bounding box center [219, 100] width 237 height 8
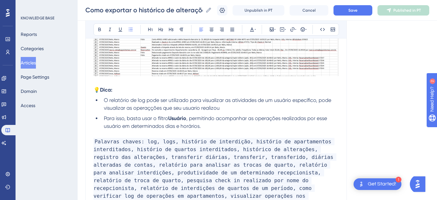
click at [238, 112] on li "O relatório de log pode ser utilizado para visualizar as atividades de um usuár…" at bounding box center [219, 104] width 237 height 16
click at [238, 111] on span "O relatório de log pode ser utilizado para visualizar as atividades de um usuár…" at bounding box center [218, 104] width 229 height 14
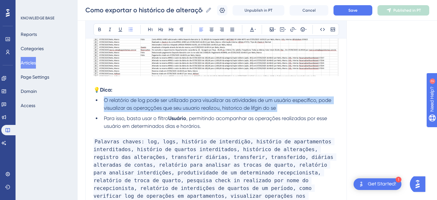
click at [238, 111] on span "O relatório de log pode ser utilizado para visualizar as atividades de um usuár…" at bounding box center [218, 104] width 229 height 14
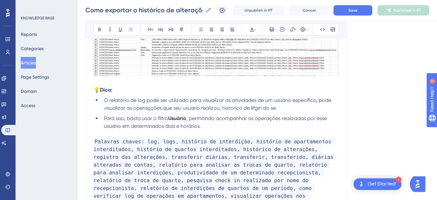
click at [269, 111] on span "O relatório de log pode ser utilizado para visualizar as atividades de um usuár…" at bounding box center [218, 104] width 229 height 14
drag, startPoint x: 282, startPoint y: 114, endPoint x: 223, endPoint y: 116, distance: 58.5
click at [223, 112] on li "O relatório de log pode ser utilizado para visualizar as atividades de um usuár…" at bounding box center [219, 104] width 237 height 16
click at [202, 110] on span "O relatório de log pode ser utilizado para visualizar as atividades de um usuár…" at bounding box center [218, 104] width 229 height 14
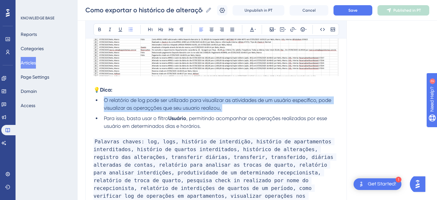
click at [202, 110] on span "O relatório de log pode ser utilizado para visualizar as atividades de um usuár…" at bounding box center [218, 104] width 229 height 14
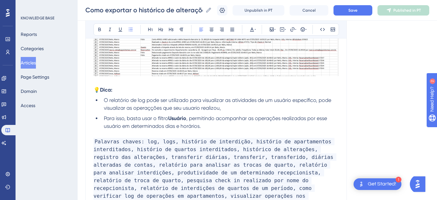
click at [137, 107] on span "O relatório de log pode ser utilizado para visualizar as atividades de um usuár…" at bounding box center [218, 104] width 229 height 14
click at [136, 107] on span "O relatório de log pode ser utilizado para visualizar as atividades de um usuár…" at bounding box center [218, 104] width 229 height 14
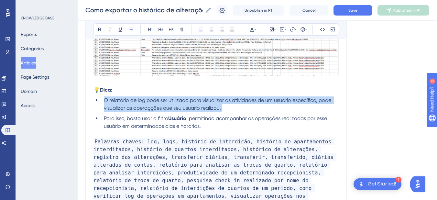
click at [136, 107] on span "O relatório de log pode ser utilizado para visualizar as atividades de um usuár…" at bounding box center [218, 104] width 229 height 14
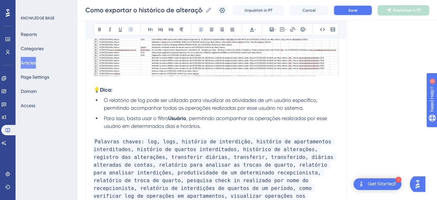
click at [354, 9] on span "Save" at bounding box center [352, 10] width 9 height 5
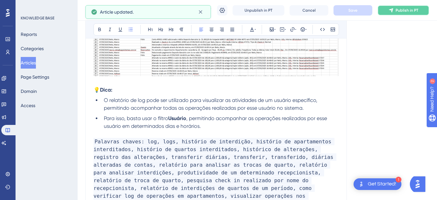
click at [403, 10] on span "Publish in PT" at bounding box center [406, 10] width 23 height 5
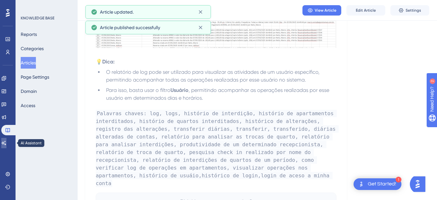
click at [6, 142] on icon at bounding box center [3, 142] width 5 height 5
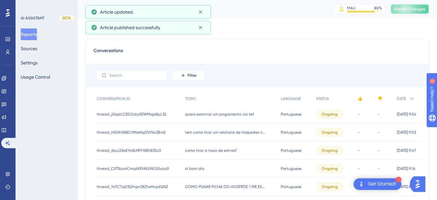
click at [409, 8] on span "Publish Changes" at bounding box center [409, 8] width 31 height 5
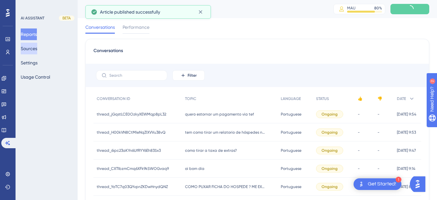
click at [32, 51] on button "Sources" at bounding box center [29, 49] width 16 height 12
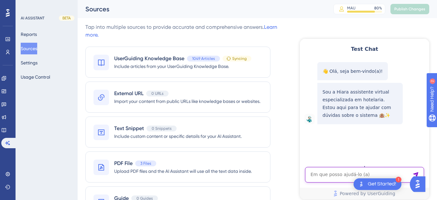
drag, startPoint x: 331, startPoint y: 40, endPoint x: 335, endPoint y: 174, distance: 133.6
click at [335, 174] on textarea "AI Assistant Text Input" at bounding box center [364, 175] width 119 height 16
paste textarea "O relatório de log pode ser utilizado para visualizar as atividades de um usuár…"
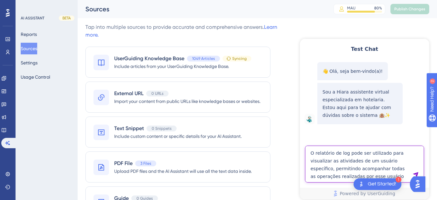
type textarea "O relatório de log pode ser utilizado para visualizar as atividades de um usuár…"
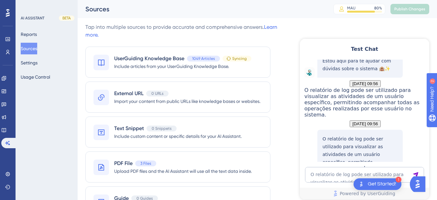
scroll to position [152, 0]
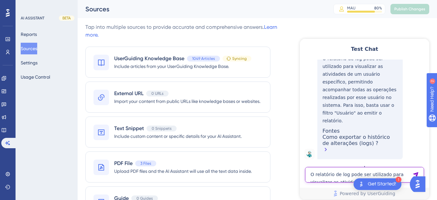
click at [327, 178] on textarea "O relatório de log pode ser utilizado para visualizar as atividades de um usuár…" at bounding box center [364, 175] width 119 height 16
paste textarea "eu posso reabrir uma requeisição que ja esta encerrada?"
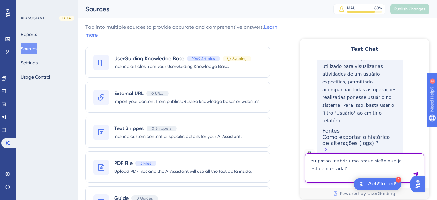
type textarea "eu posso reabrir uma requeisição que ja esta encerrada?"
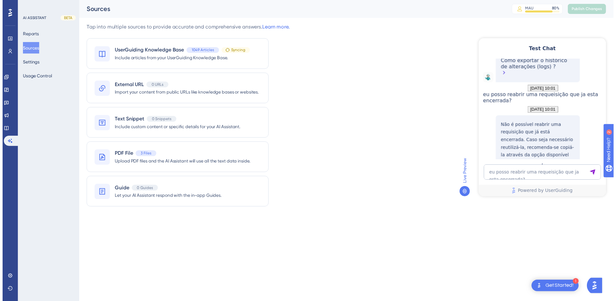
scroll to position [308, 0]
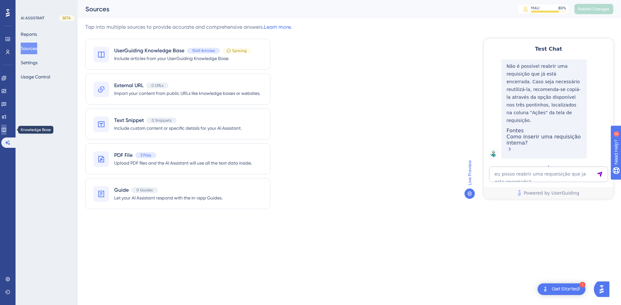
click at [6, 135] on link at bounding box center [3, 130] width 5 height 10
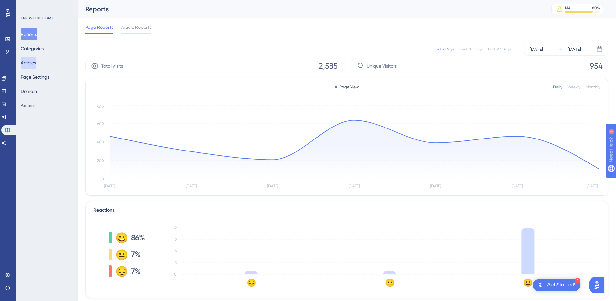
click at [36, 59] on button "Articles" at bounding box center [28, 63] width 15 height 12
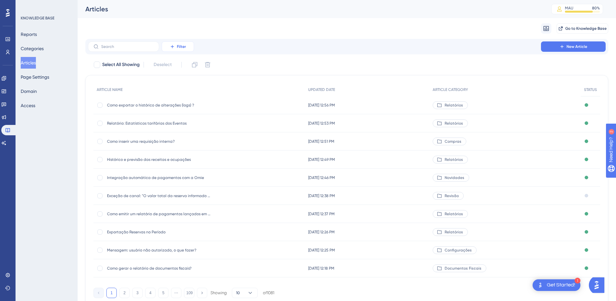
click at [179, 47] on span "Filter" at bounding box center [181, 46] width 9 height 5
click at [188, 100] on span "Category" at bounding box center [181, 104] width 20 height 8
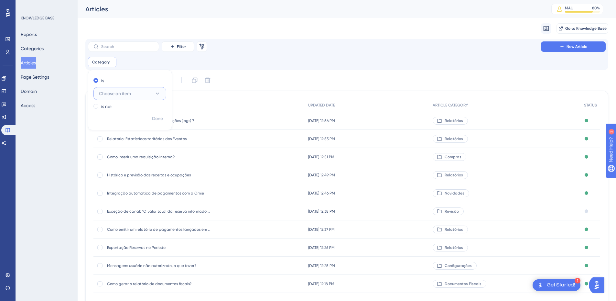
click at [119, 97] on span "Choose an item" at bounding box center [115, 94] width 32 height 8
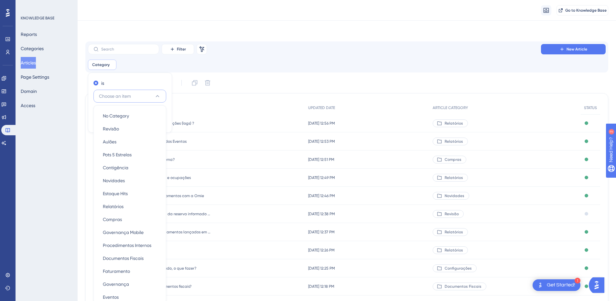
scroll to position [44, 0]
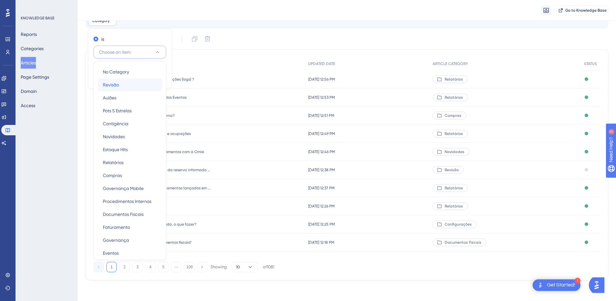
click at [121, 84] on div "Revisão Revisão" at bounding box center [130, 84] width 54 height 13
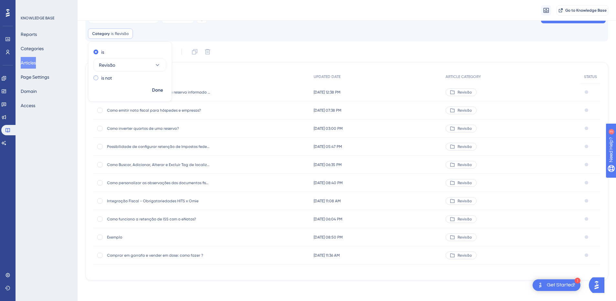
scroll to position [31, 0]
click at [259, 36] on div "Category is Revisão Revisão Remove is Revisão is not Done" at bounding box center [346, 33] width 517 height 10
click at [146, 111] on span "Como emitir nota fiscal para hóspedes e empresas?" at bounding box center [158, 110] width 103 height 5
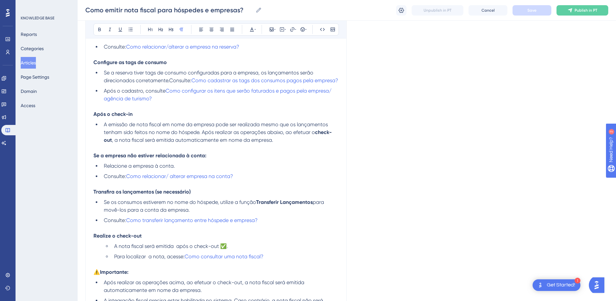
scroll to position [605, 0]
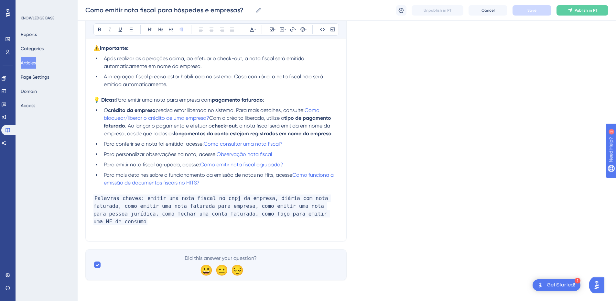
click at [319, 204] on p "Palavras chaves: emitir uma nota fiscal no cnpj da empresa, diária com nota fat…" at bounding box center [215, 209] width 245 height 31
drag, startPoint x: 6, startPoint y: 143, endPoint x: 12, endPoint y: 146, distance: 7.0
click at [6, 143] on icon at bounding box center [4, 143] width 5 height 4
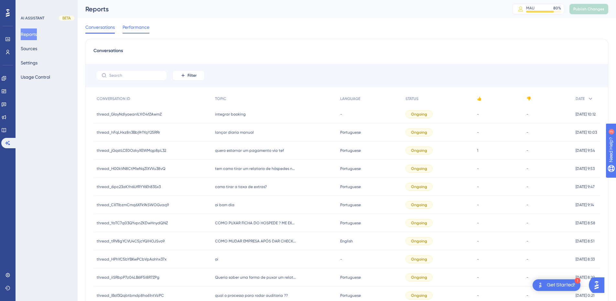
click at [139, 30] on span "Performance" at bounding box center [135, 27] width 27 height 8
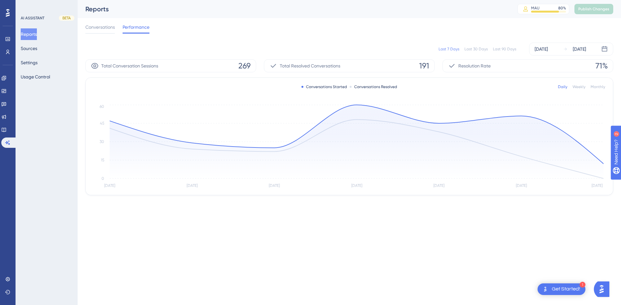
click at [441, 69] on icon at bounding box center [452, 66] width 8 height 8
click at [441, 87] on div "Weekly" at bounding box center [578, 86] width 13 height 5
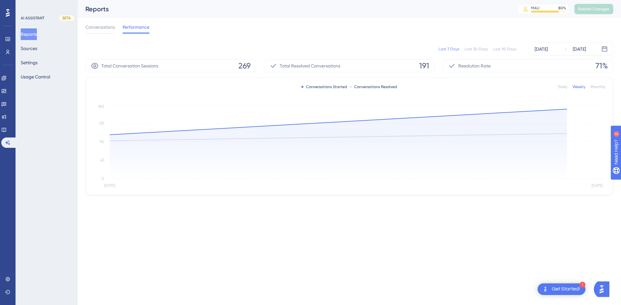
click at [441, 87] on div "Monthly" at bounding box center [597, 86] width 15 height 5
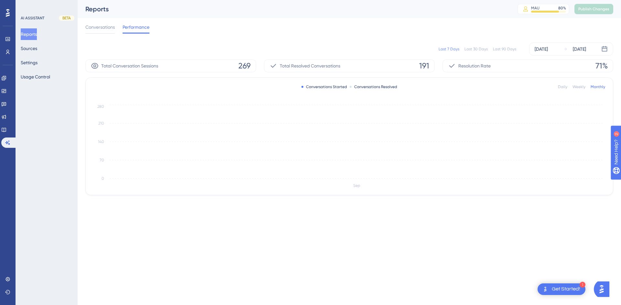
click at [441, 62] on span "71%" at bounding box center [601, 66] width 12 height 10
click at [441, 68] on icon at bounding box center [452, 66] width 8 height 8
click at [108, 26] on span "Conversations" at bounding box center [99, 27] width 29 height 8
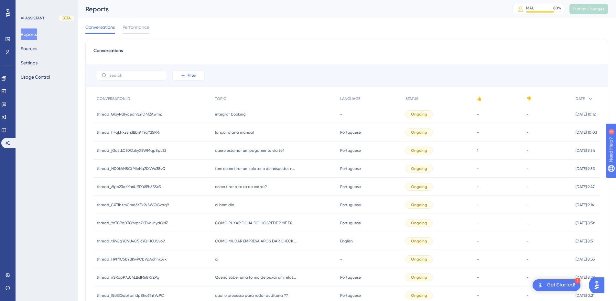
click at [196, 77] on span "Filter" at bounding box center [191, 75] width 9 height 5
click at [198, 170] on span "Date Created" at bounding box center [195, 171] width 27 height 8
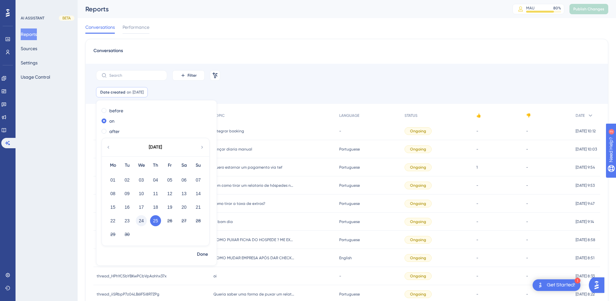
click at [142, 204] on button "24" at bounding box center [141, 220] width 11 height 11
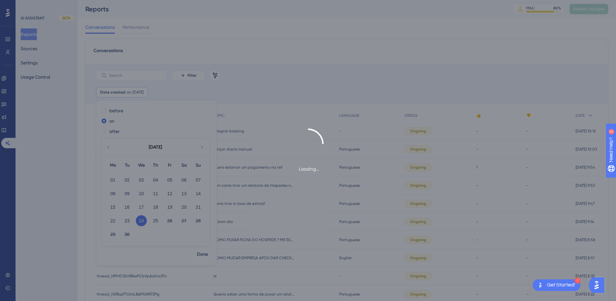
click at [128, 204] on button "23" at bounding box center [127, 220] width 11 height 11
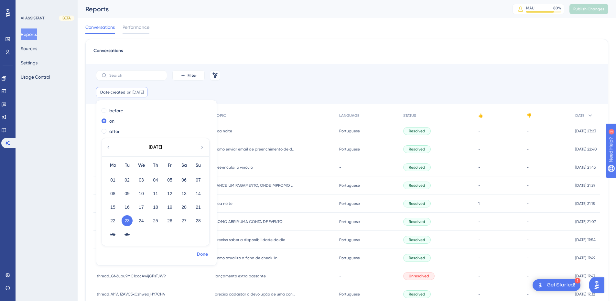
click at [202, 204] on span "Done" at bounding box center [202, 254] width 11 height 8
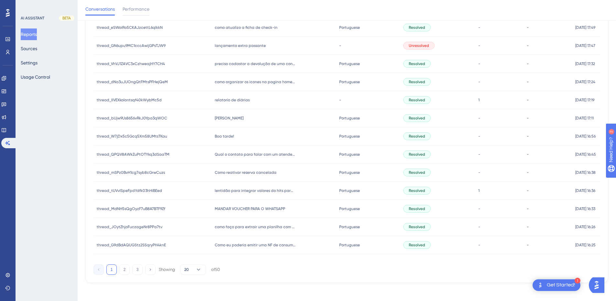
scroll to position [6, 0]
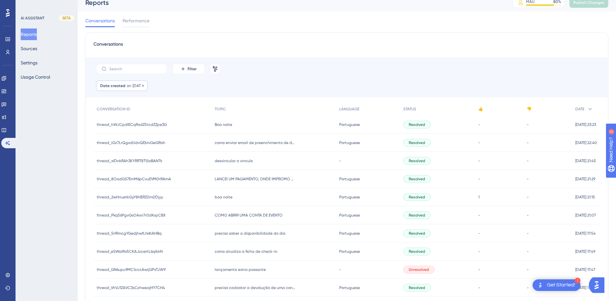
click at [137, 84] on span "23 Sep, 2025" at bounding box center [138, 85] width 11 height 5
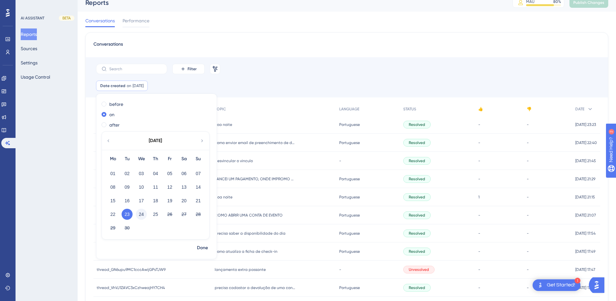
click at [144, 204] on button "24" at bounding box center [141, 213] width 11 height 11
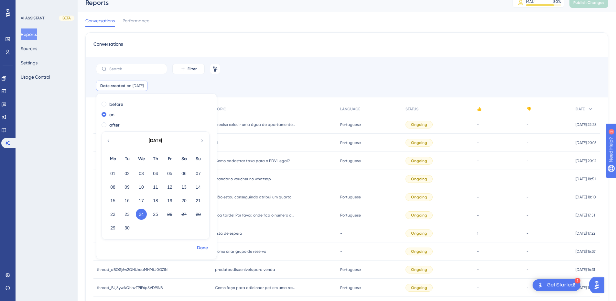
click at [199, 204] on span "Done" at bounding box center [202, 248] width 11 height 8
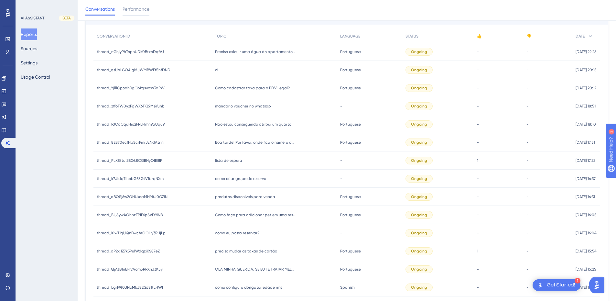
scroll to position [0, 0]
